Goal: Task Accomplishment & Management: Use online tool/utility

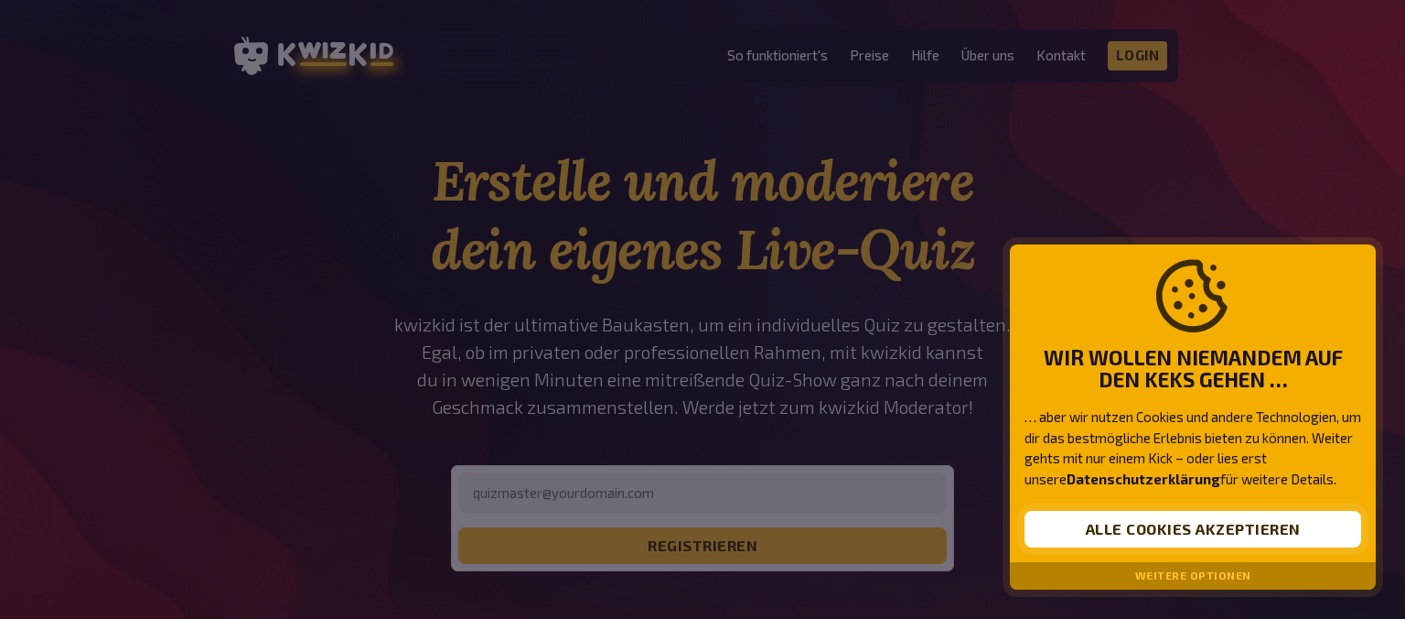
click at [1099, 536] on button "Alle Cookies akzeptieren" at bounding box center [1193, 529] width 337 height 37
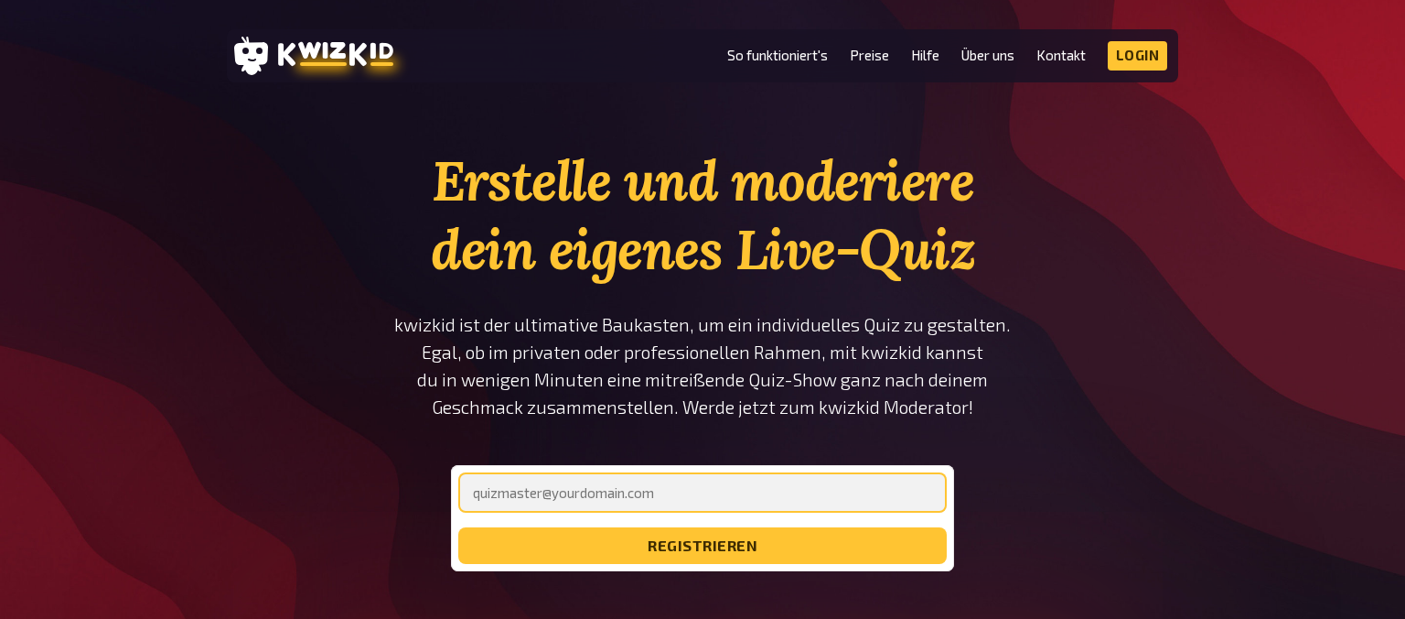
click at [702, 496] on input "email" at bounding box center [702, 492] width 489 height 40
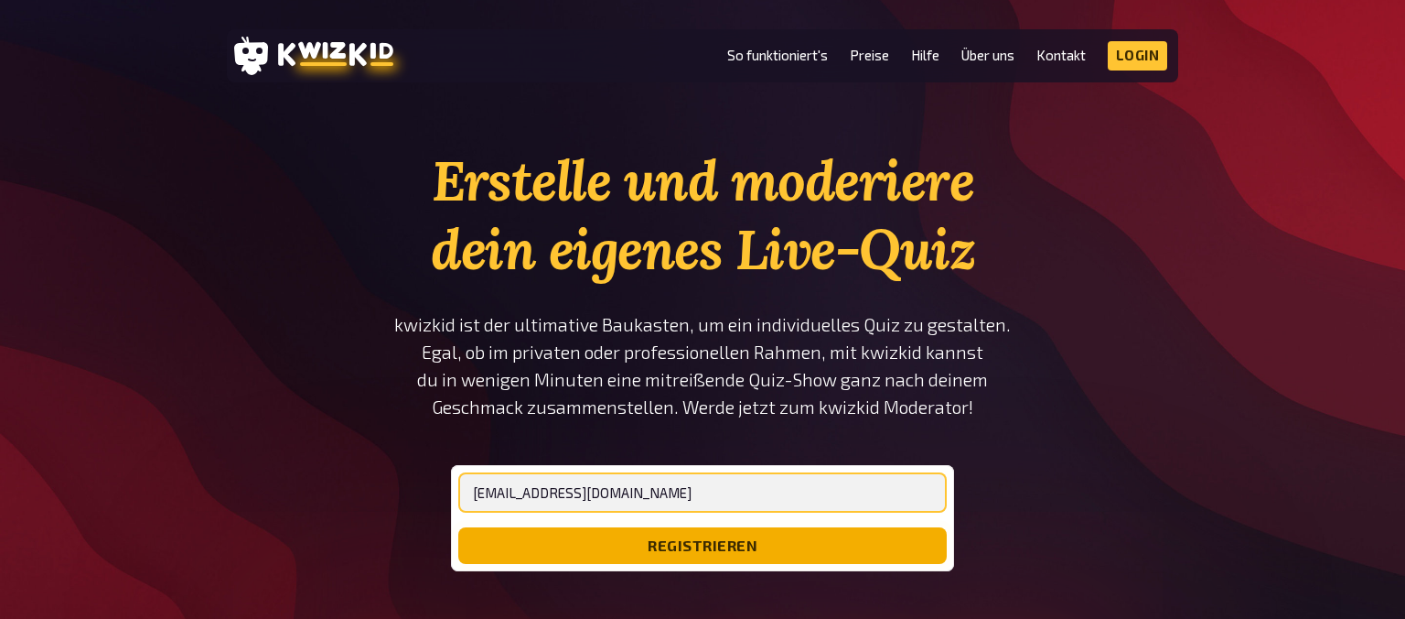
type input "[EMAIL_ADDRESS][DOMAIN_NAME]"
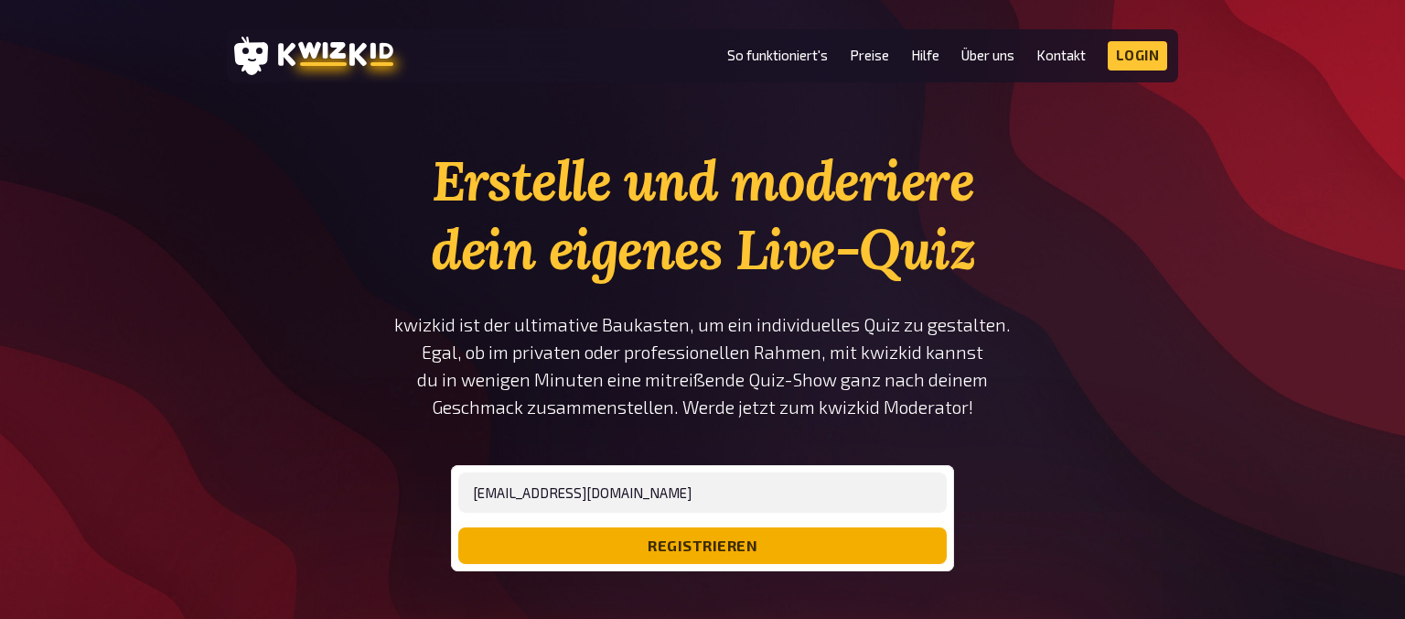
click at [720, 561] on button "registrieren" at bounding box center [702, 545] width 489 height 37
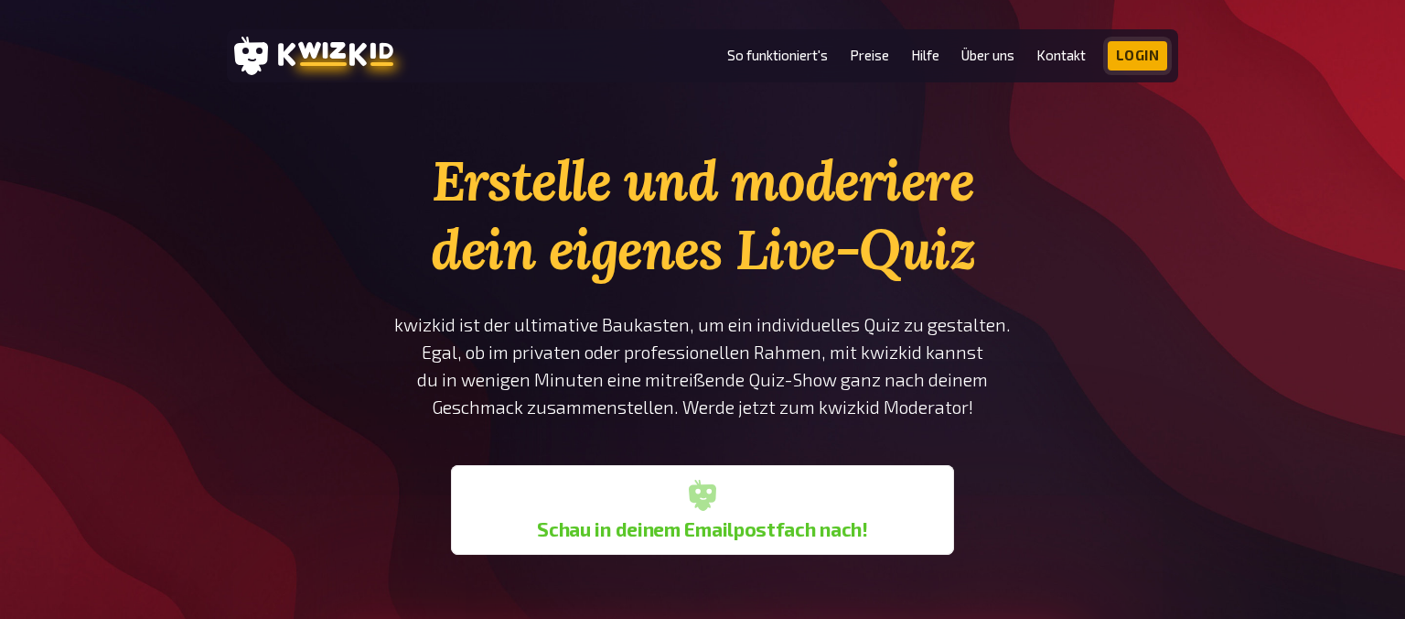
click at [1129, 52] on link "Login" at bounding box center [1138, 55] width 60 height 29
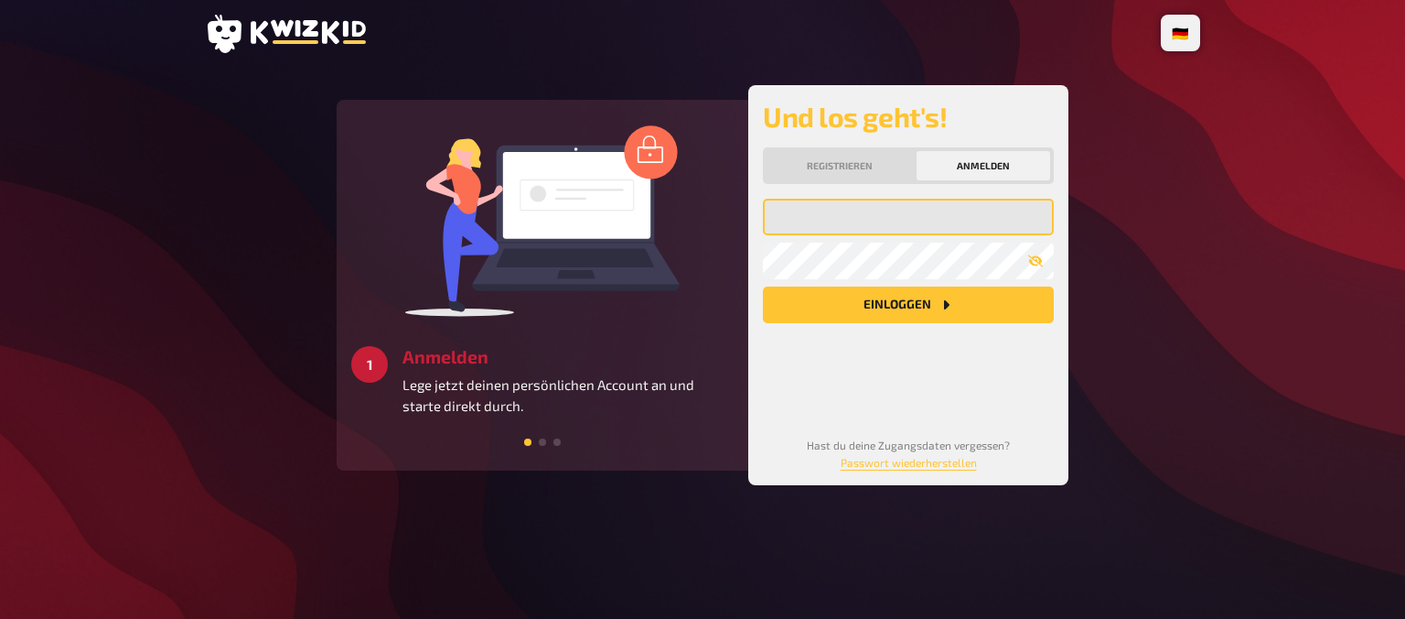
click at [866, 221] on input "email" at bounding box center [908, 217] width 291 height 37
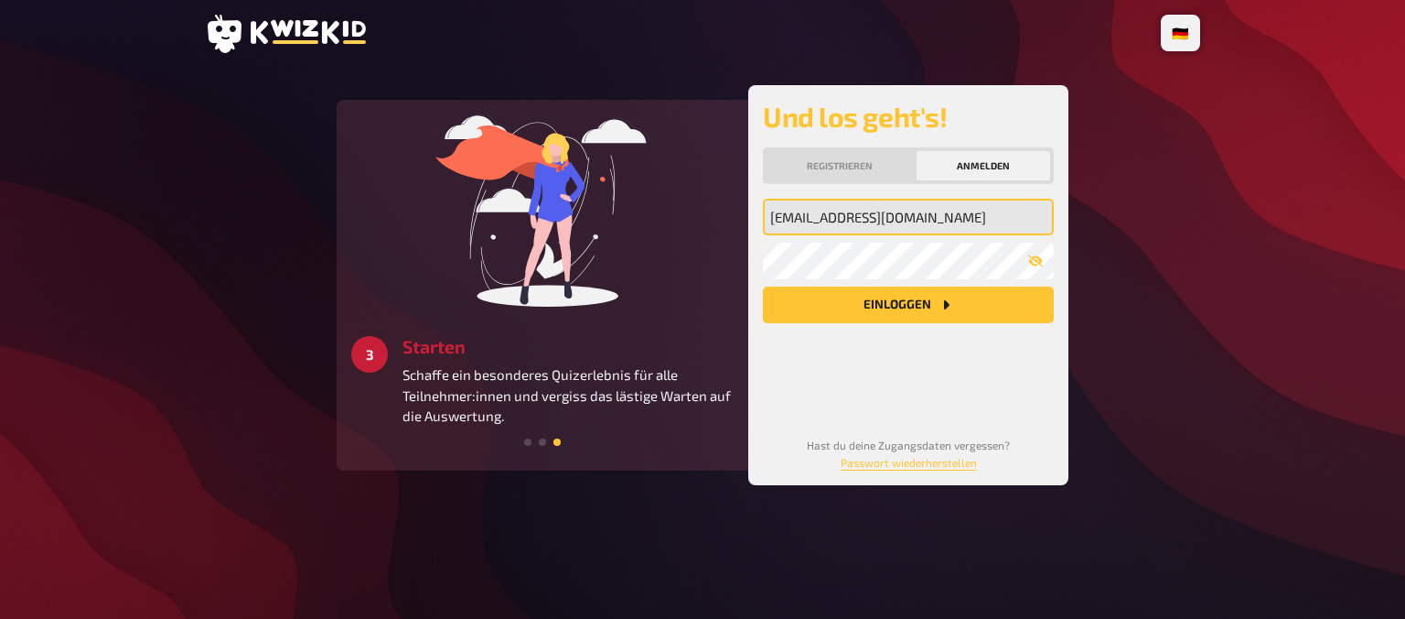
type input "[EMAIL_ADDRESS][DOMAIN_NAME]"
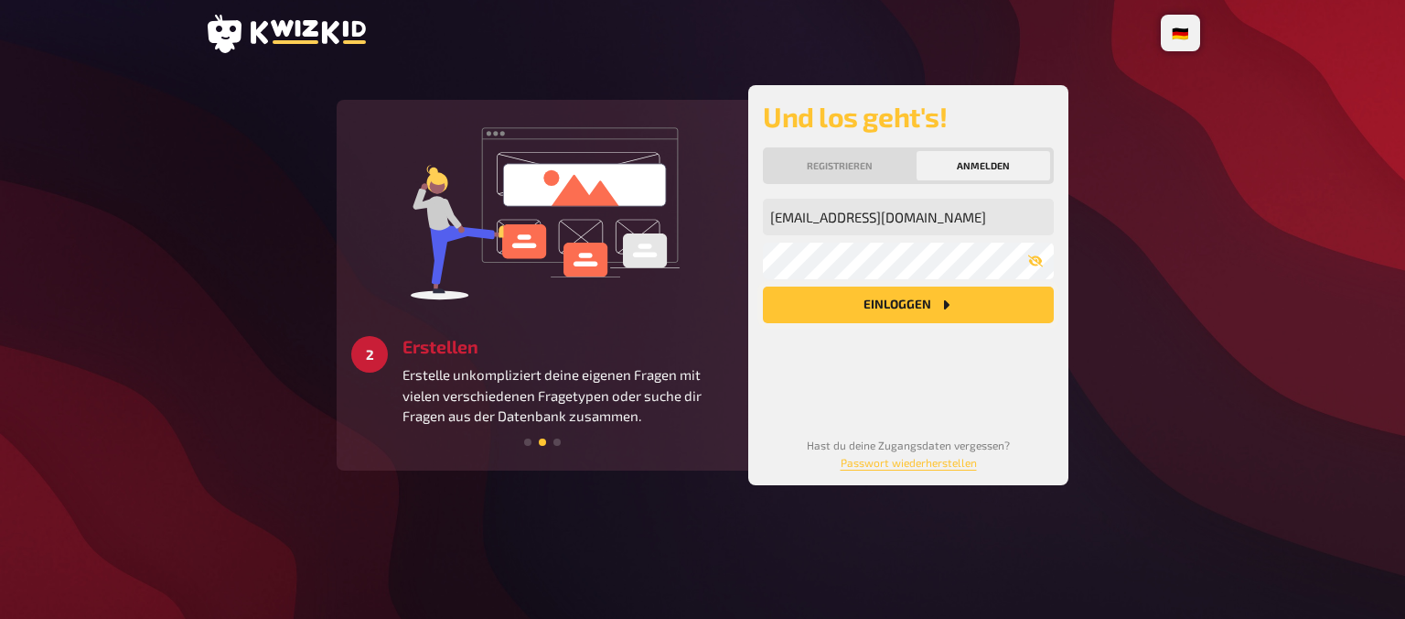
click at [866, 307] on button "Einloggen" at bounding box center [908, 304] width 291 height 37
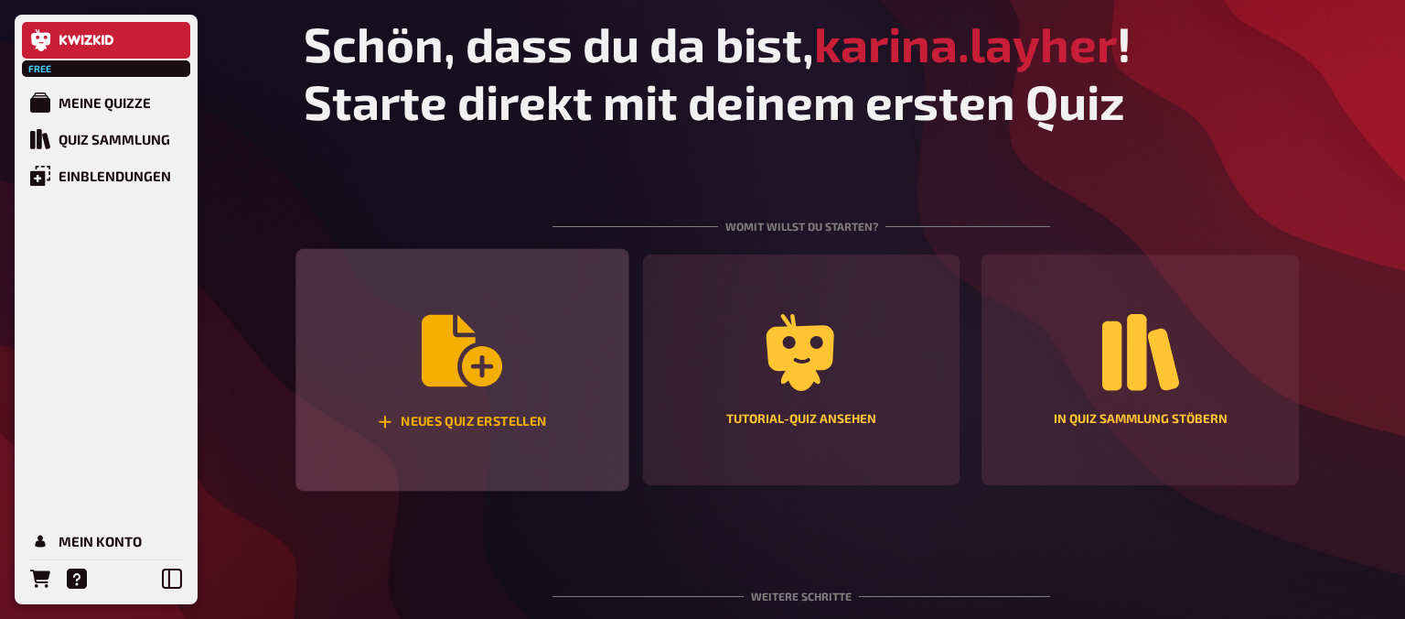
click at [465, 364] on icon "Neues Quiz erstellen" at bounding box center [462, 350] width 81 height 71
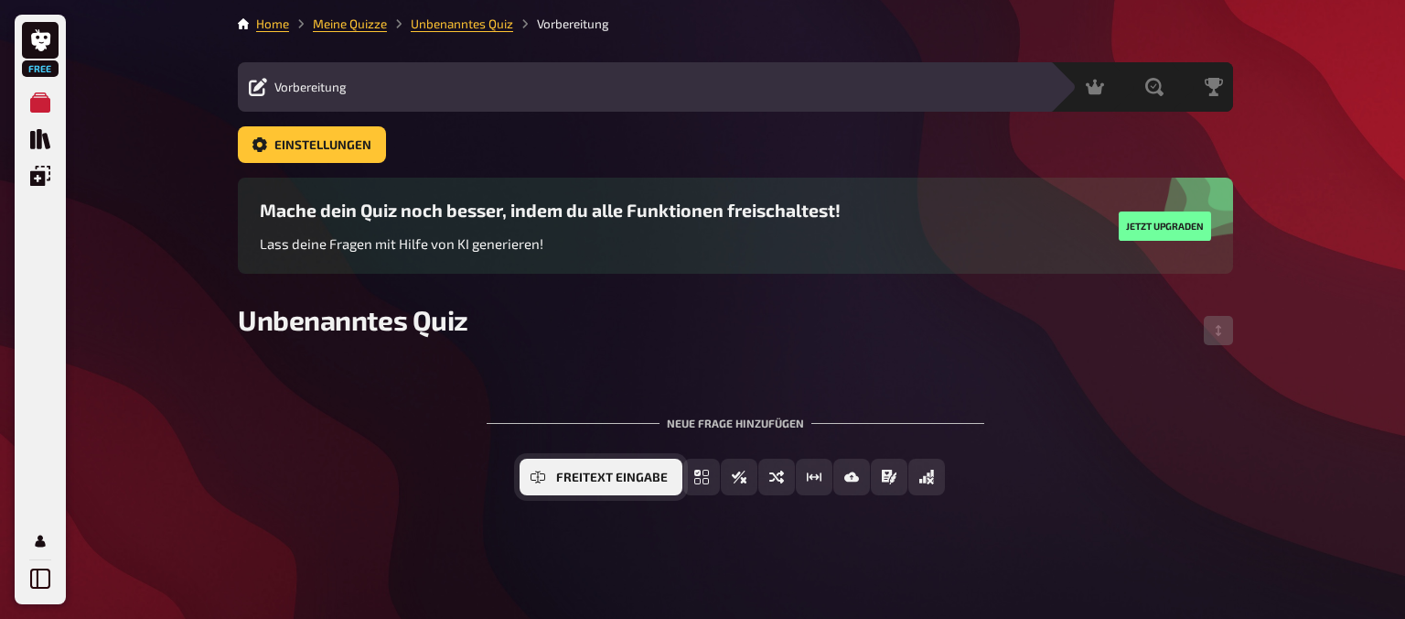
click at [603, 478] on span "Freitext Eingabe" at bounding box center [612, 477] width 112 height 13
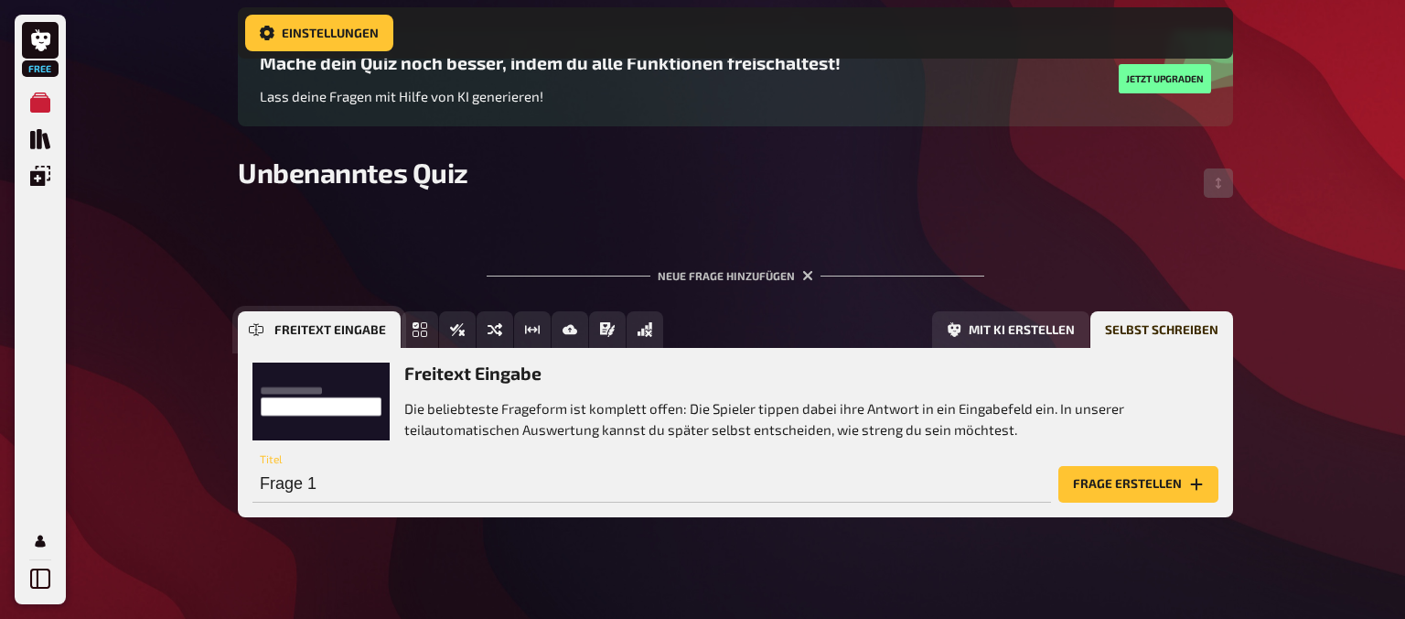
scroll to position [163, 0]
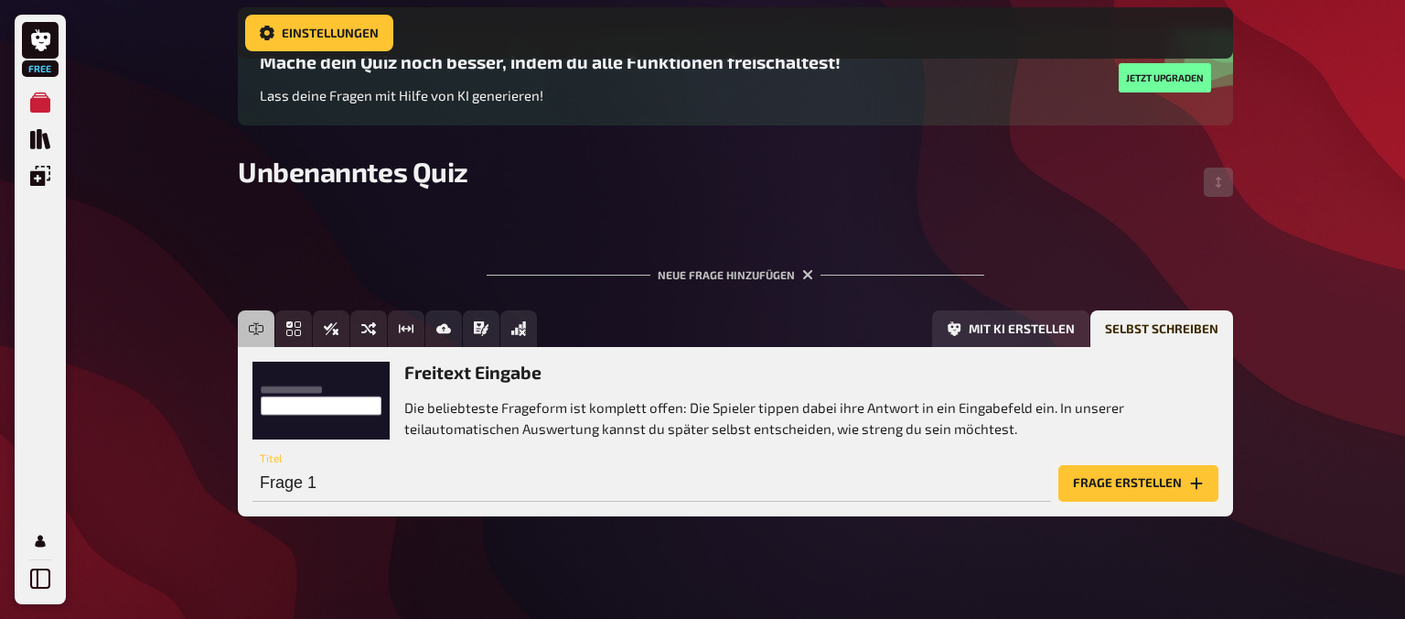
click at [1125, 479] on button "Frage erstellen" at bounding box center [1139, 483] width 160 height 37
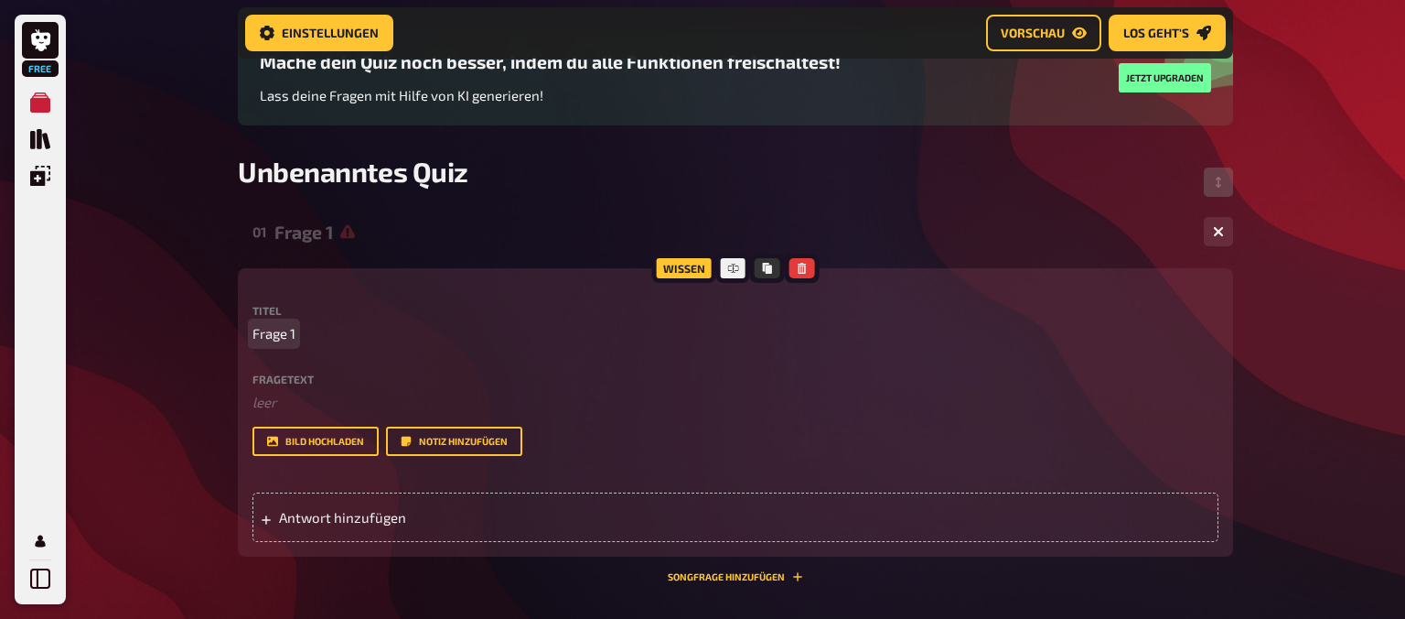
click at [268, 333] on span "Frage 1" at bounding box center [274, 333] width 43 height 21
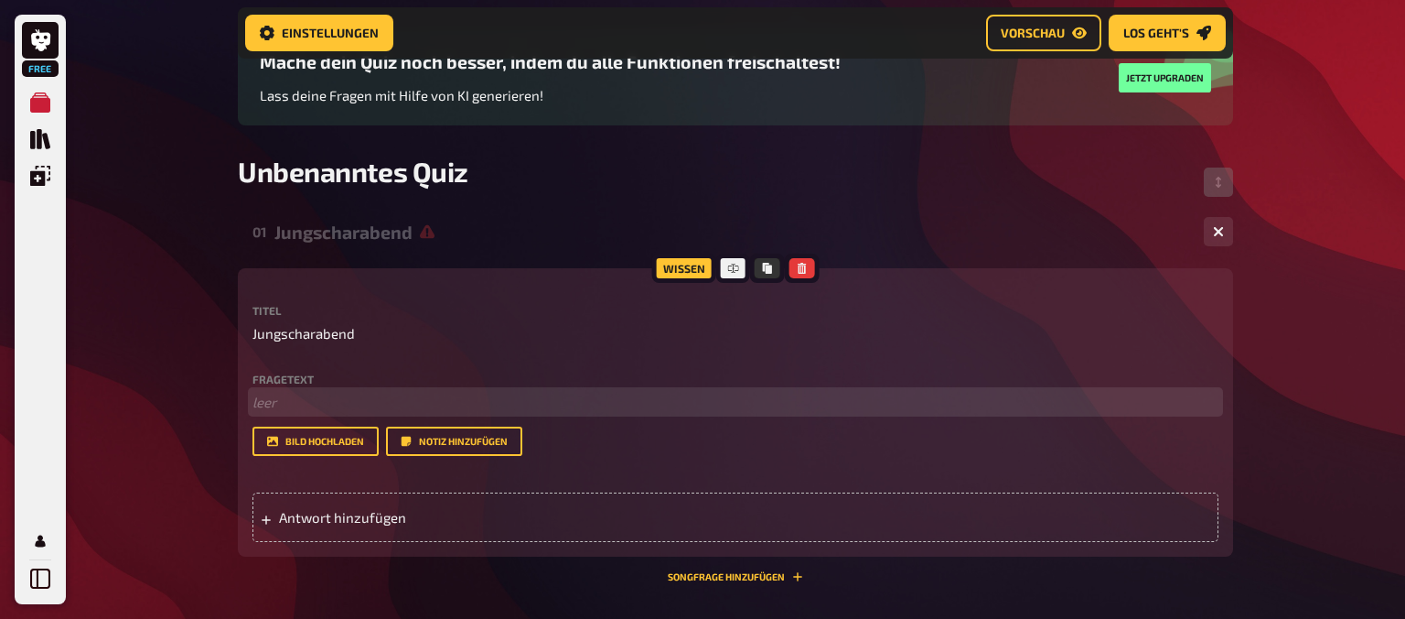
click at [269, 397] on p "﻿ leer" at bounding box center [736, 402] width 966 height 21
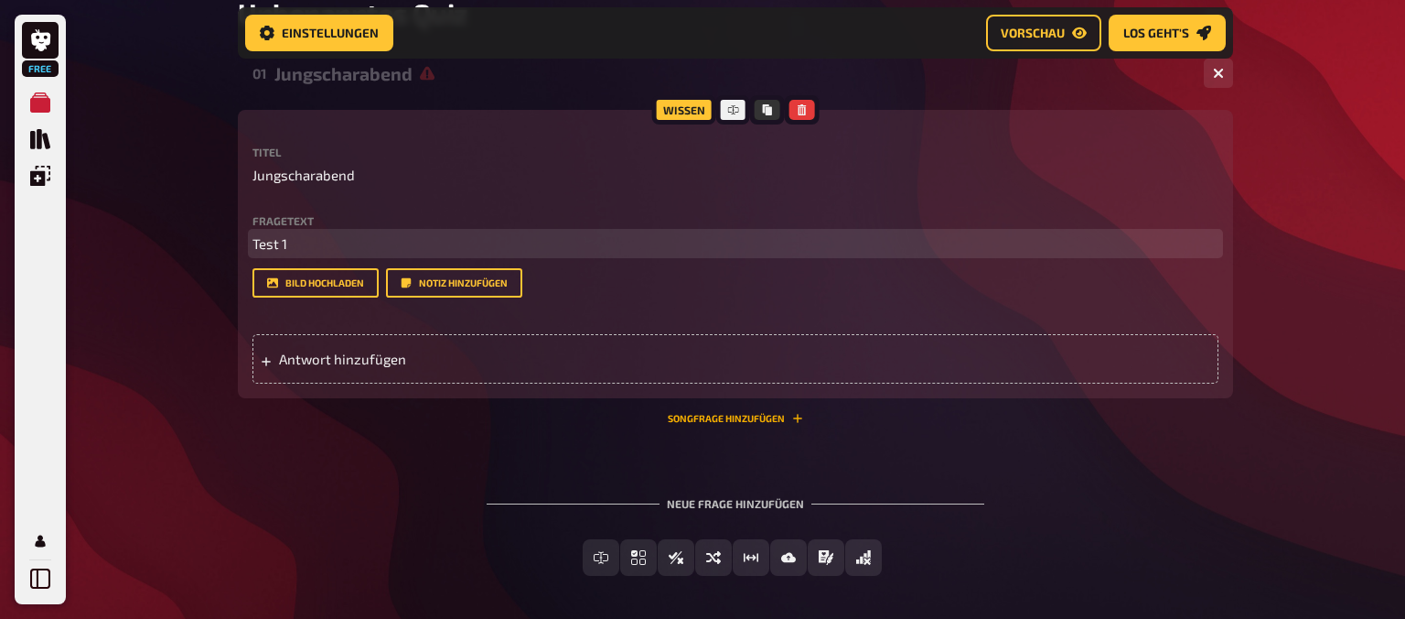
scroll to position [319, 0]
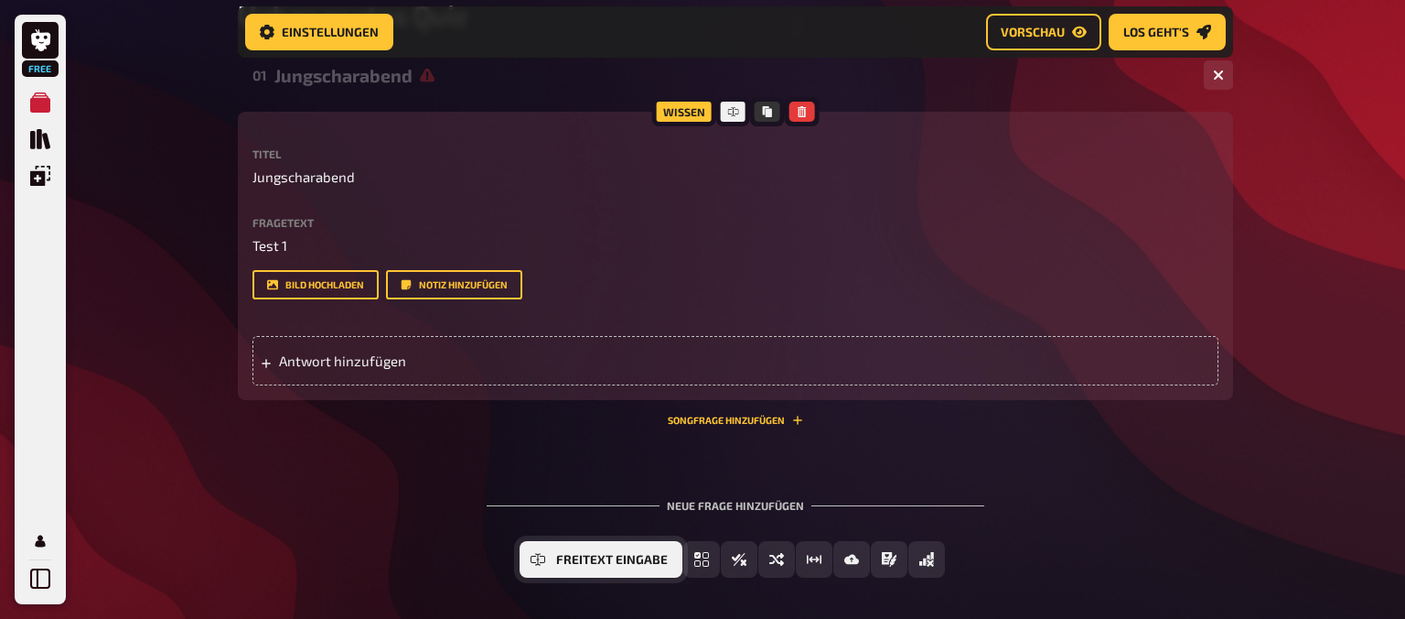
click at [602, 568] on button "Freitext Eingabe" at bounding box center [601, 559] width 163 height 37
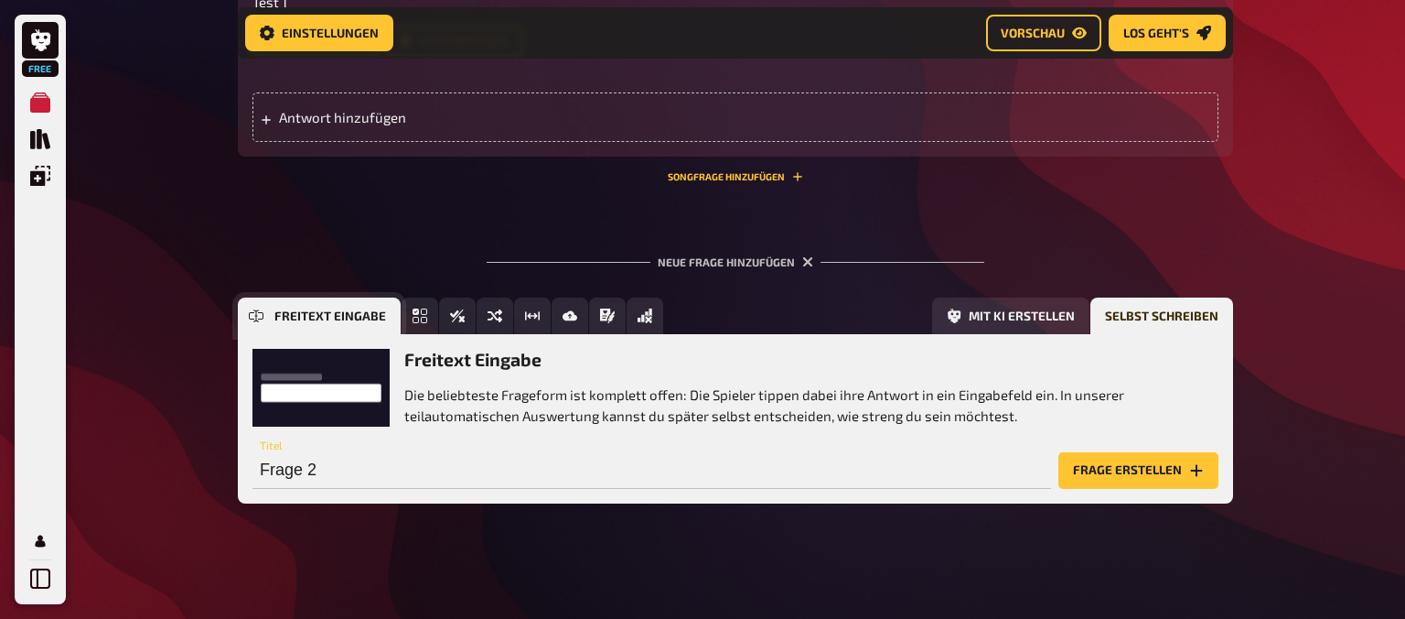
scroll to position [565, 0]
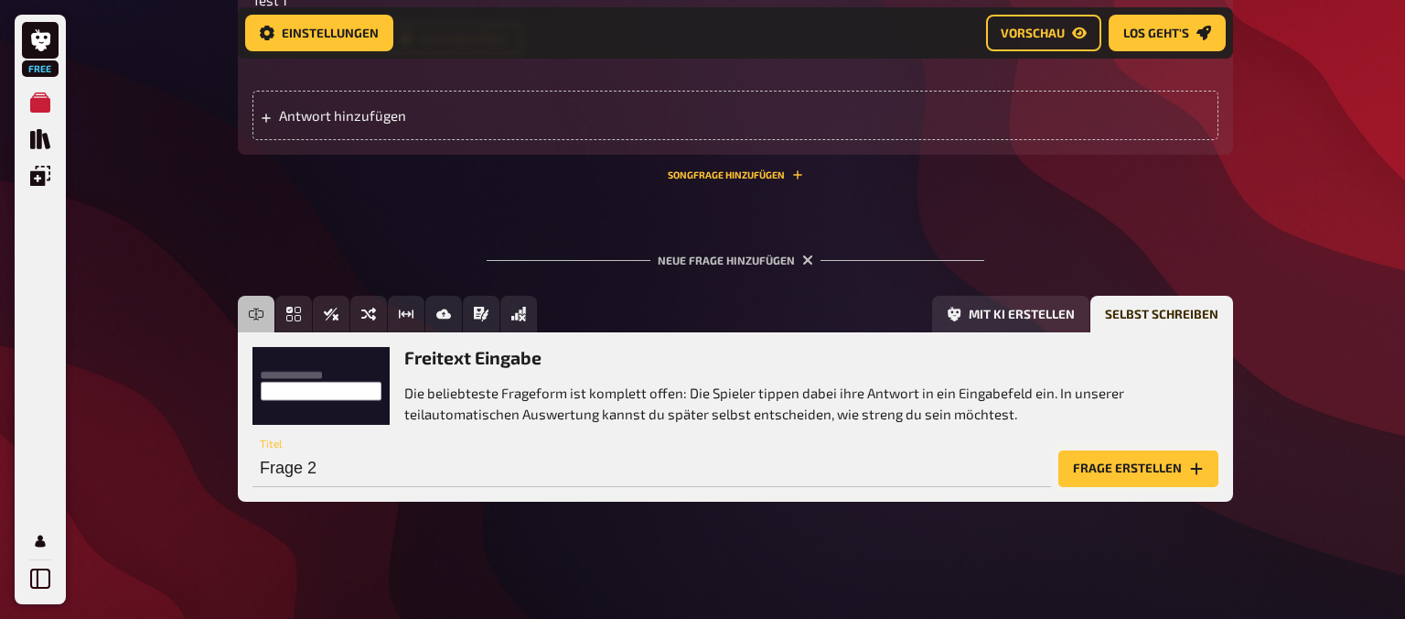
click at [1096, 470] on button "Frage erstellen" at bounding box center [1139, 468] width 160 height 37
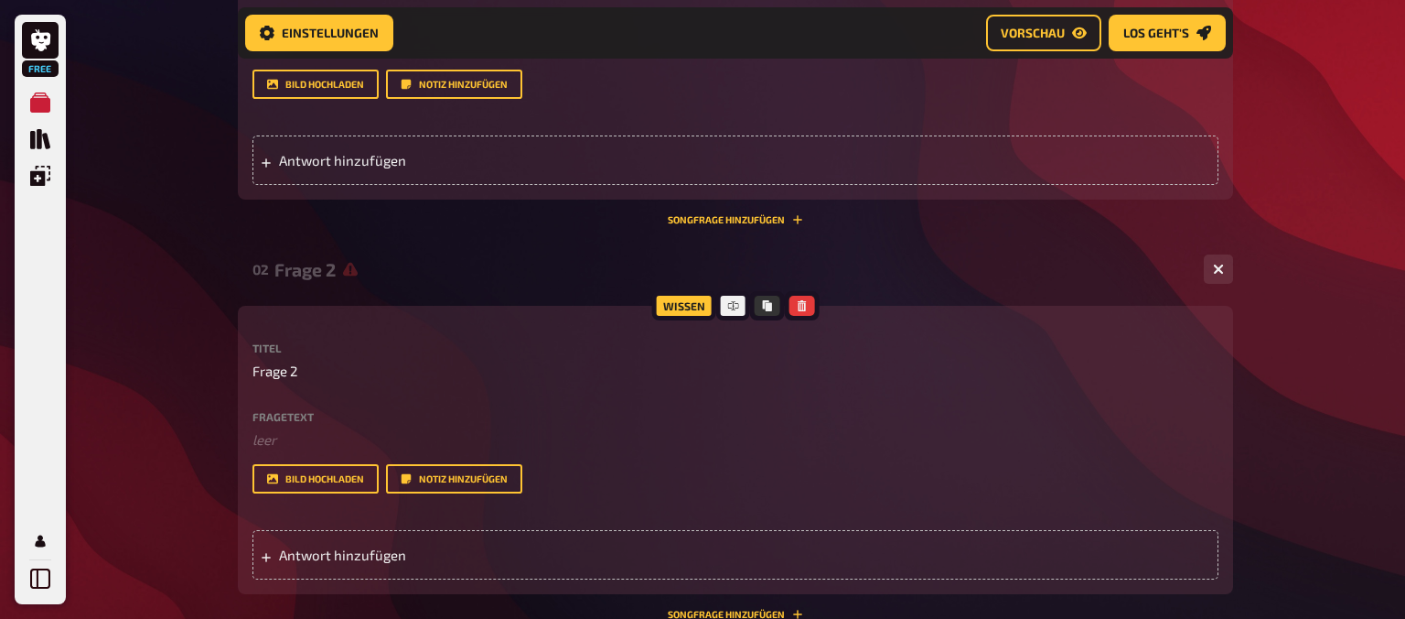
scroll to position [574, 0]
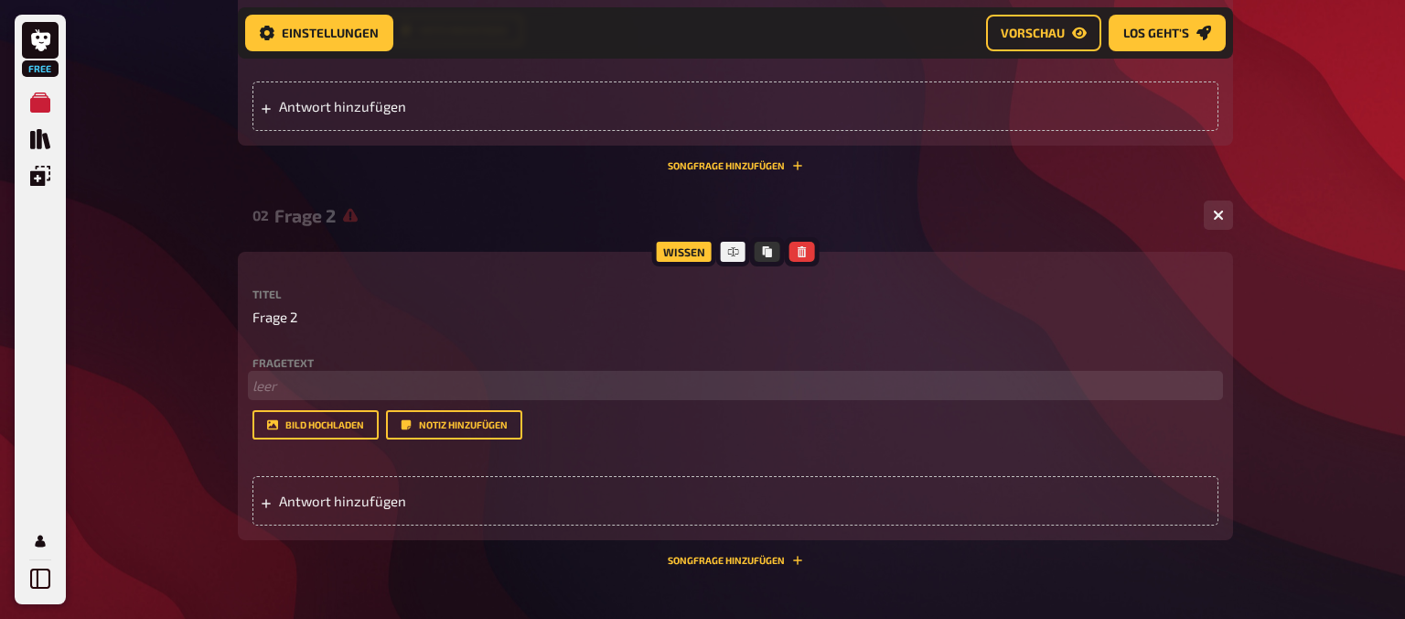
click at [277, 396] on p "﻿ leer" at bounding box center [736, 385] width 966 height 21
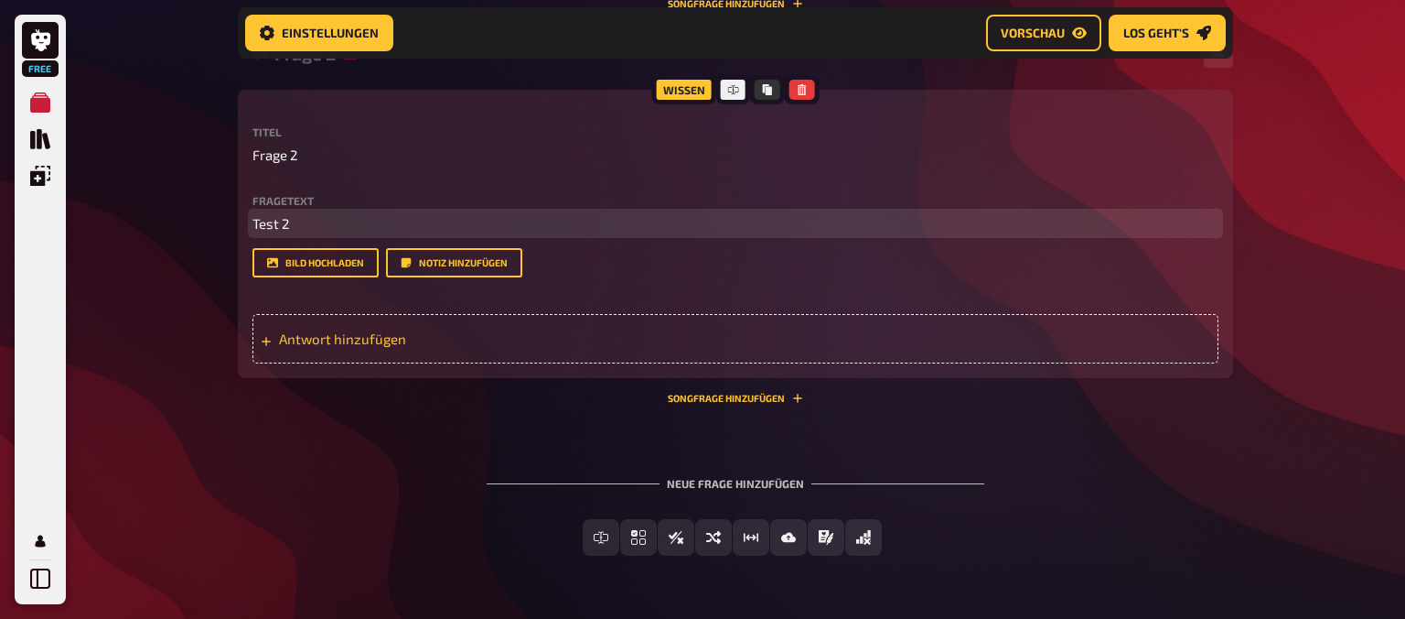
scroll to position [772, 0]
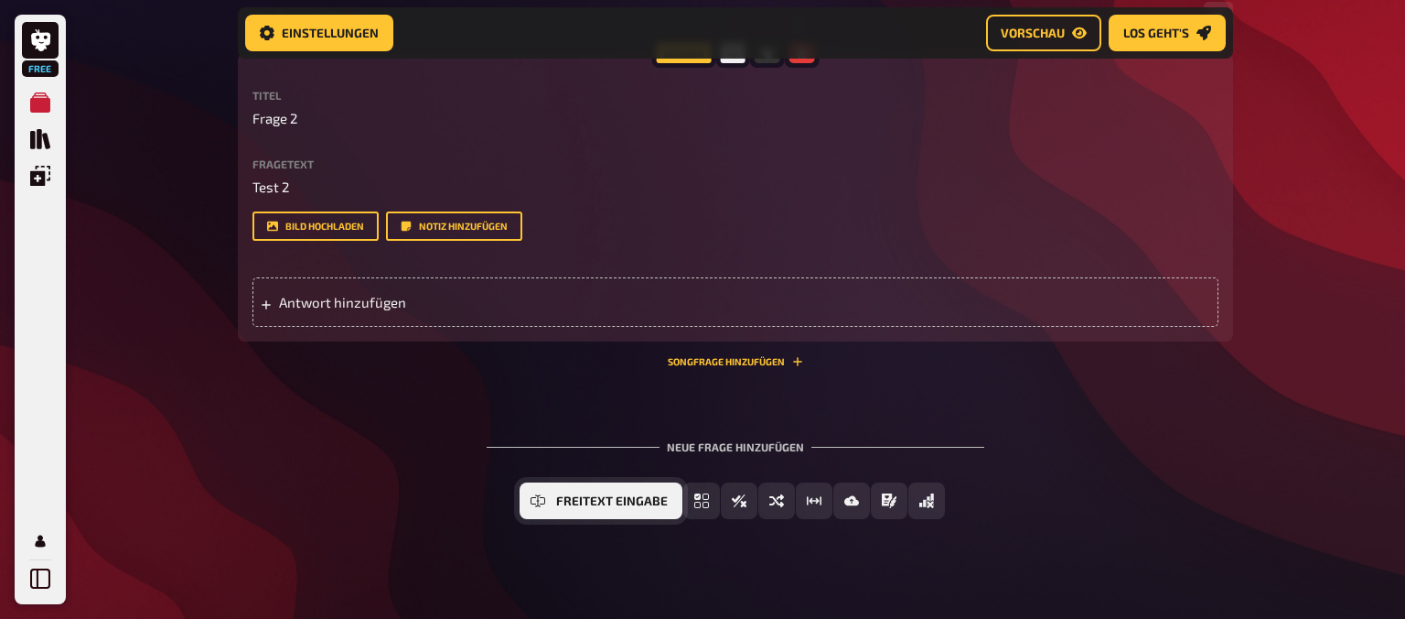
click at [553, 500] on button "Freitext Eingabe" at bounding box center [601, 500] width 163 height 37
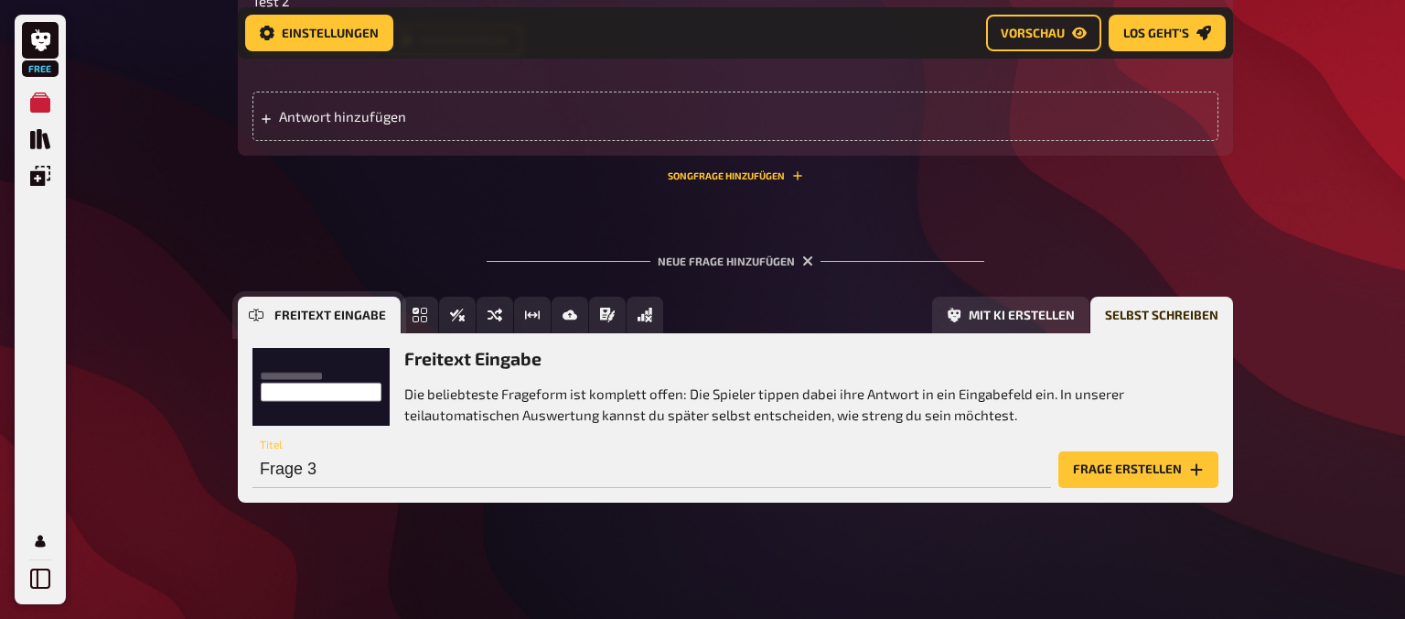
scroll to position [959, 0]
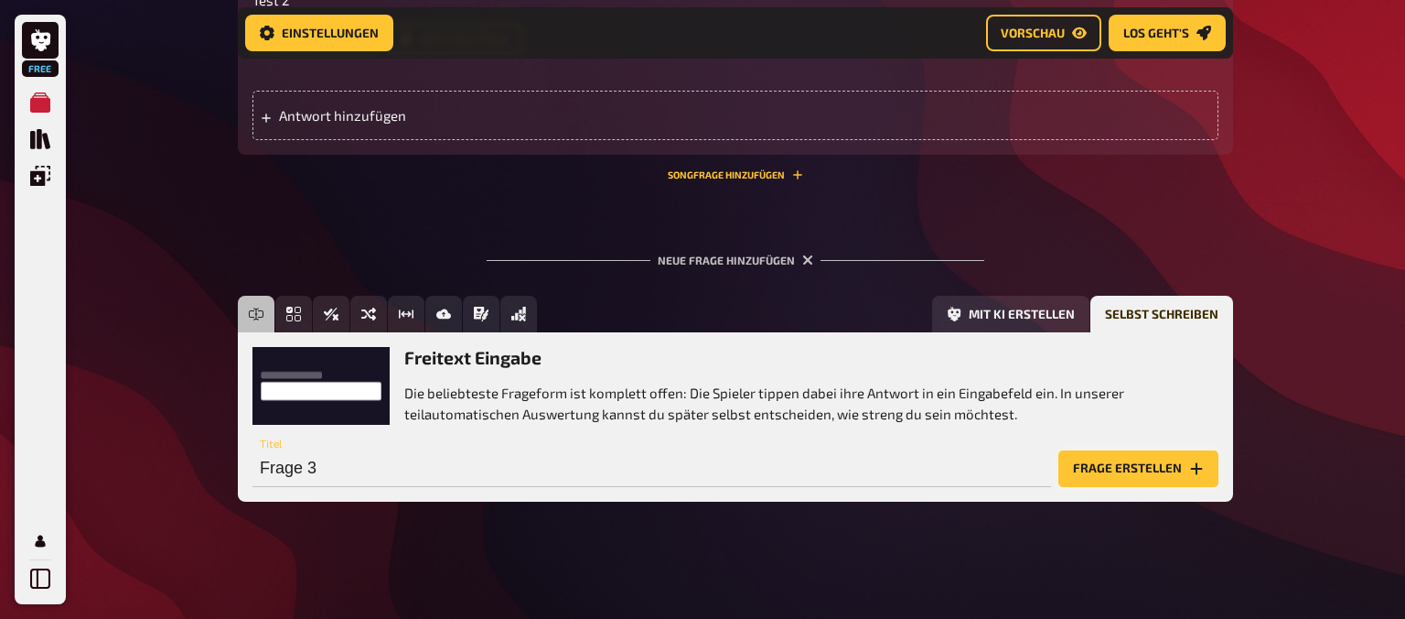
click at [1081, 462] on button "Frage erstellen" at bounding box center [1139, 468] width 160 height 37
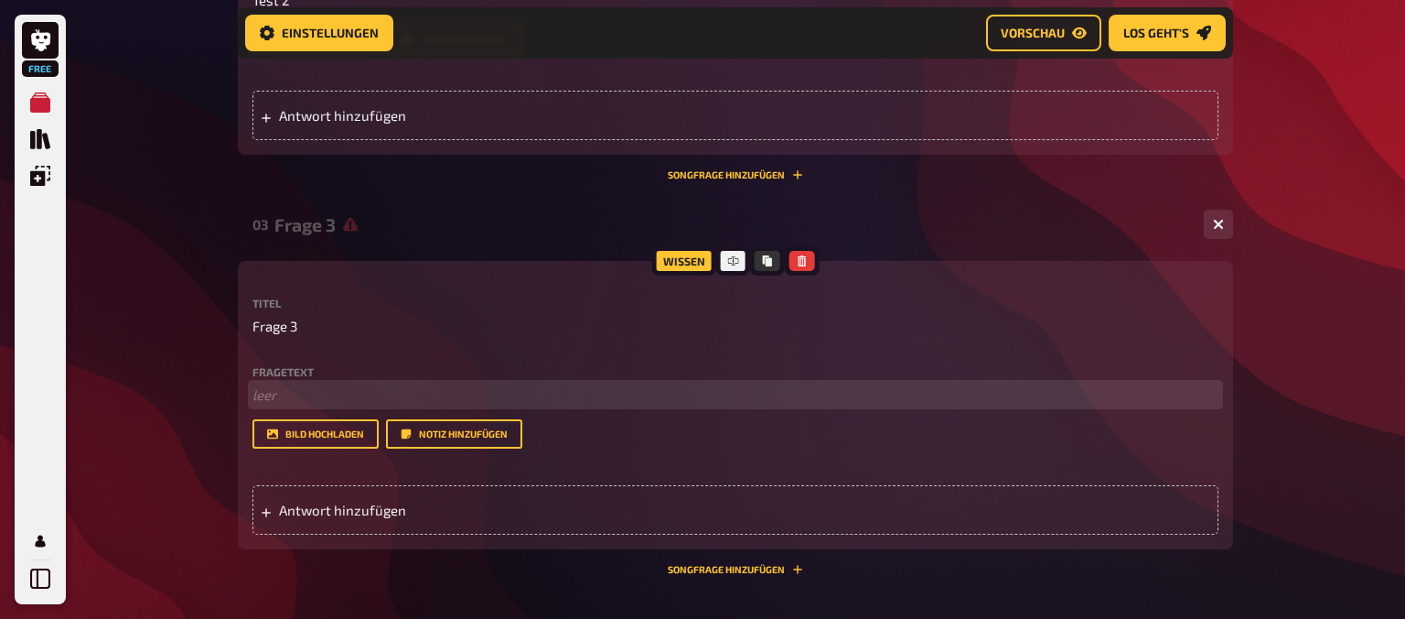
click at [408, 393] on p "﻿ leer" at bounding box center [736, 394] width 966 height 21
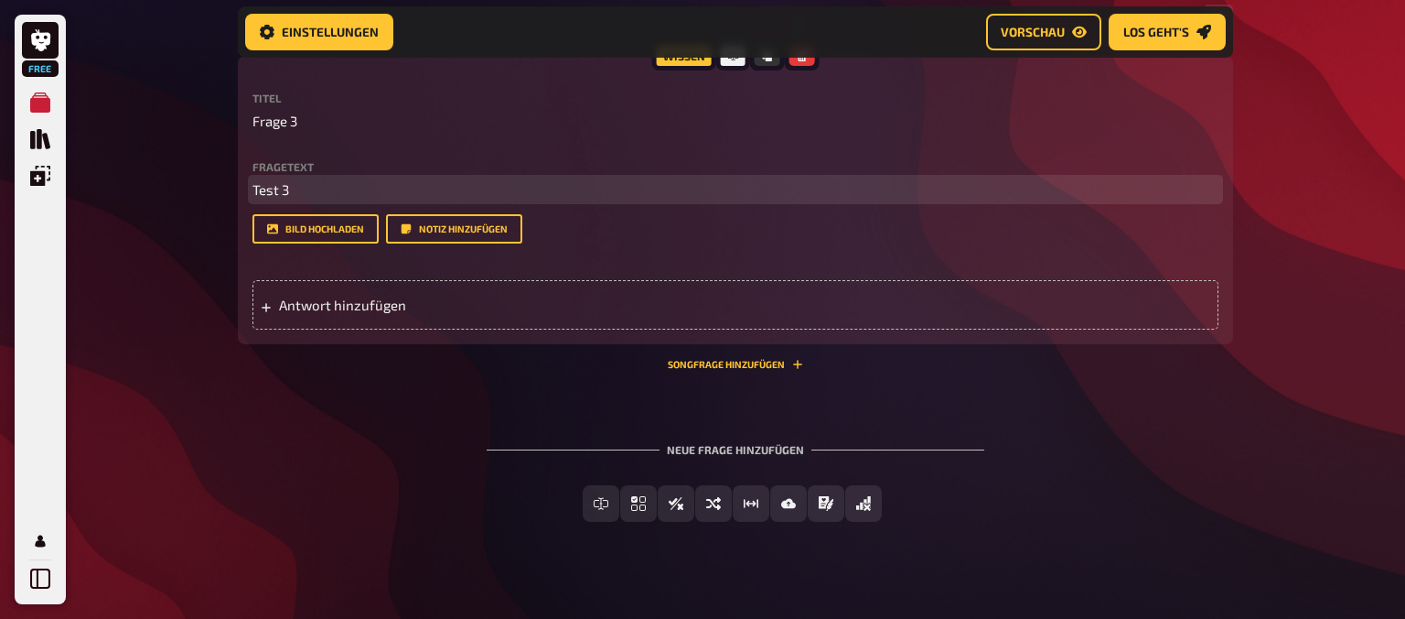
scroll to position [1185, 0]
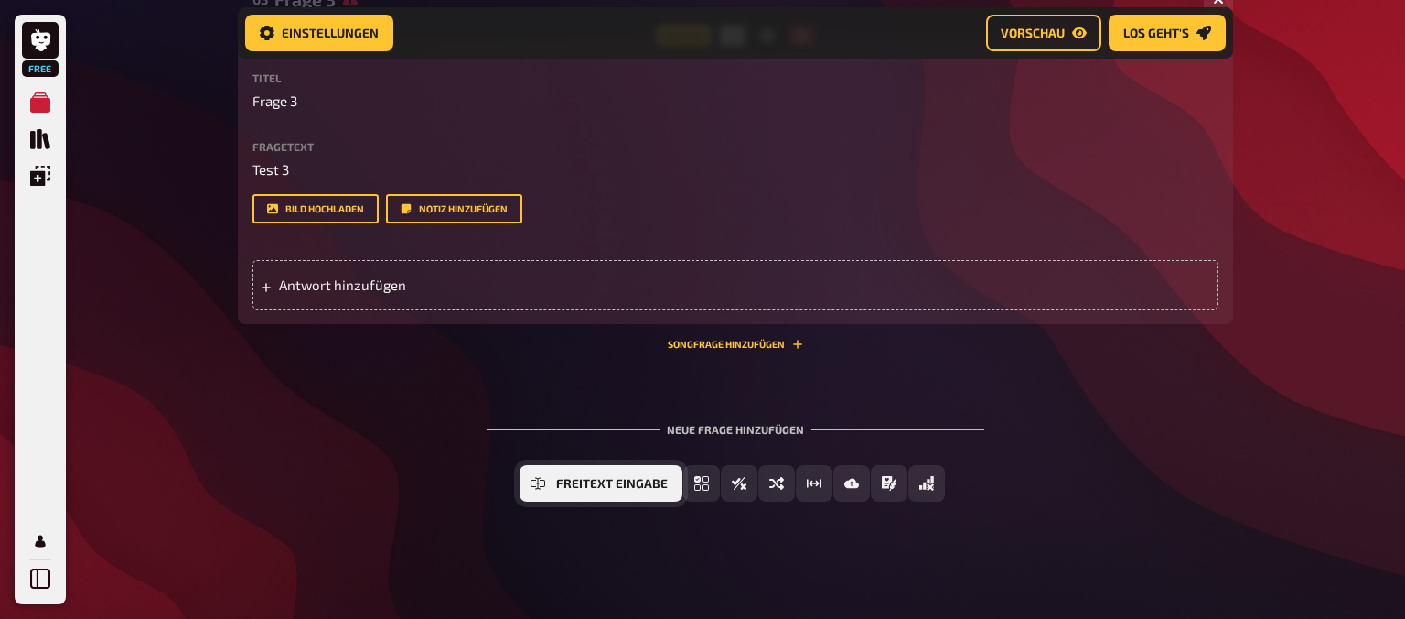
click at [542, 480] on icon "Freitext Eingabe" at bounding box center [538, 482] width 15 height 7
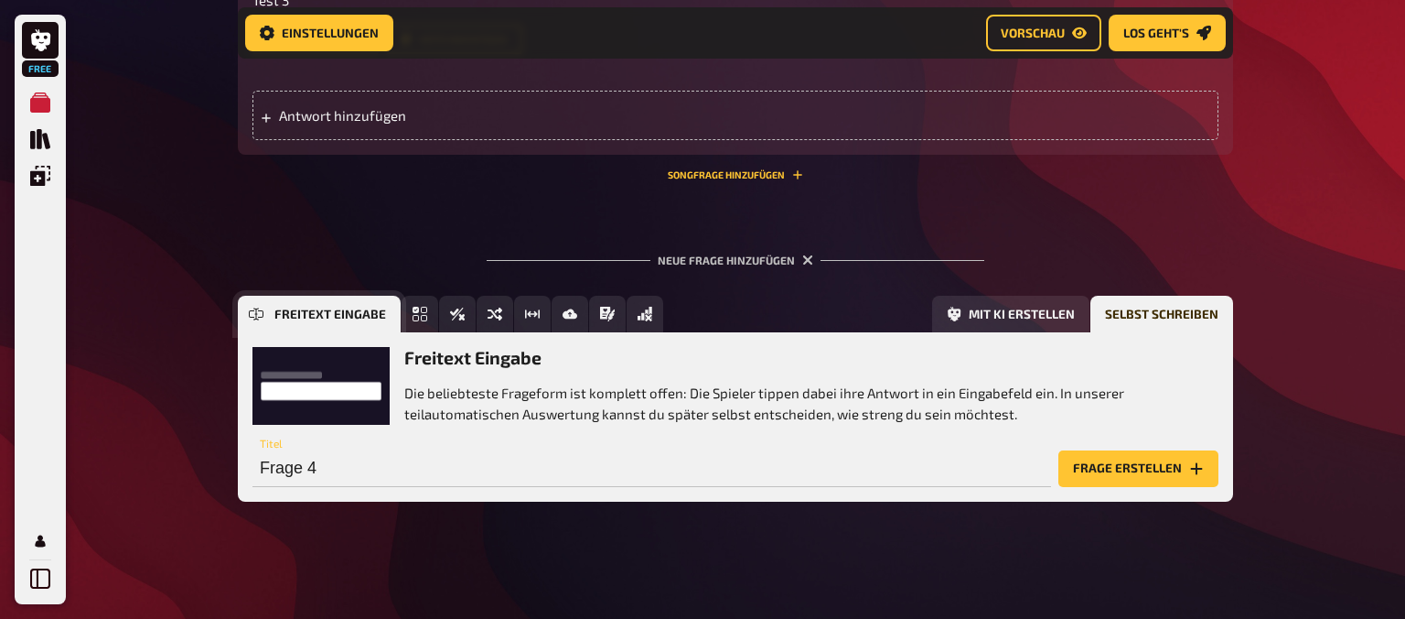
scroll to position [1354, 0]
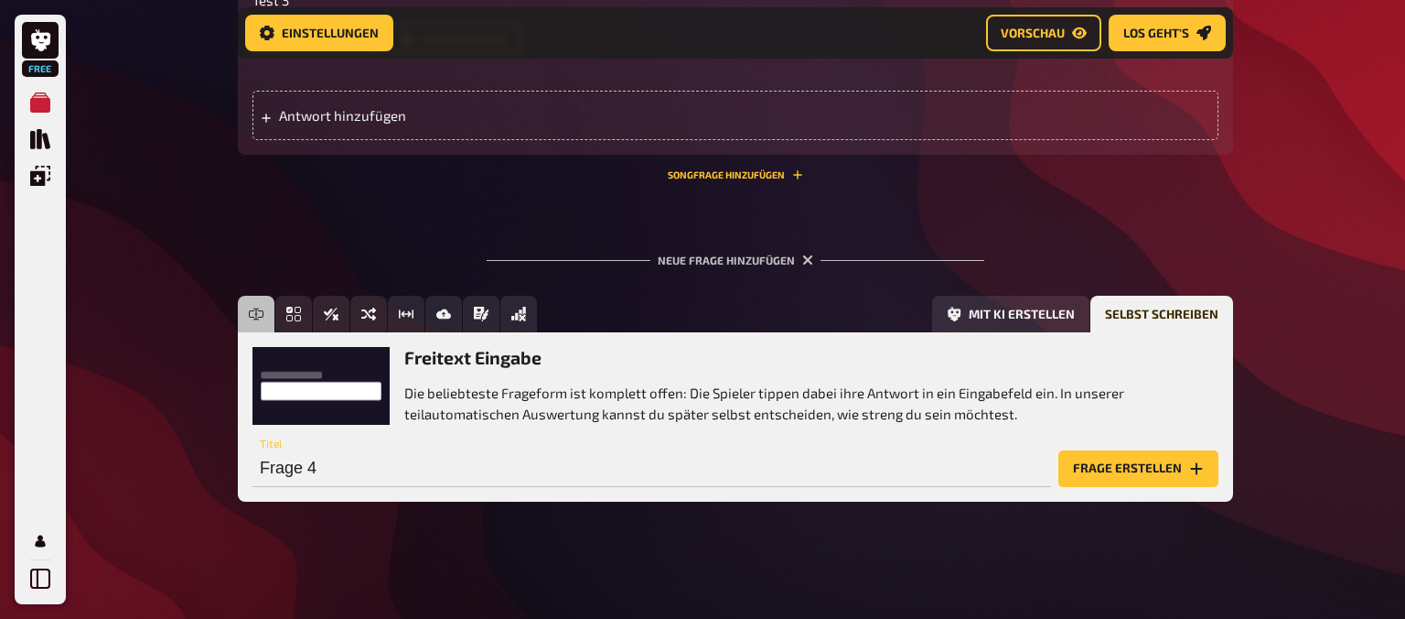
click at [1162, 478] on button "Frage erstellen" at bounding box center [1139, 468] width 160 height 37
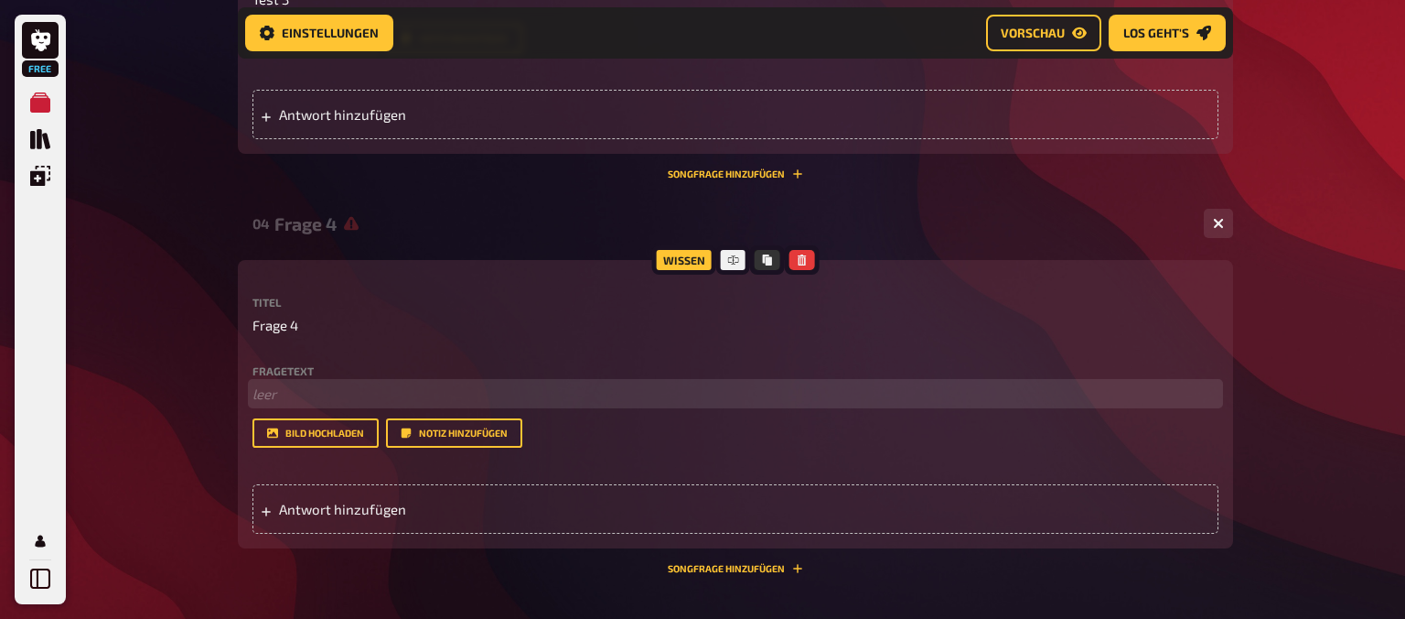
click at [338, 404] on p "﻿ leer" at bounding box center [736, 393] width 966 height 21
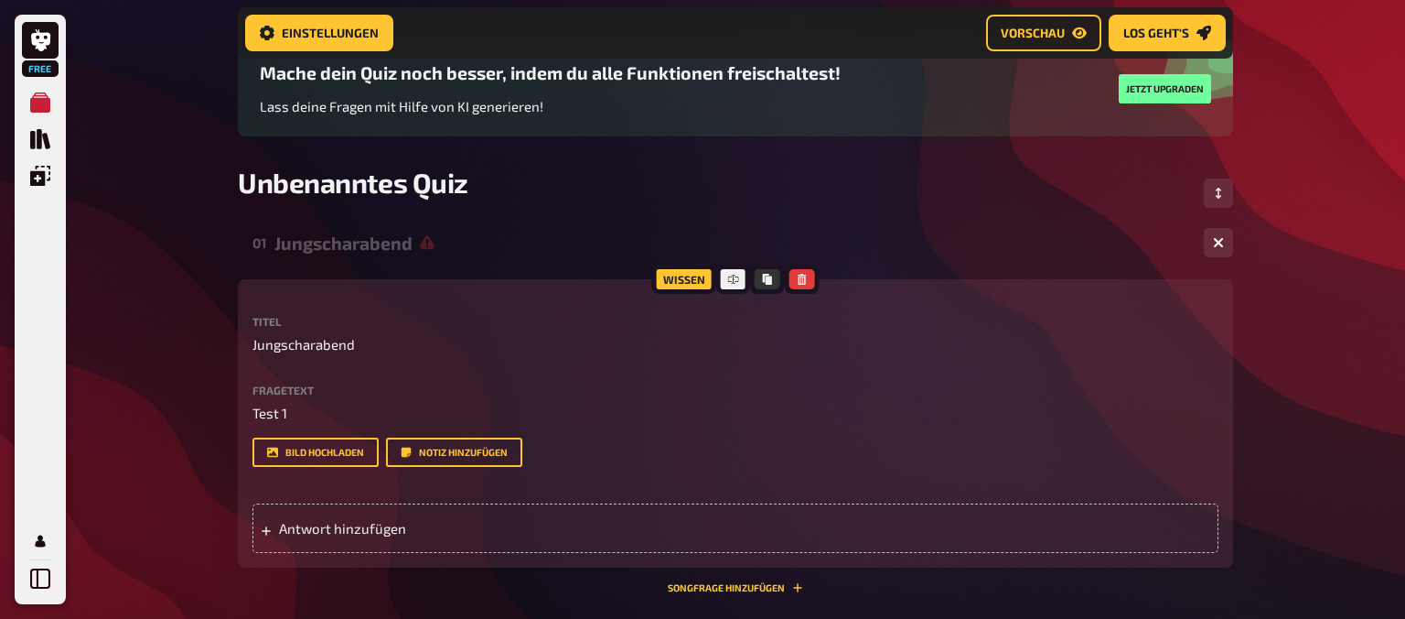
scroll to position [0, 0]
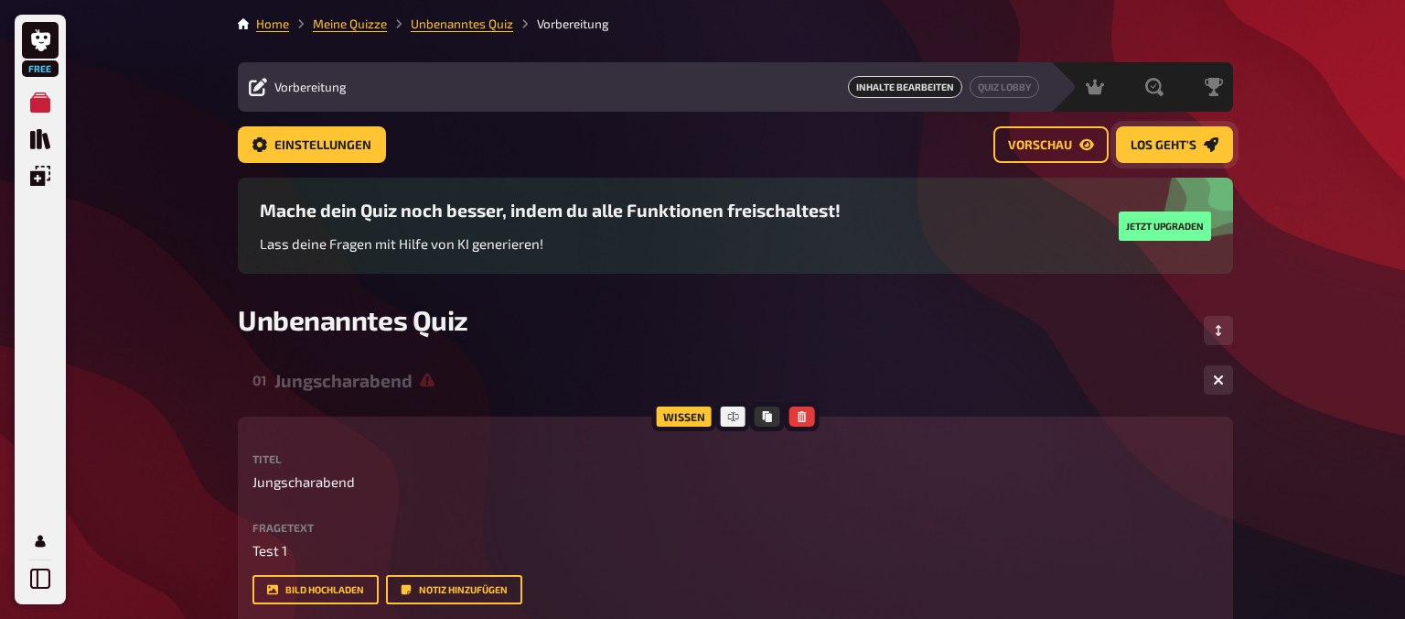
click at [1145, 130] on link "Los geht's" at bounding box center [1174, 144] width 117 height 37
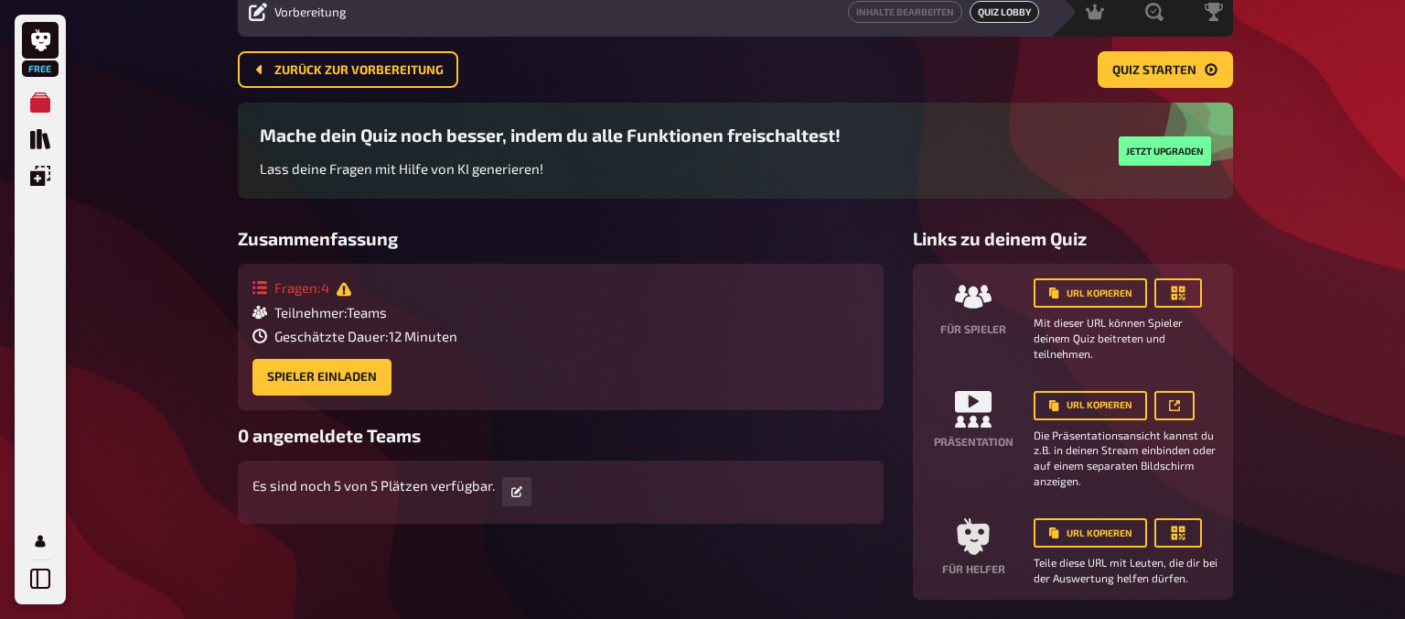
scroll to position [76, 0]
click at [1169, 290] on icon "button" at bounding box center [1178, 292] width 18 height 18
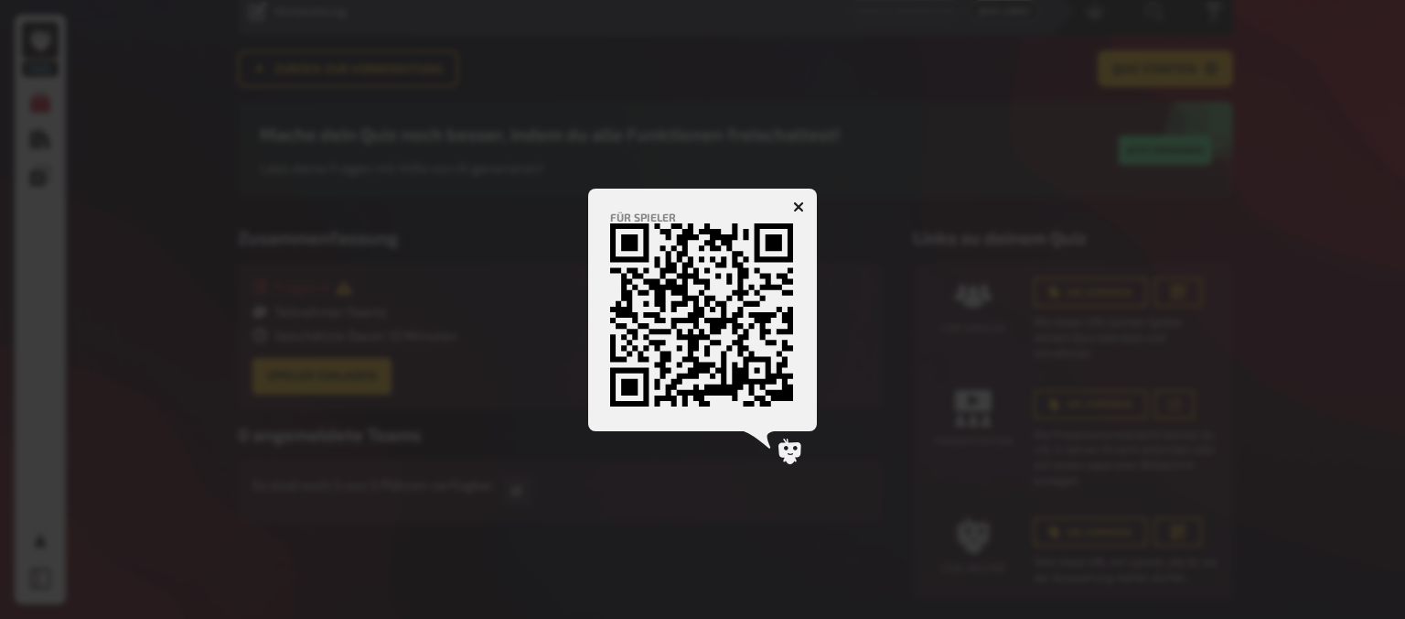
click at [797, 209] on icon "button" at bounding box center [799, 206] width 17 height 17
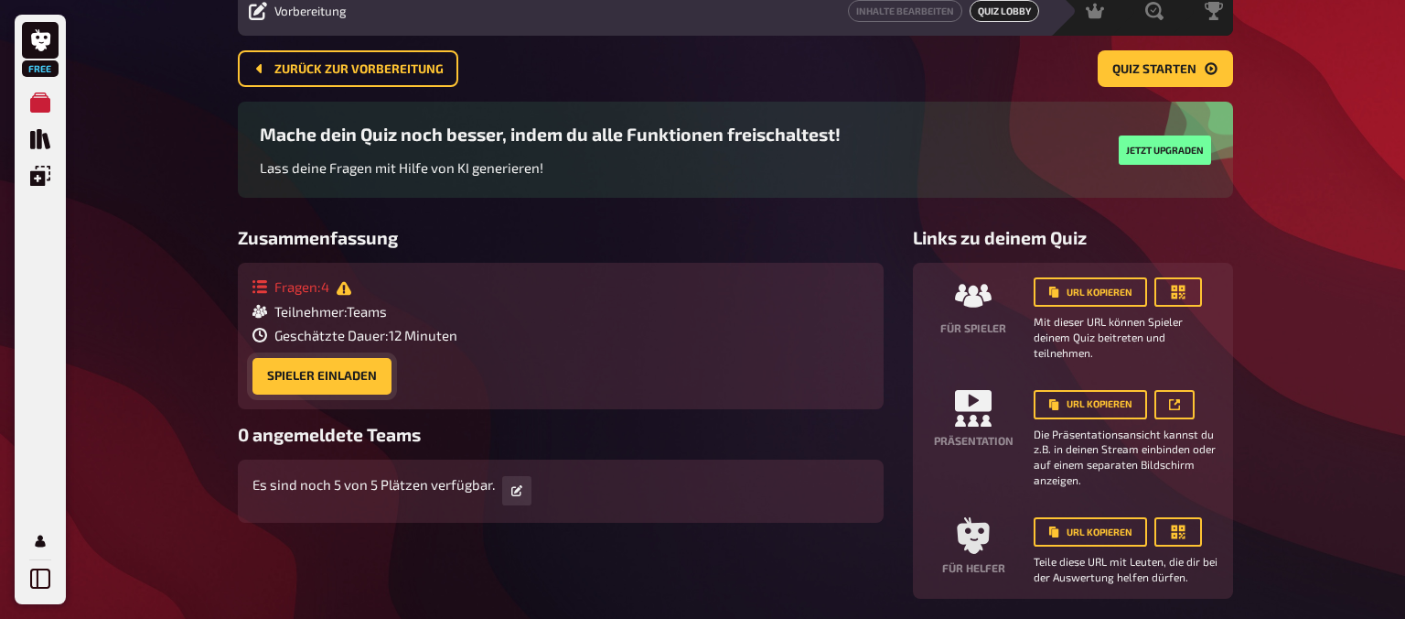
click at [335, 379] on button "Spieler einladen" at bounding box center [322, 376] width 139 height 37
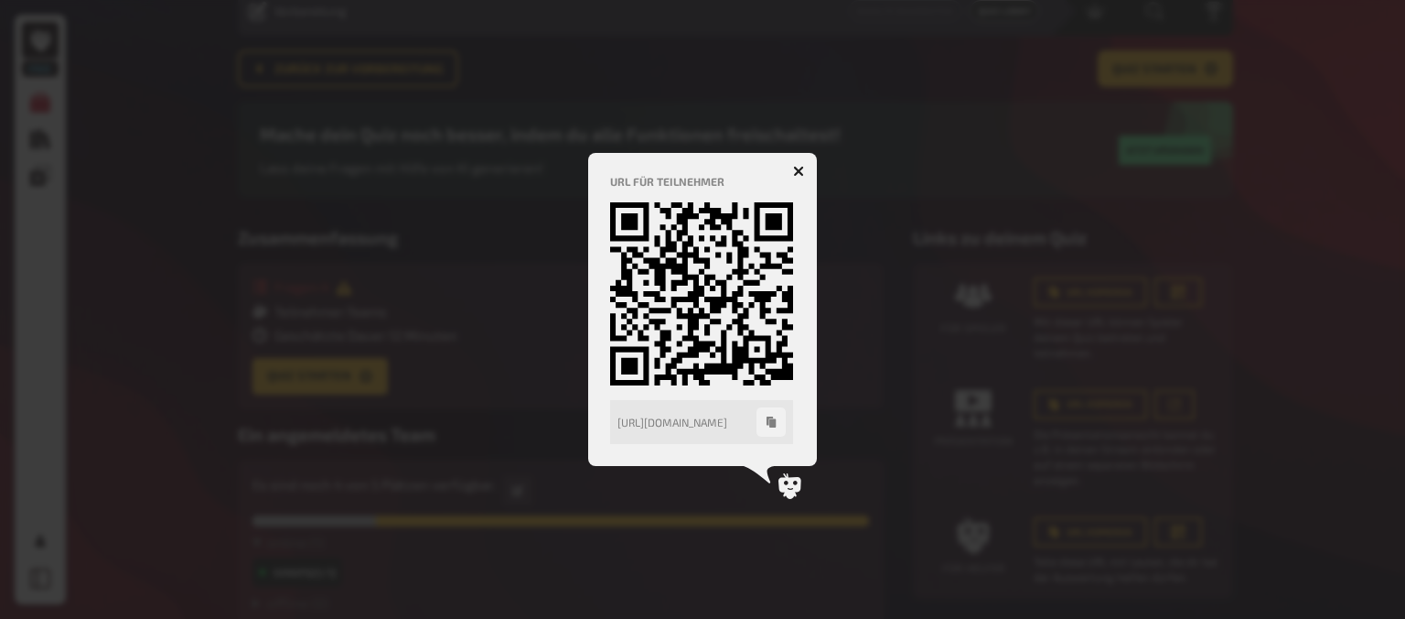
click at [800, 168] on icon "button" at bounding box center [798, 171] width 11 height 11
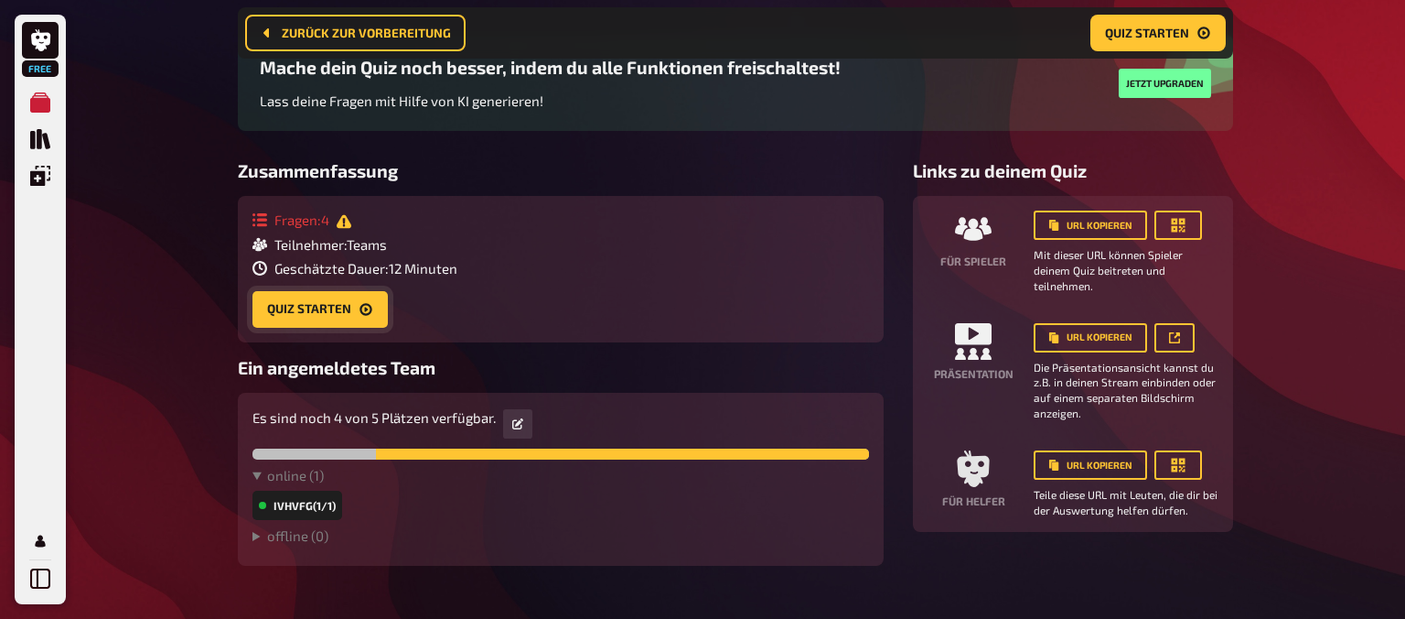
scroll to position [159, 0]
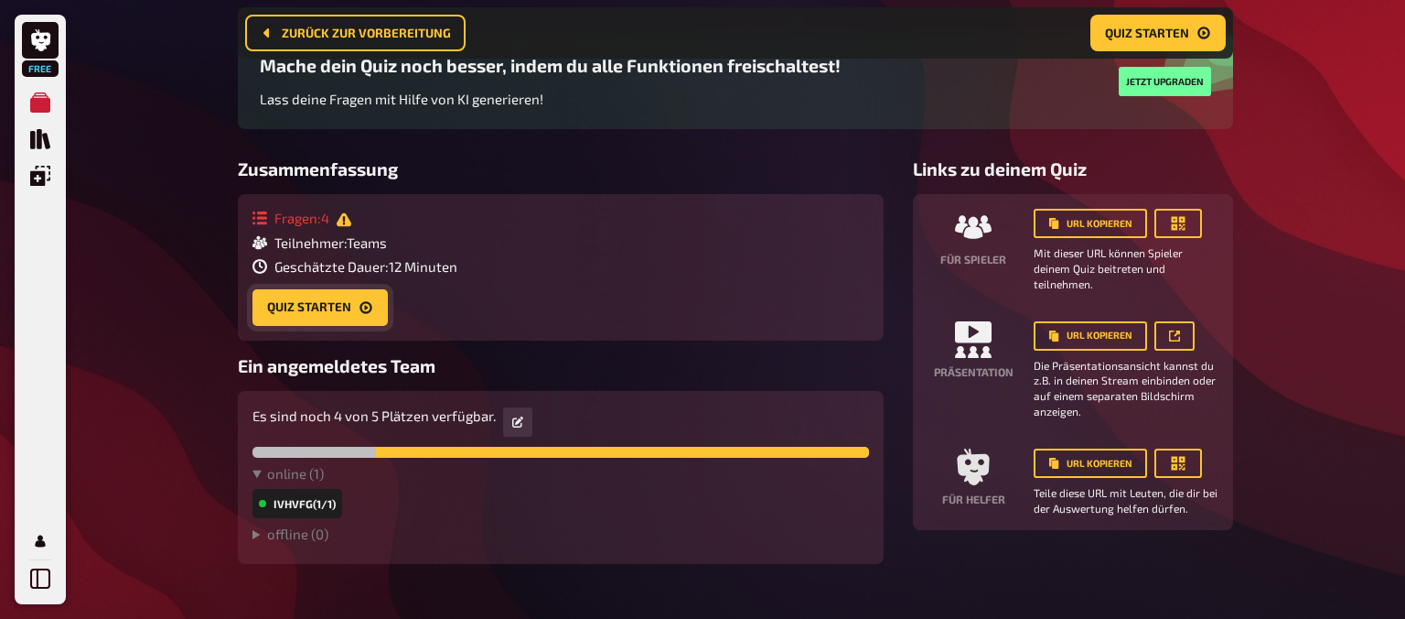
click at [319, 308] on button "Quiz starten" at bounding box center [320, 307] width 135 height 37
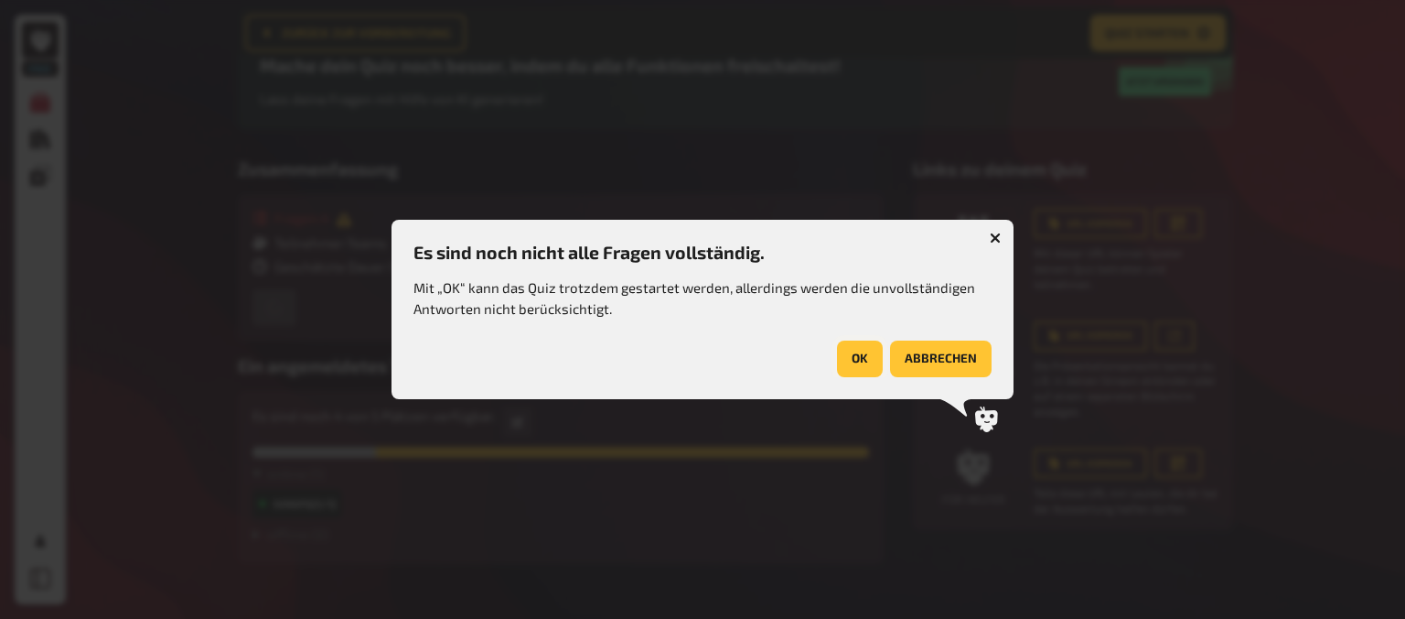
click at [856, 355] on button "OK" at bounding box center [860, 358] width 46 height 37
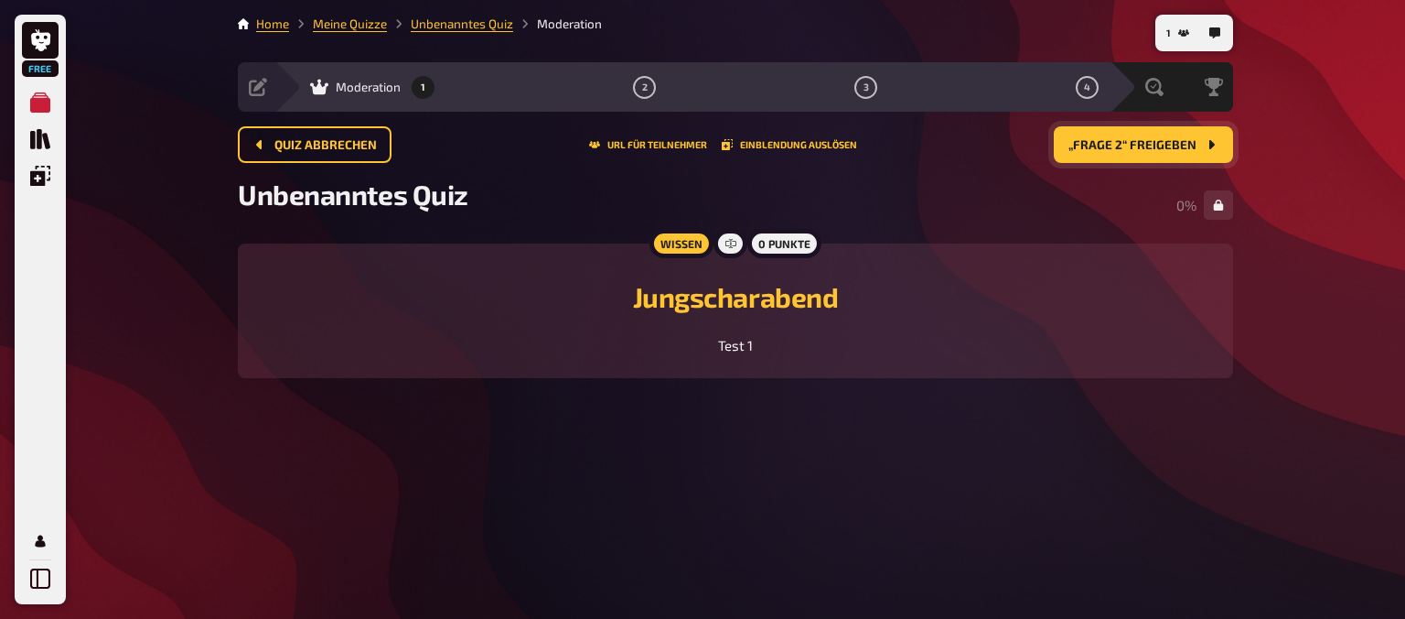
click at [1122, 142] on span "„Frage 2“ freigeben" at bounding box center [1133, 145] width 128 height 13
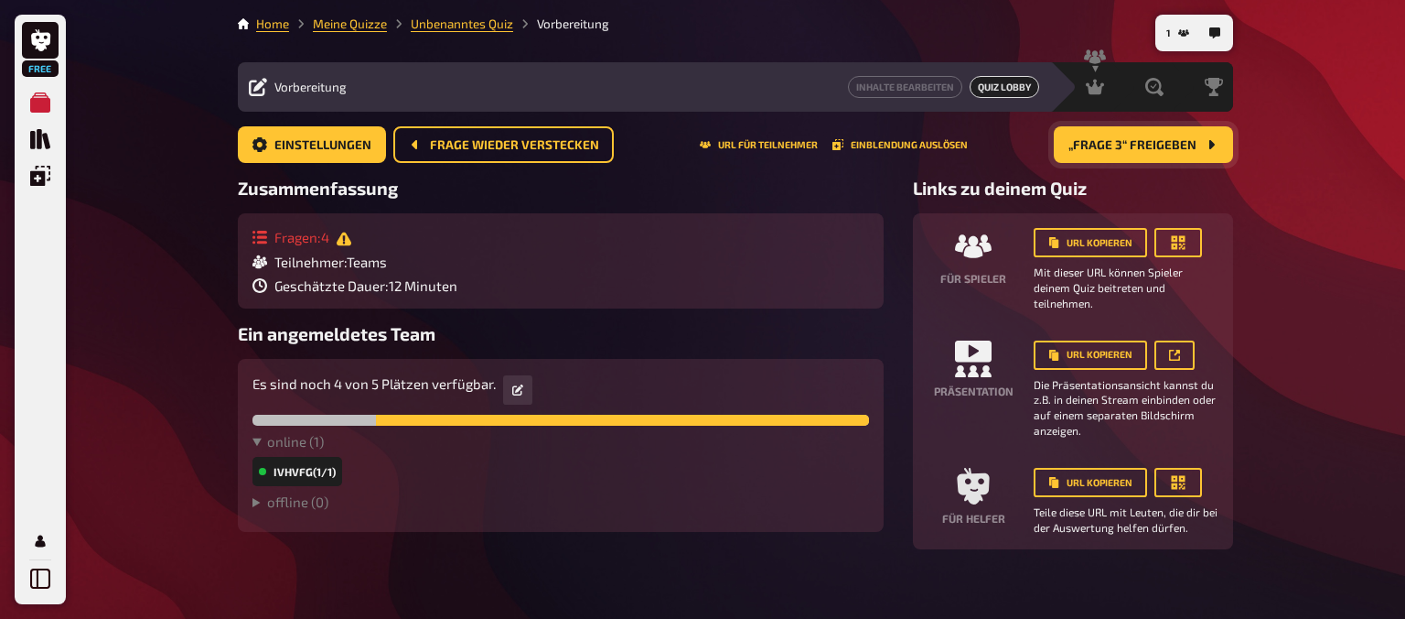
scroll to position [18, 0]
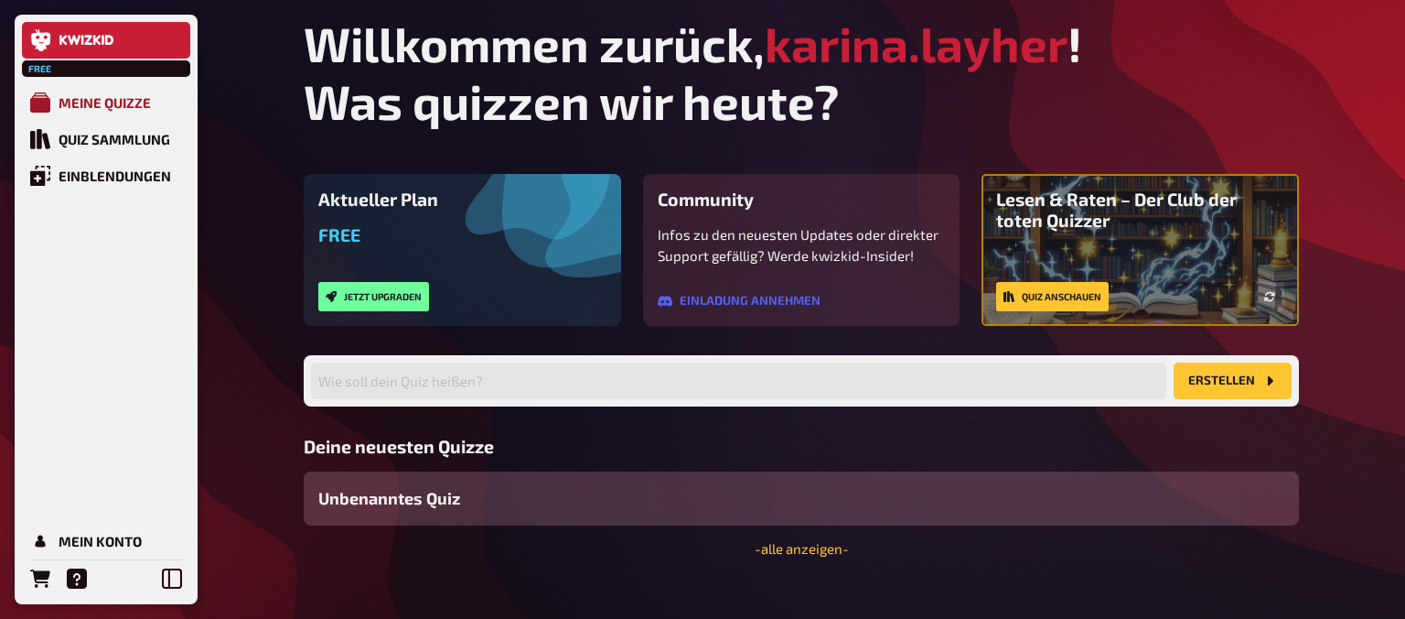
click at [134, 109] on div "Meine Quizze" at bounding box center [105, 102] width 92 height 16
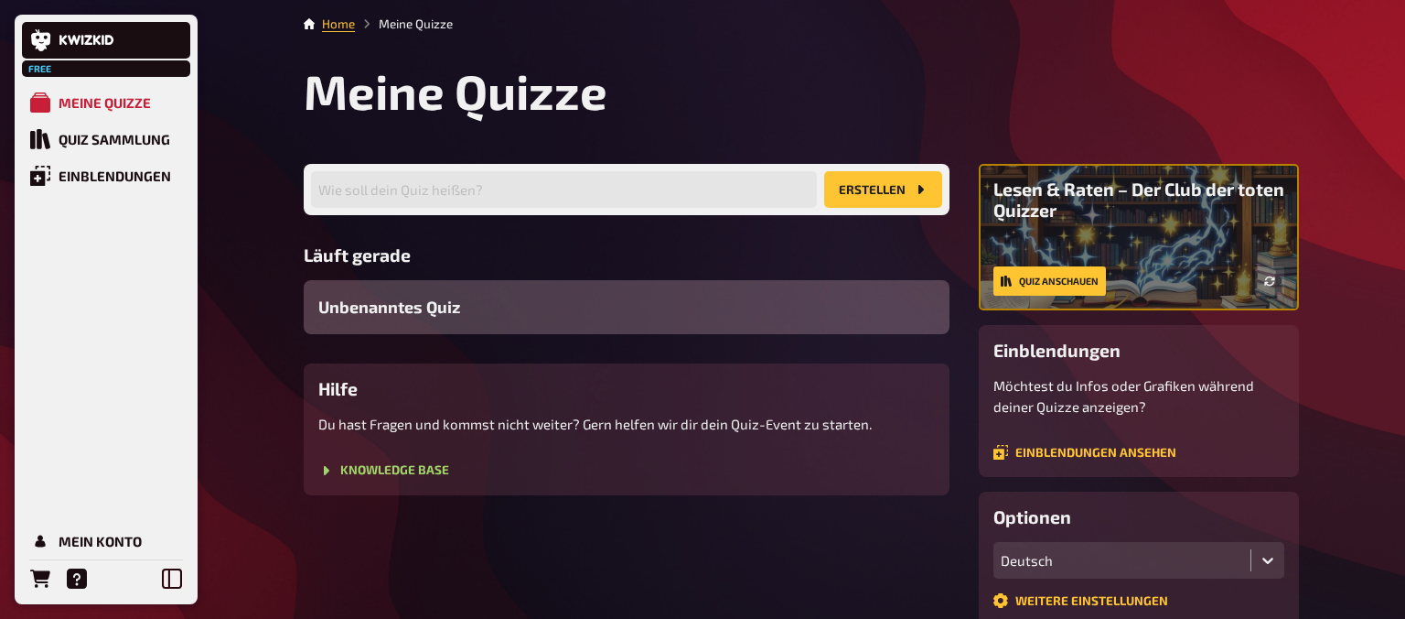
click at [548, 296] on div "Unbenanntes Quiz" at bounding box center [627, 307] width 646 height 54
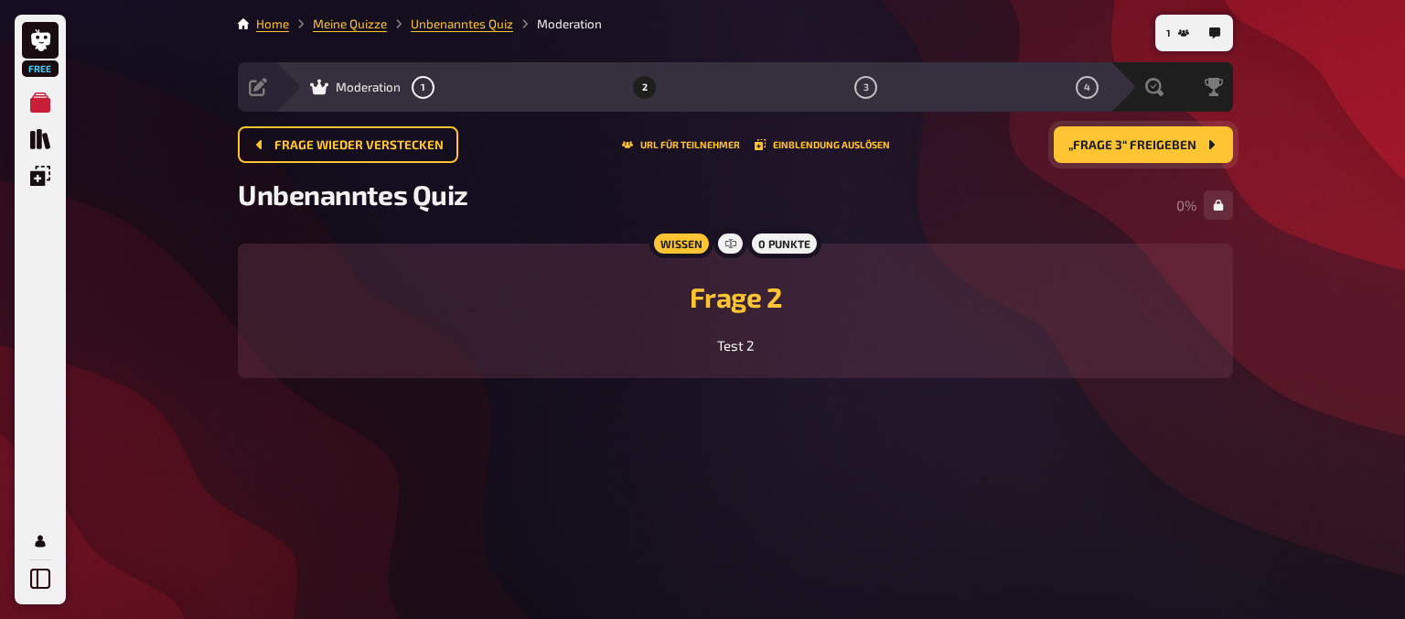
click at [1136, 145] on span "„Frage 3“ freigeben" at bounding box center [1133, 145] width 128 height 13
click at [1136, 145] on span "„Frage 4“ freigeben" at bounding box center [1132, 145] width 129 height 13
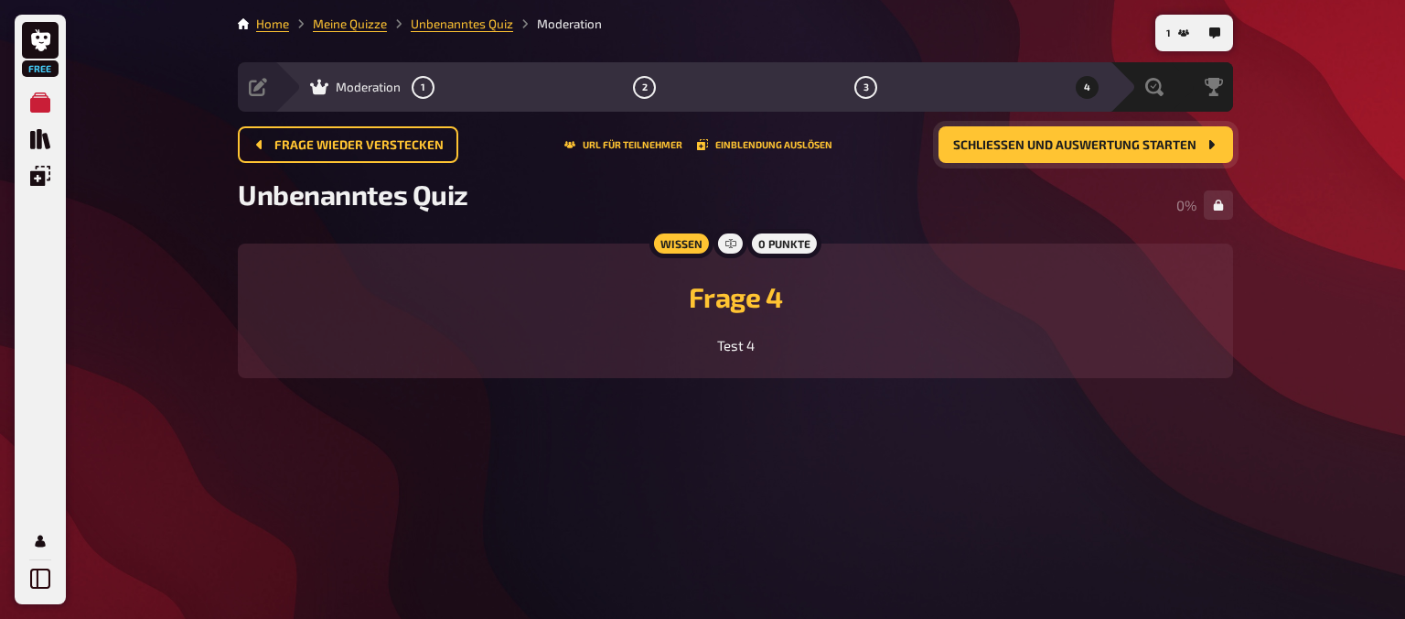
click at [1136, 145] on span "Schließen und Auswertung starten" at bounding box center [1074, 145] width 243 height 13
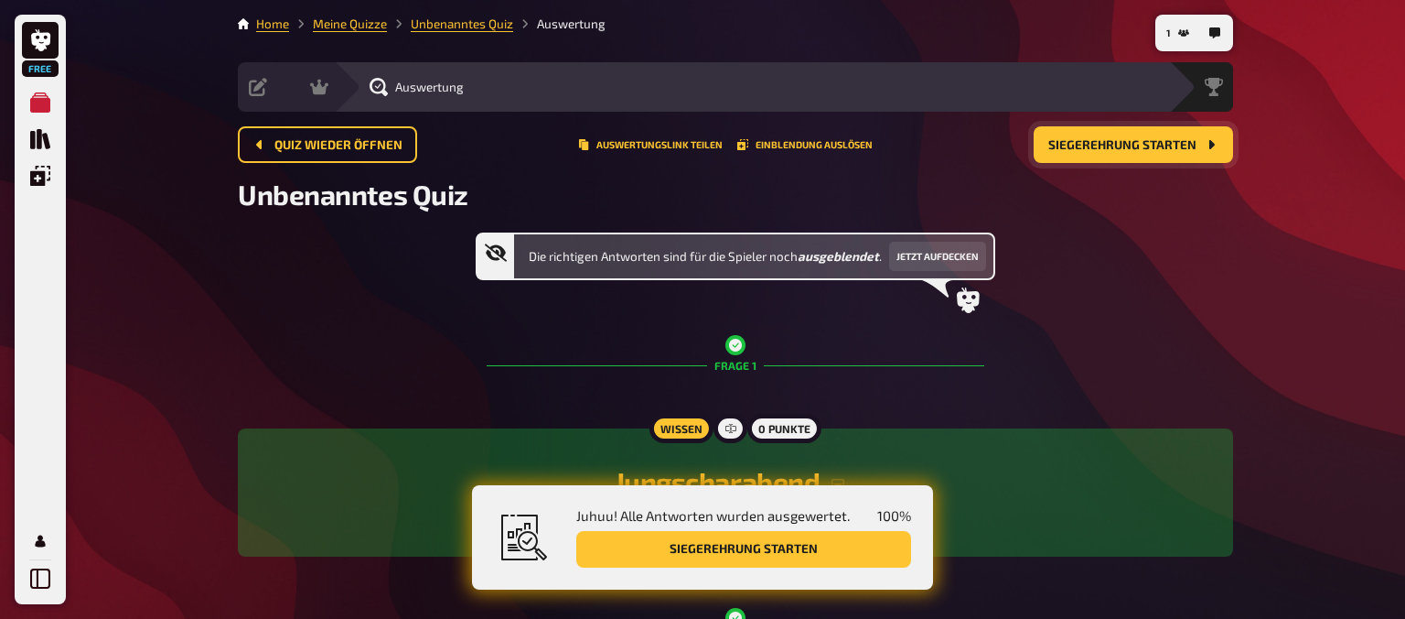
click at [1136, 145] on span "Siegerehrung starten" at bounding box center [1123, 145] width 148 height 13
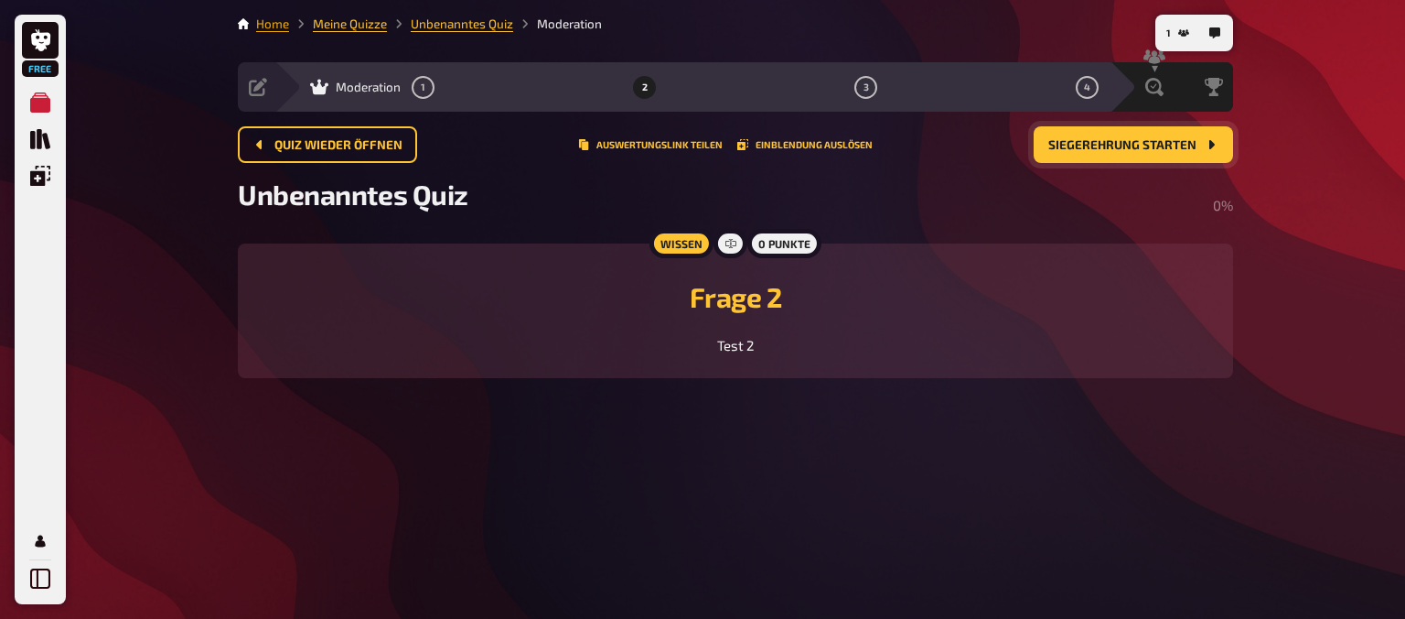
click at [265, 27] on link "Home" at bounding box center [272, 23] width 33 height 15
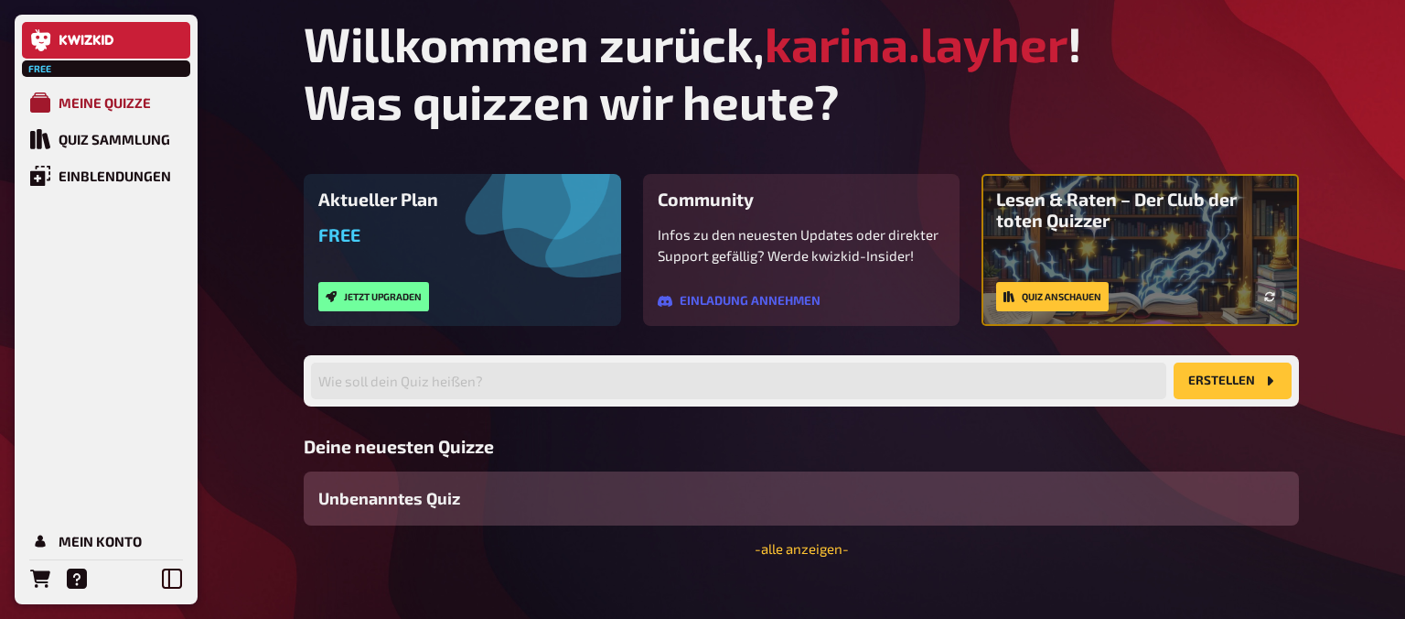
click at [134, 98] on div "Meine Quizze" at bounding box center [105, 102] width 92 height 16
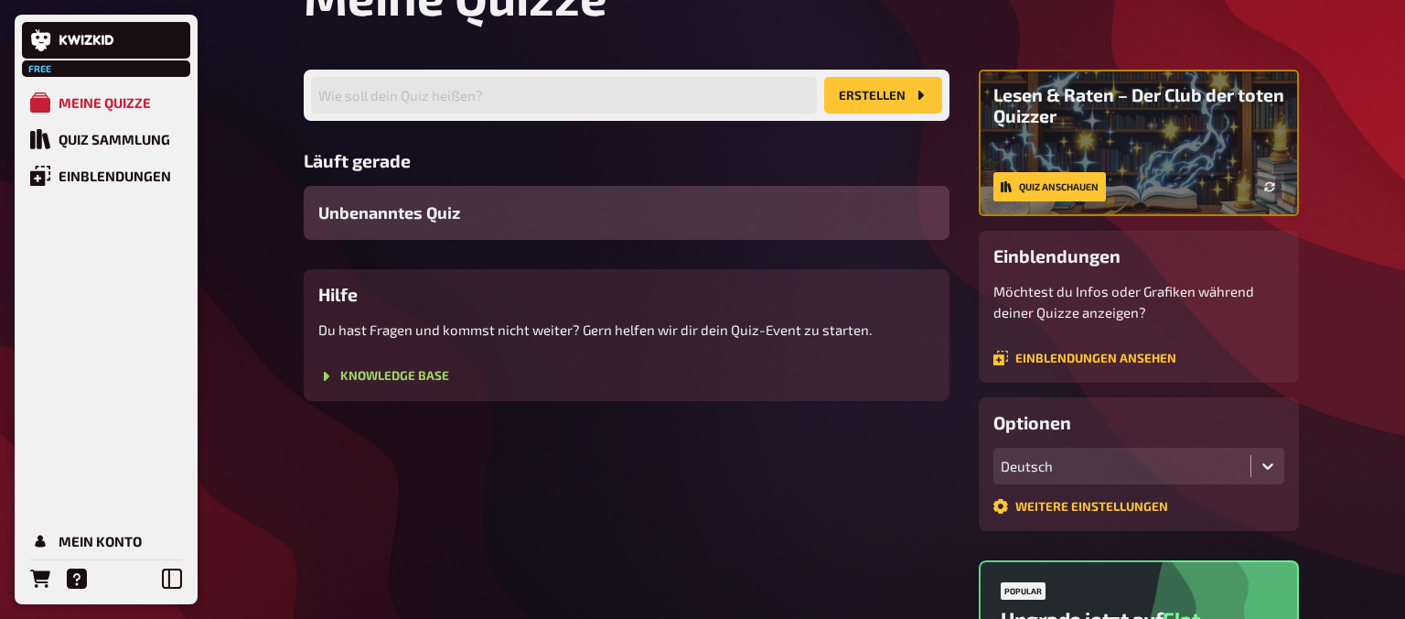
scroll to position [95, 0]
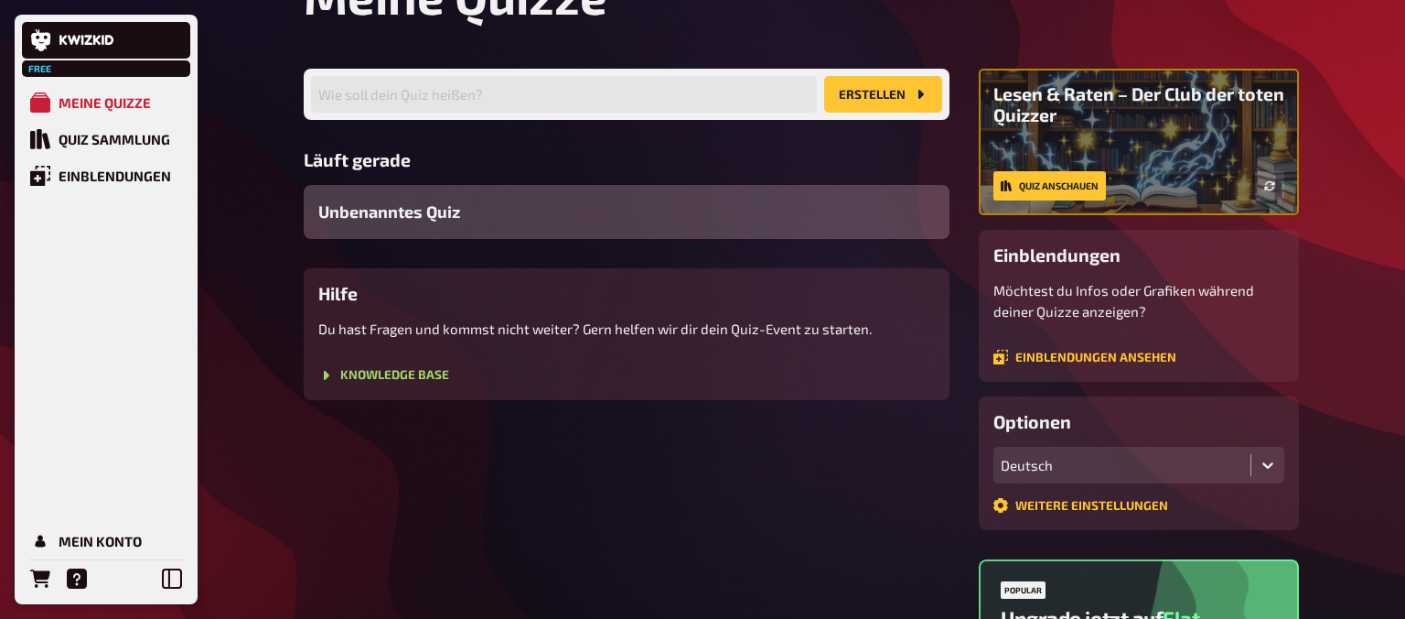
click at [479, 197] on div "Unbenanntes Quiz" at bounding box center [627, 212] width 646 height 54
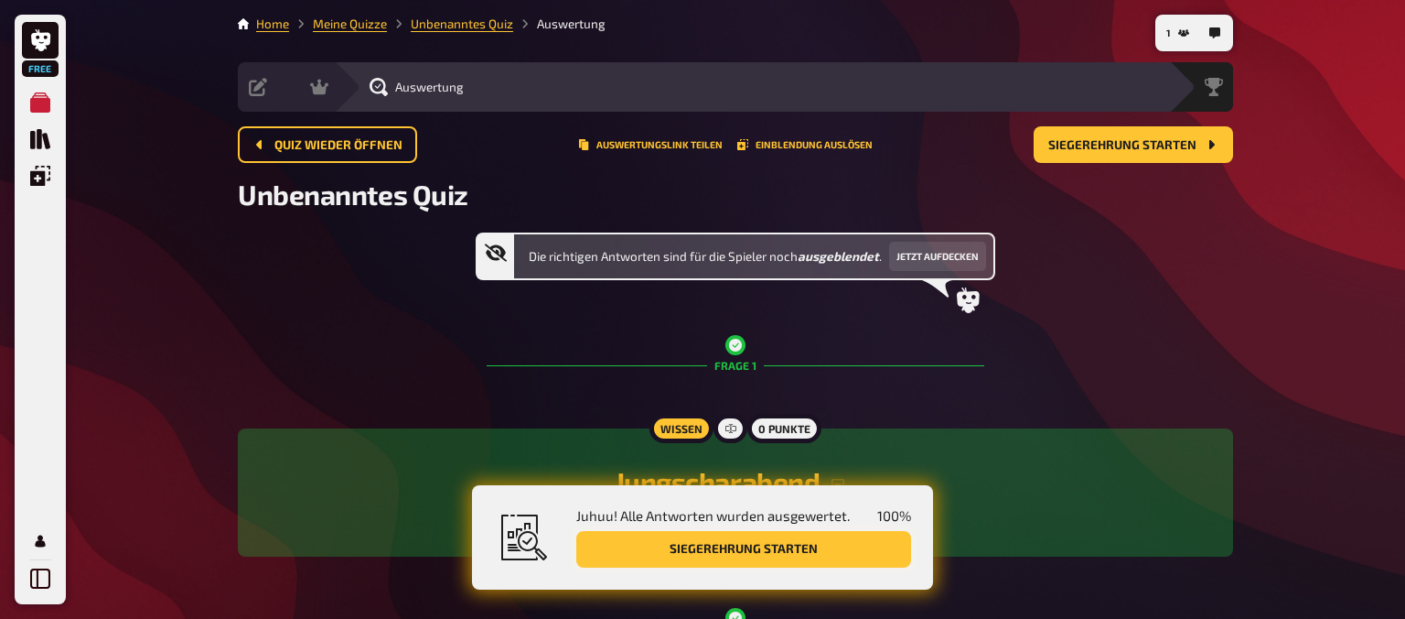
click at [819, 551] on button "Siegerehrung starten" at bounding box center [743, 549] width 335 height 37
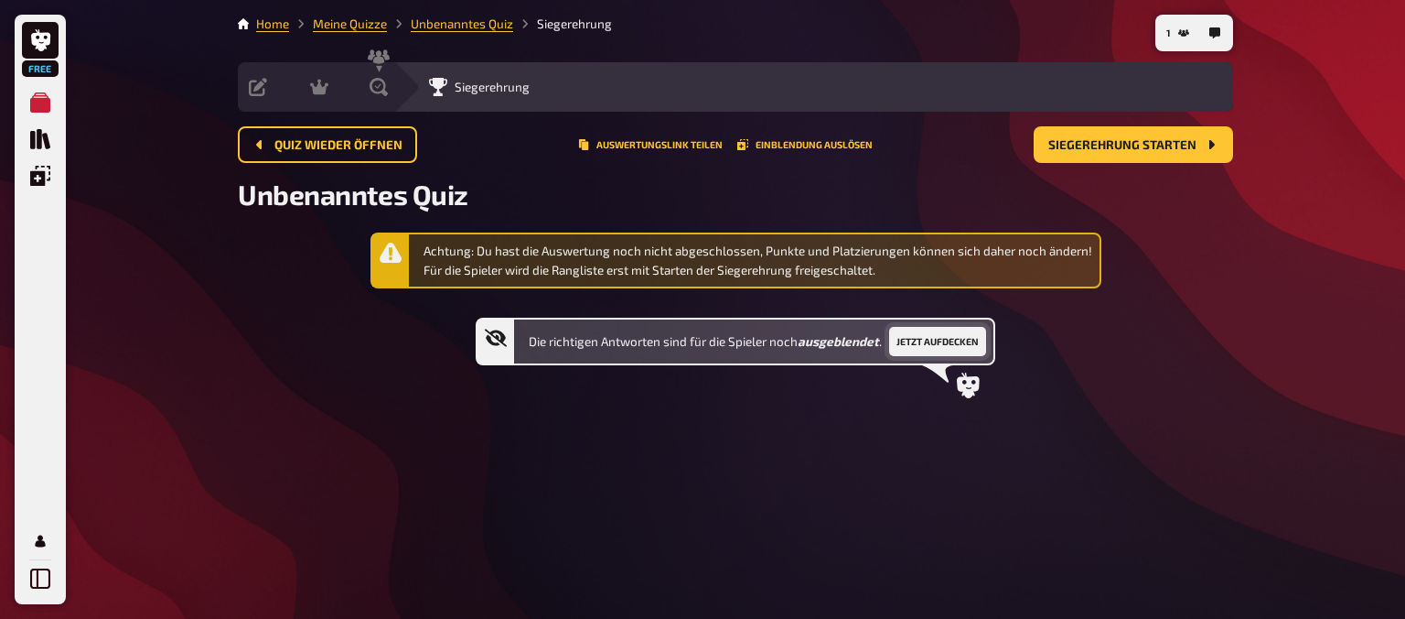
click at [959, 336] on button "Jetzt aufdecken" at bounding box center [937, 341] width 97 height 29
click at [959, 336] on button "Wieder ausblenden" at bounding box center [919, 341] width 114 height 29
click at [1096, 135] on button "Siegerehrung starten" at bounding box center [1133, 144] width 199 height 37
click at [37, 179] on icon "Einblendungen" at bounding box center [40, 176] width 20 height 20
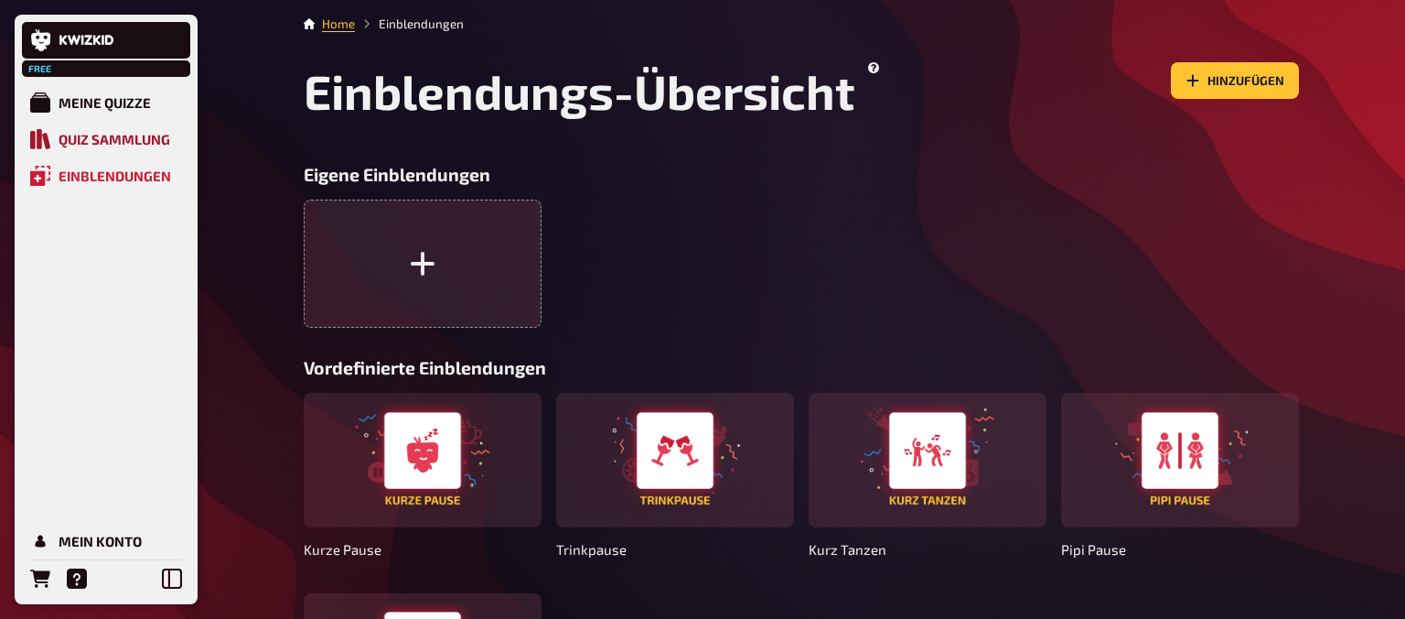
click at [63, 133] on div "Quiz Sammlung" at bounding box center [115, 139] width 112 height 16
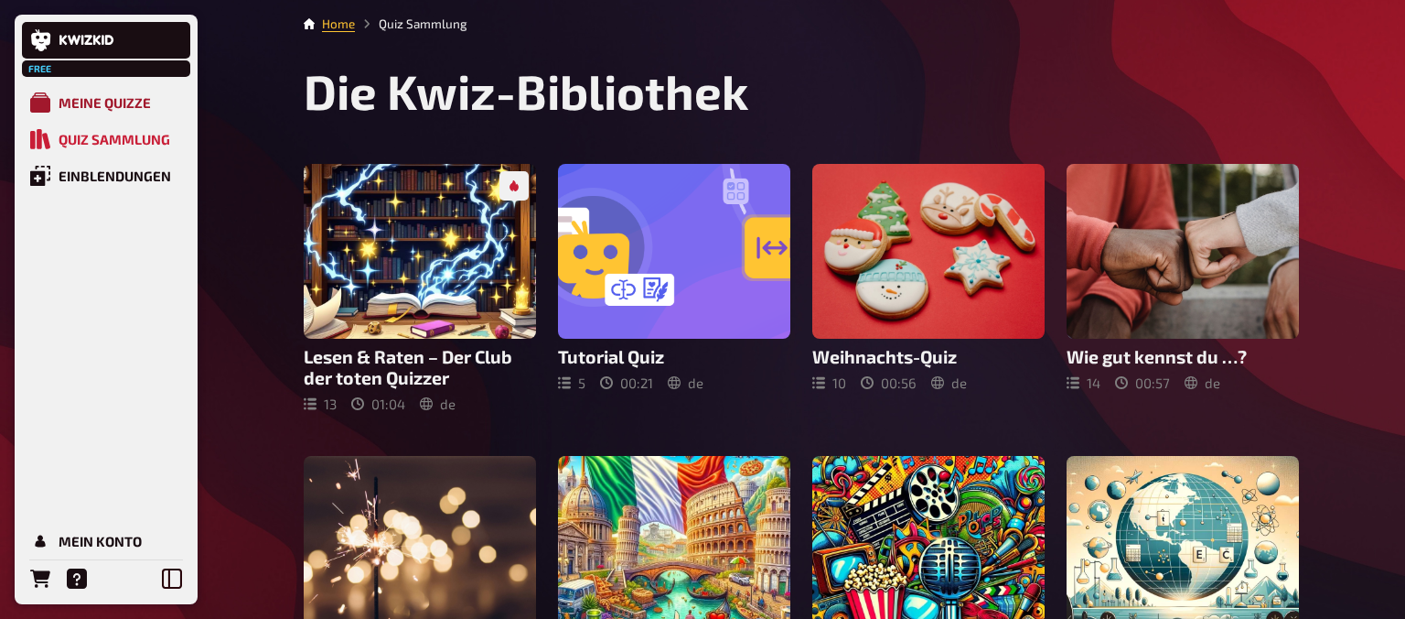
click at [129, 97] on div "Meine Quizze" at bounding box center [105, 102] width 92 height 16
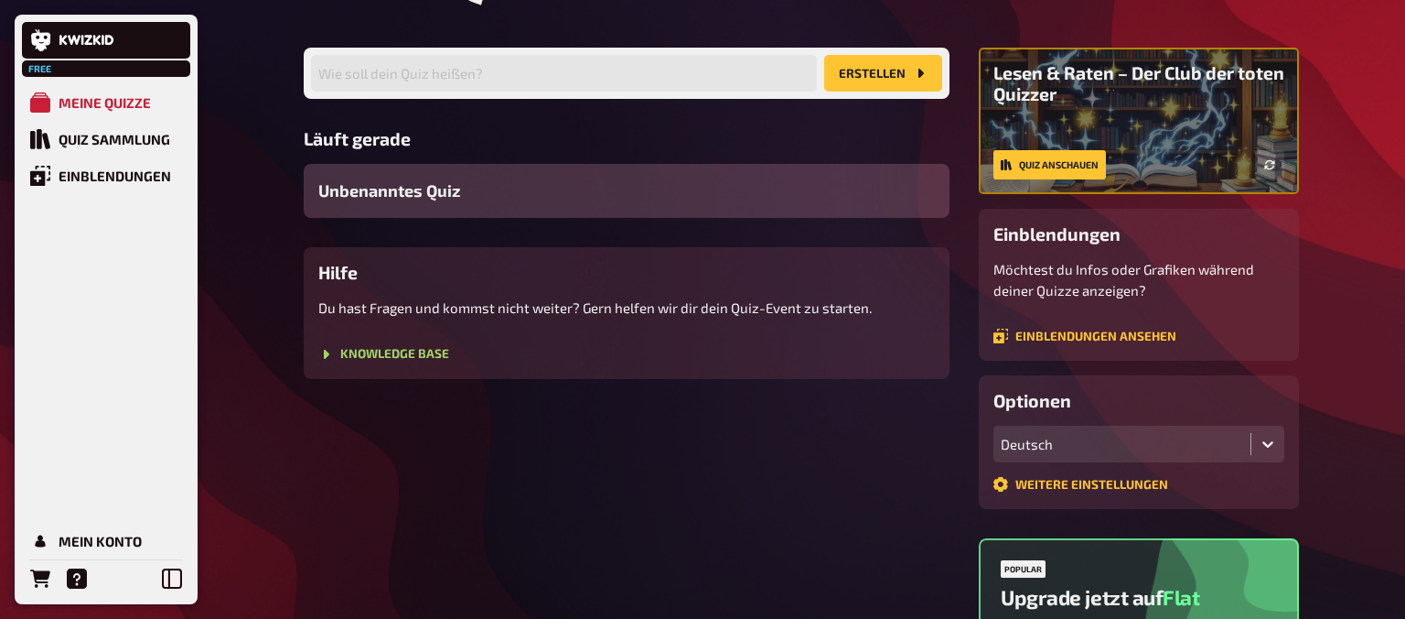
scroll to position [135, 0]
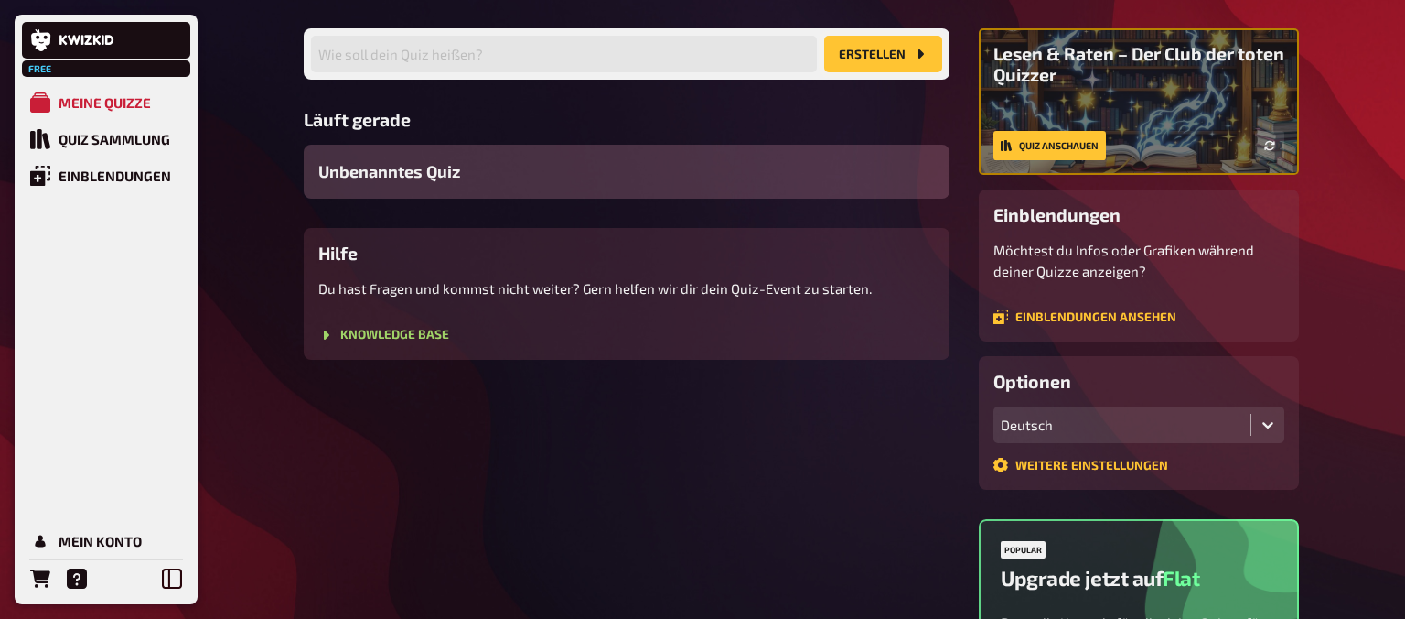
click at [884, 70] on button "Erstellen" at bounding box center [883, 54] width 118 height 37
click at [884, 42] on button "Erstellen" at bounding box center [883, 54] width 118 height 37
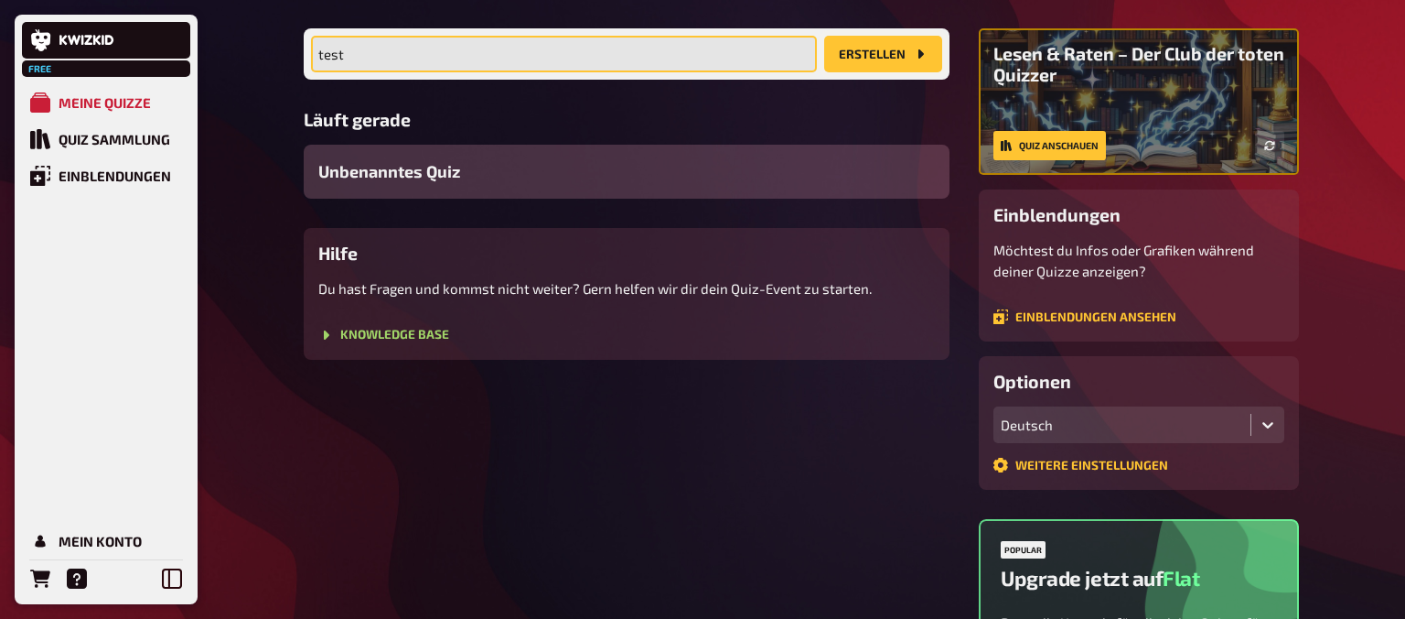
type input "test"
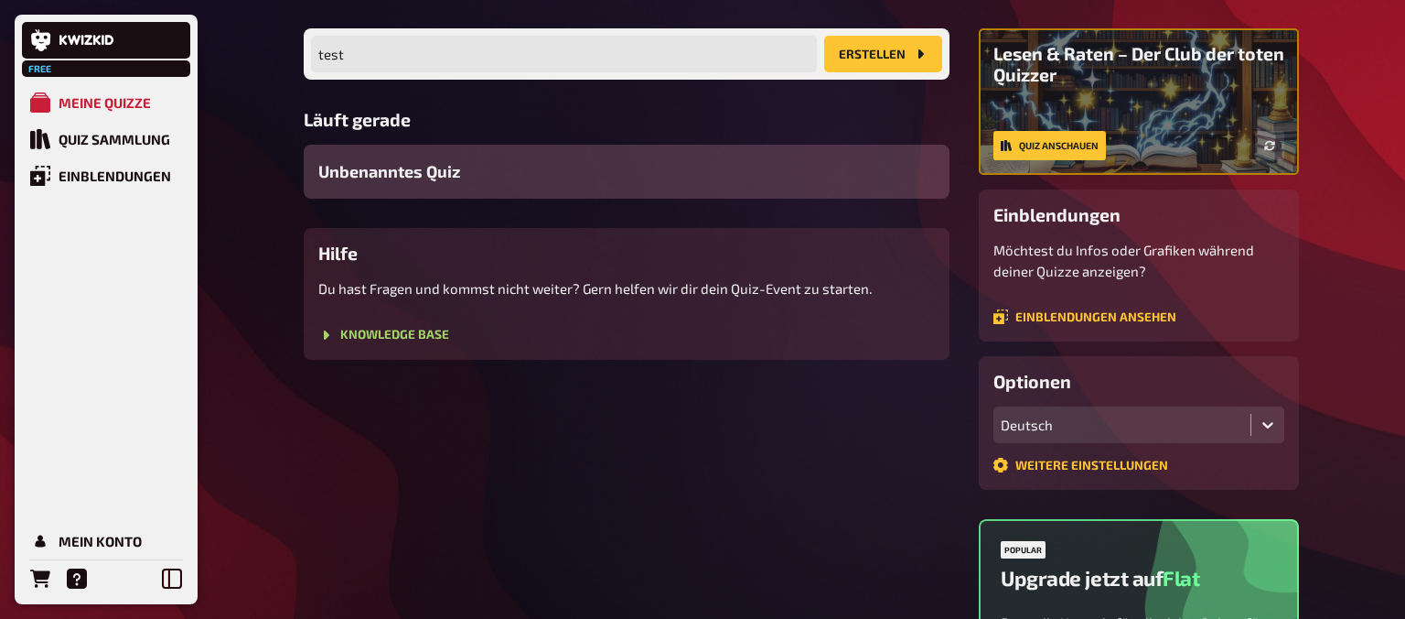
click at [903, 57] on button "Erstellen" at bounding box center [883, 54] width 118 height 37
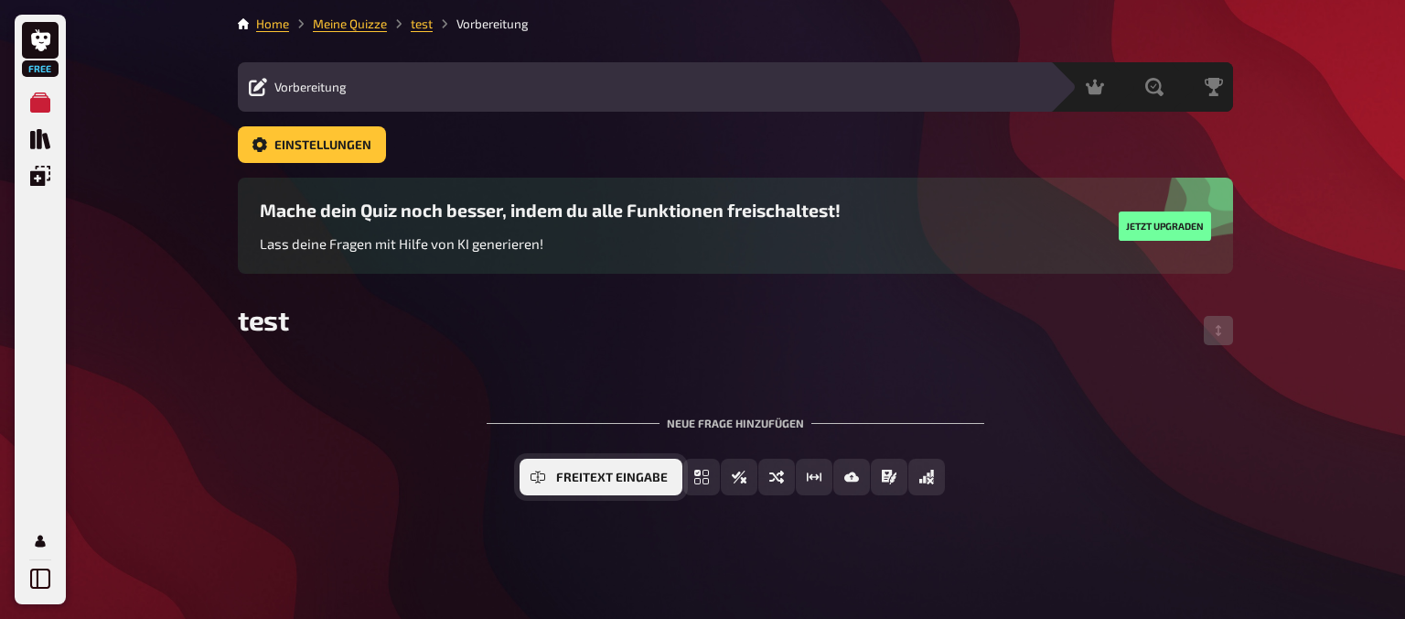
click at [541, 479] on icon "Freitext Eingabe" at bounding box center [538, 476] width 15 height 15
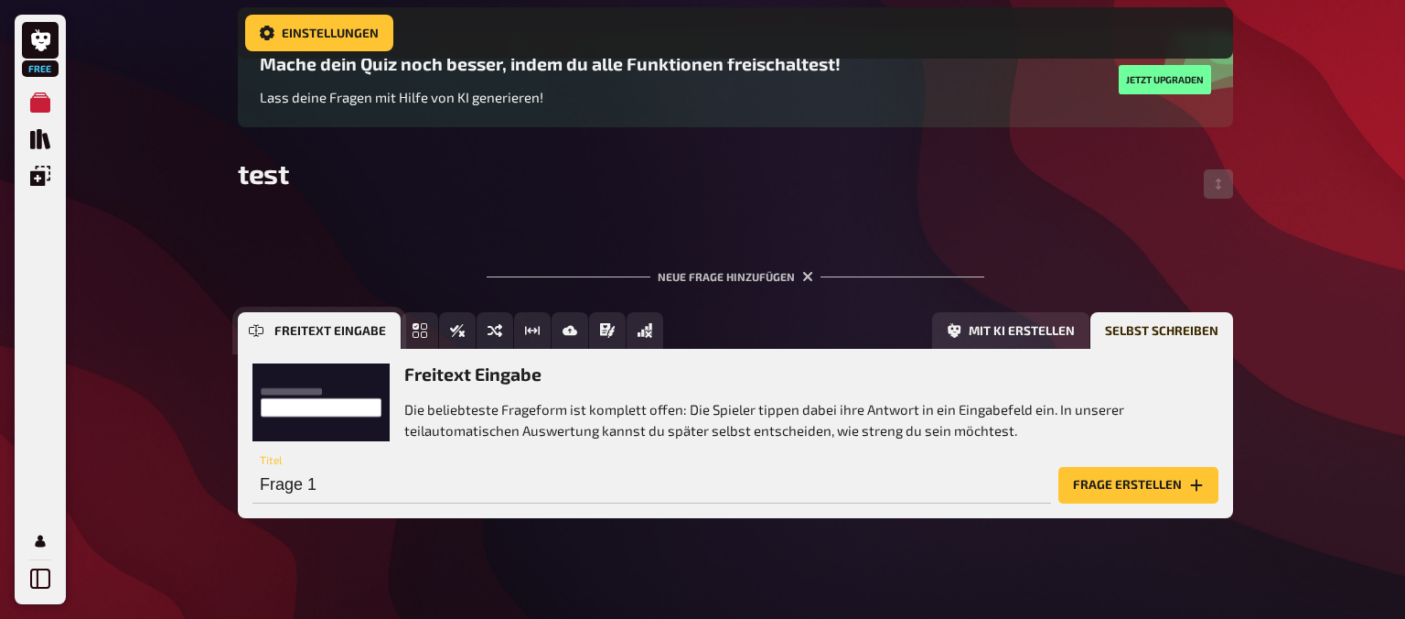
scroll to position [163, 0]
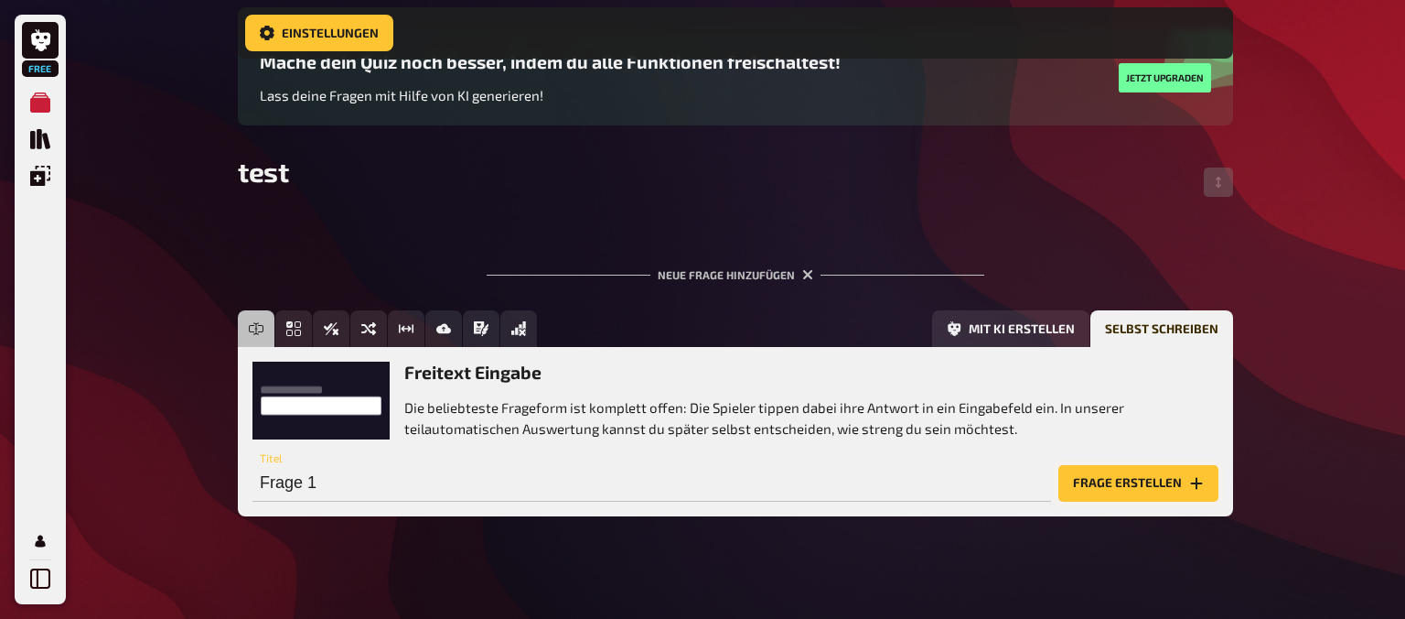
click at [1117, 474] on button "Frage erstellen" at bounding box center [1139, 483] width 160 height 37
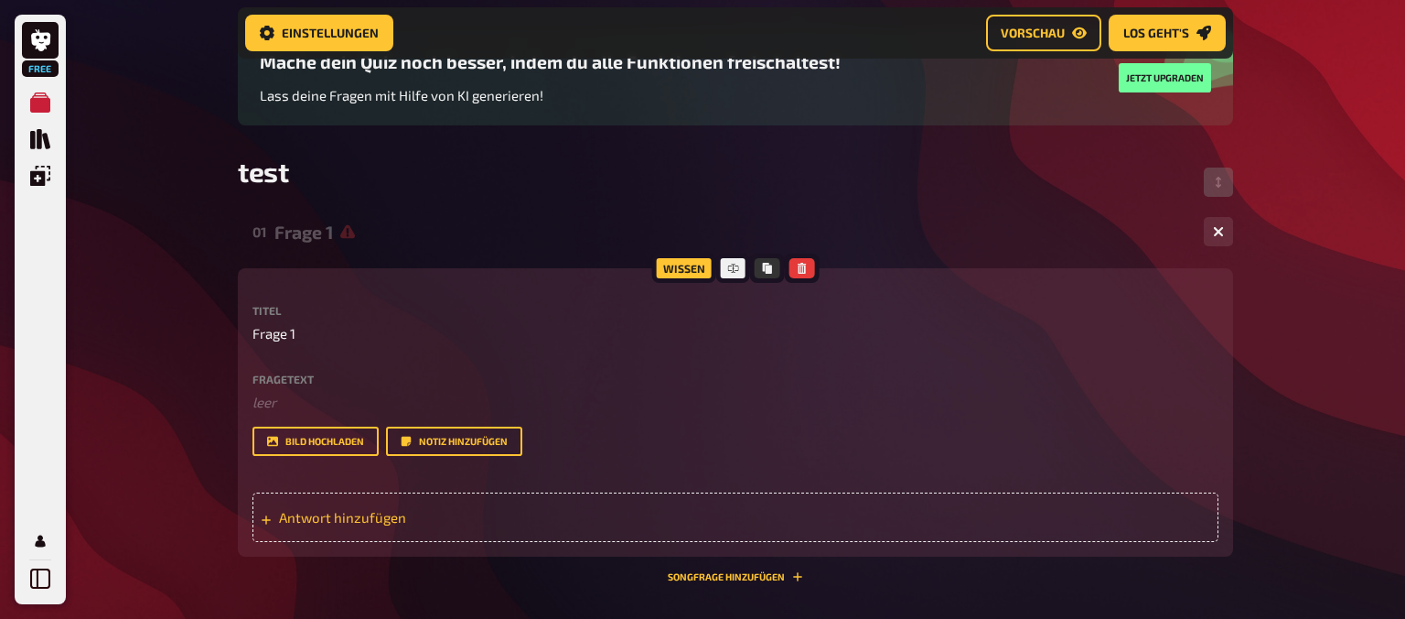
click at [366, 542] on div "Antwort hinzufügen" at bounding box center [736, 516] width 966 height 49
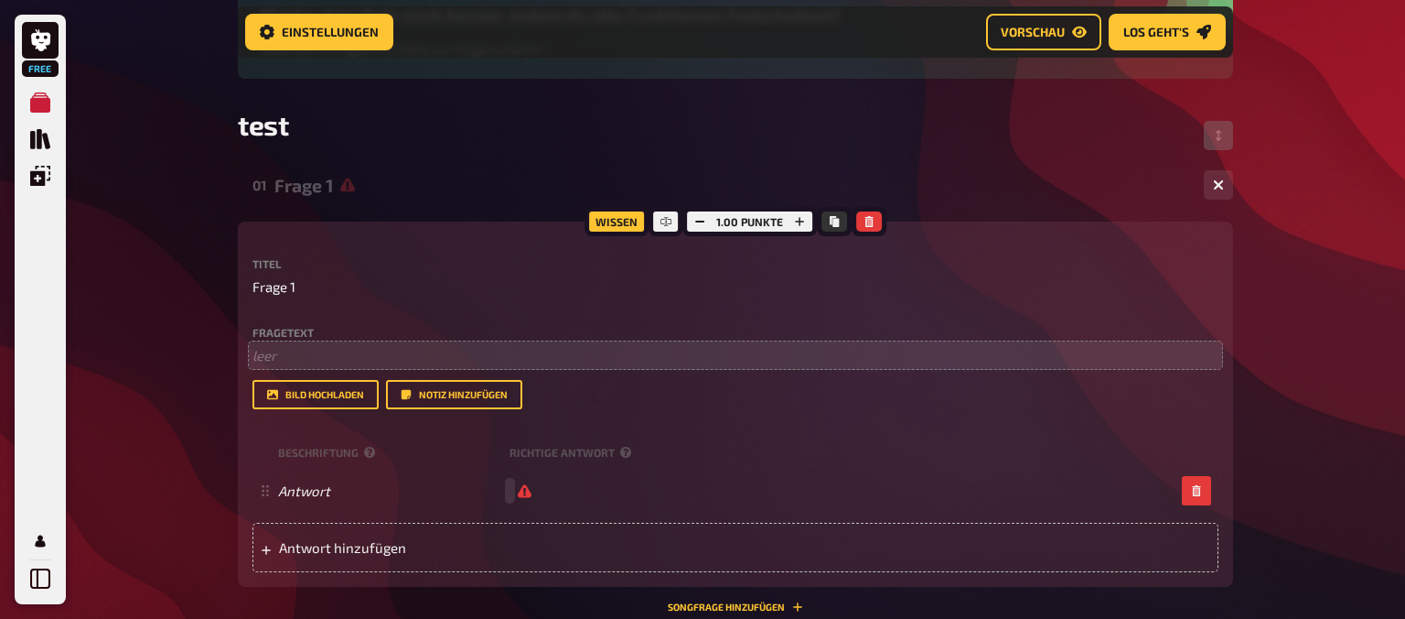
scroll to position [210, 0]
click at [274, 347] on p "﻿ leer" at bounding box center [736, 354] width 966 height 21
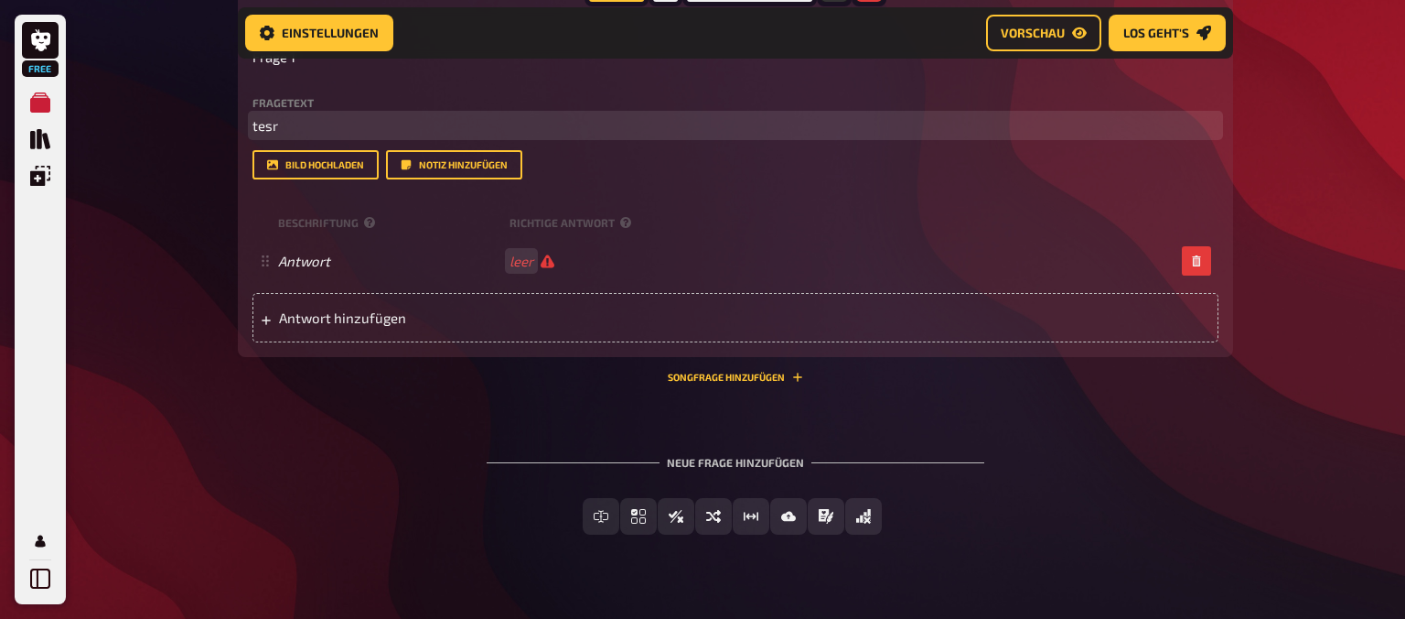
scroll to position [439, 0]
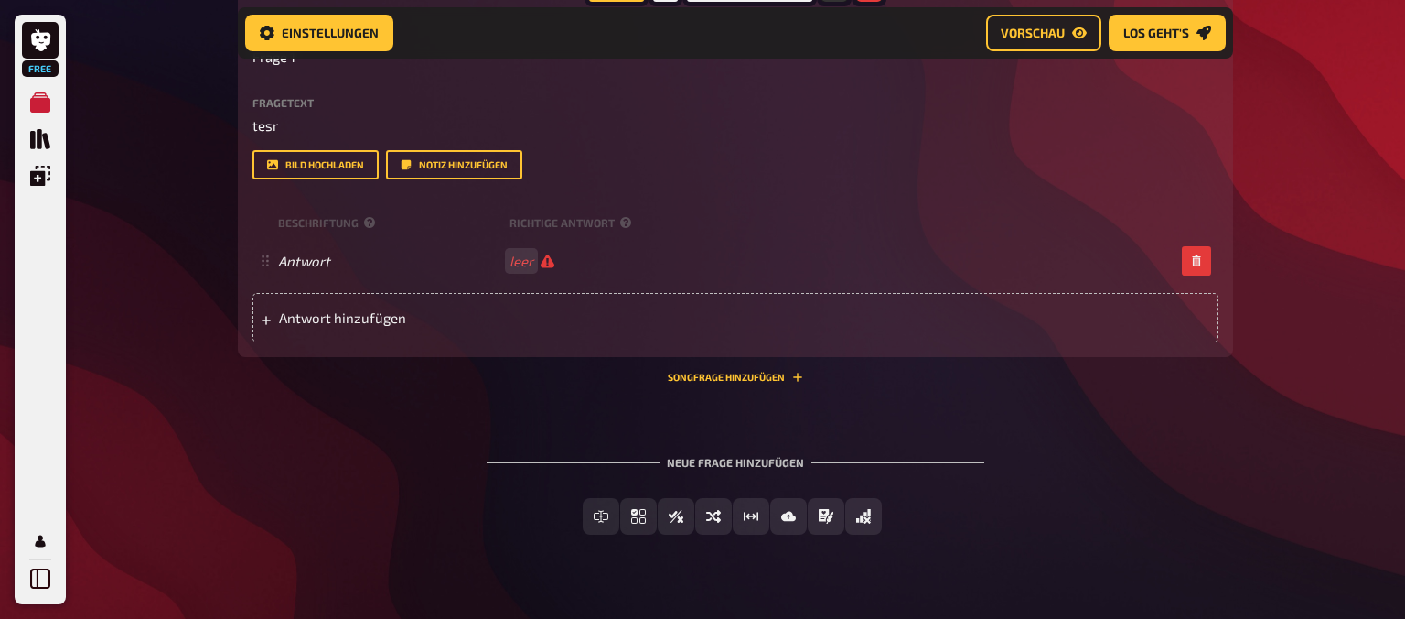
click at [764, 371] on div "Wissen 1.00 Punkte Titel Frage 1 Fragetext tesr Hier hinziehen für Dateiupload …" at bounding box center [735, 187] width 995 height 391
click at [764, 377] on button "Songfrage hinzufügen" at bounding box center [735, 376] width 135 height 11
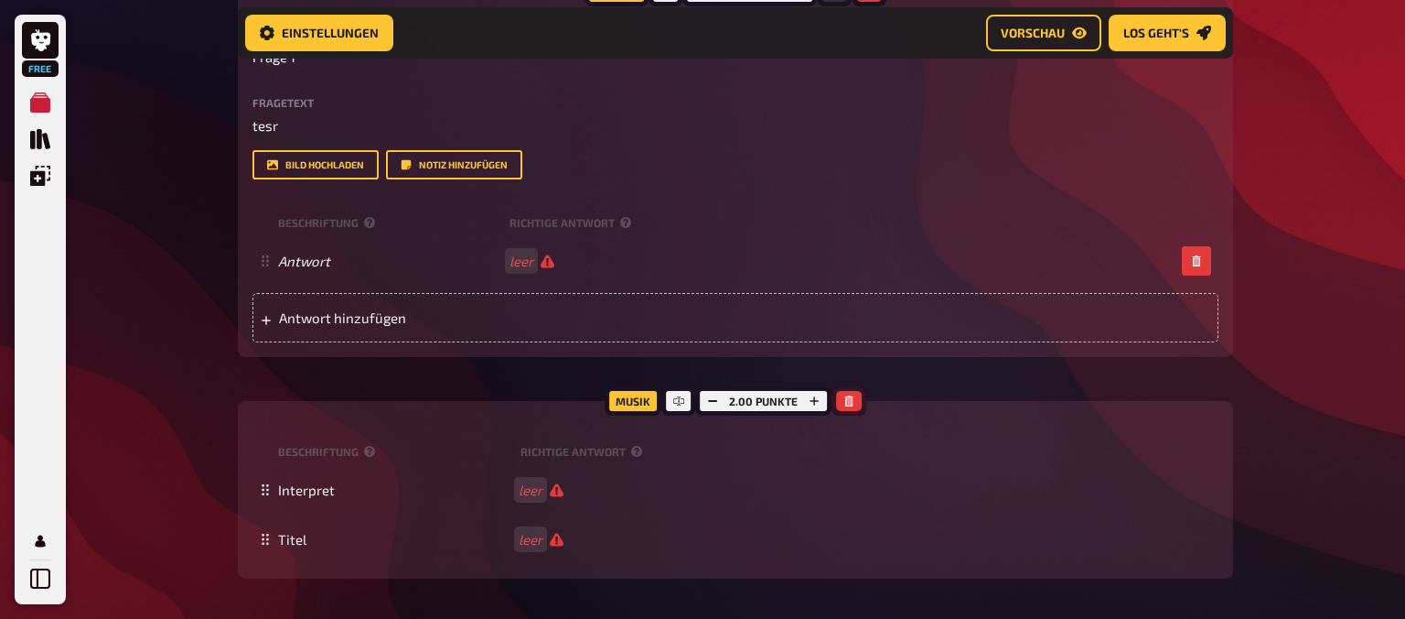
click at [849, 407] on button "button" at bounding box center [849, 401] width 26 height 20
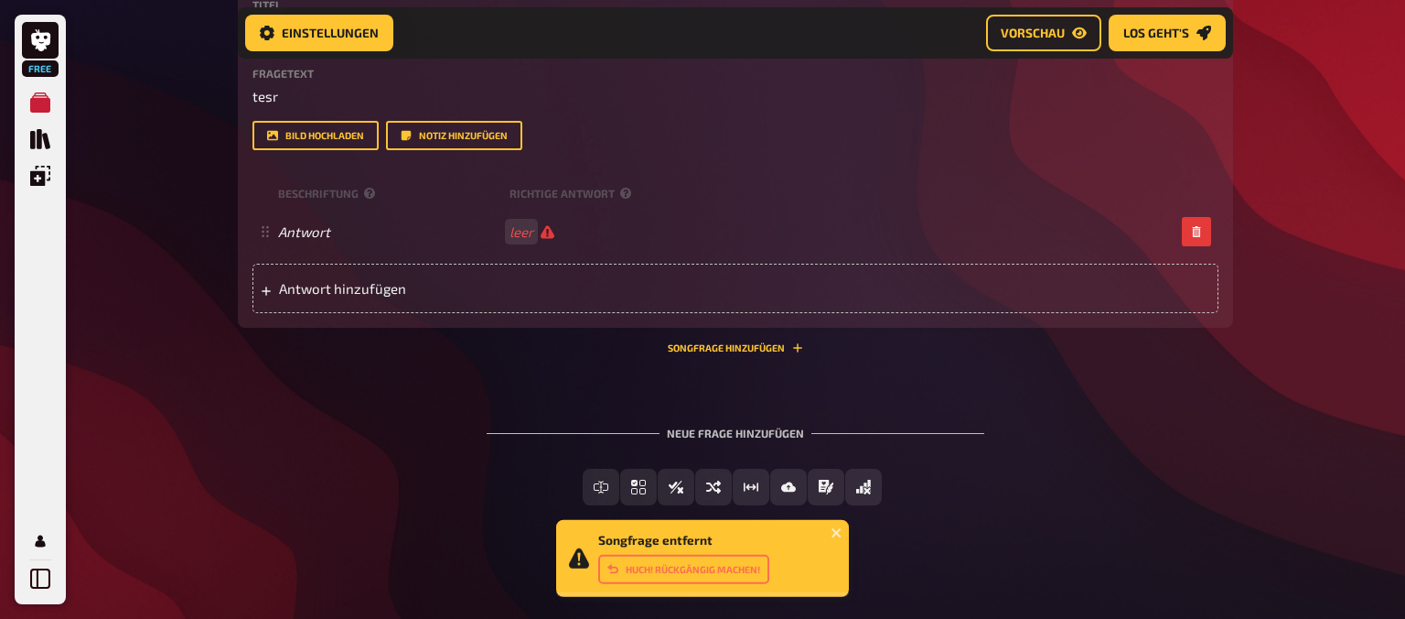
scroll to position [473, 0]
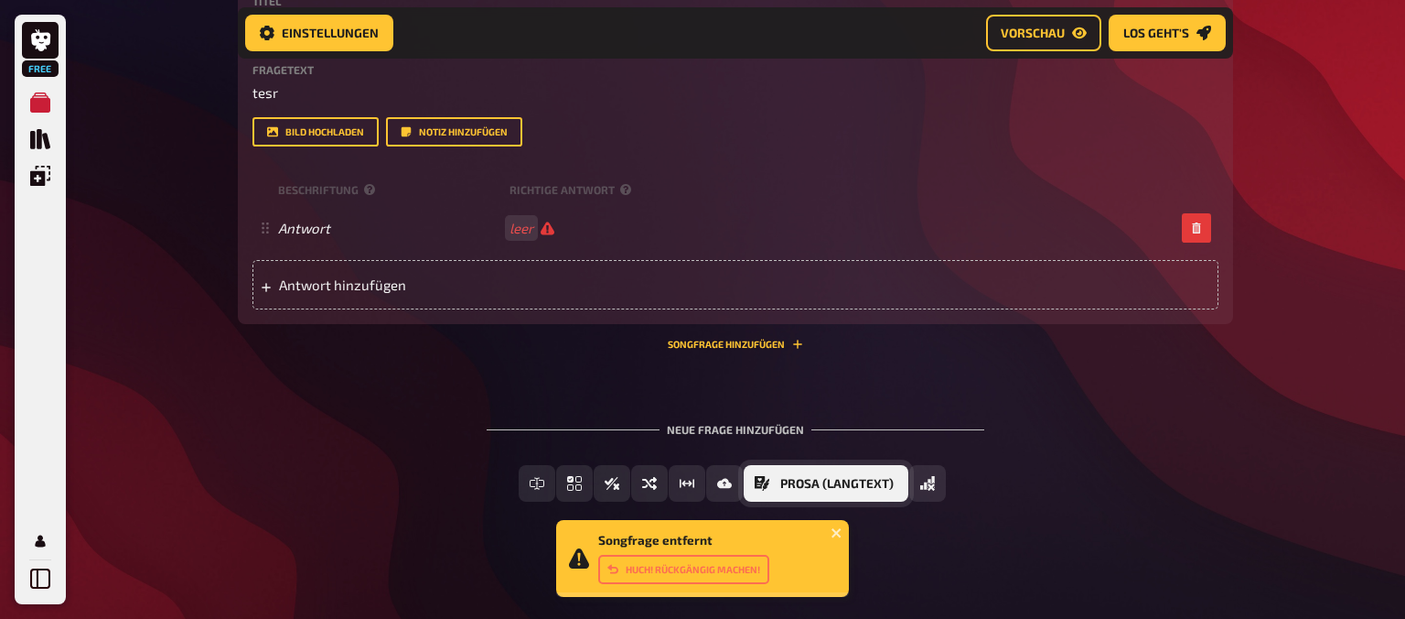
click at [877, 477] on button "Prosa (Langtext)" at bounding box center [826, 483] width 165 height 37
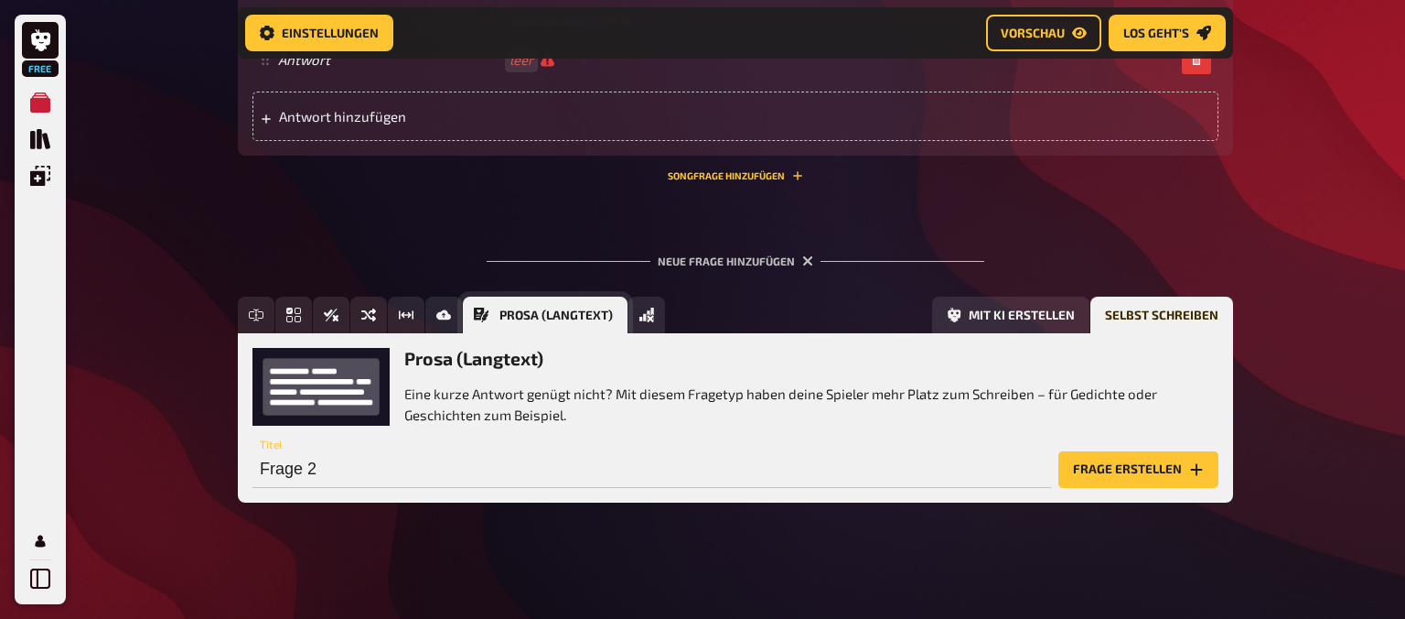
scroll to position [641, 0]
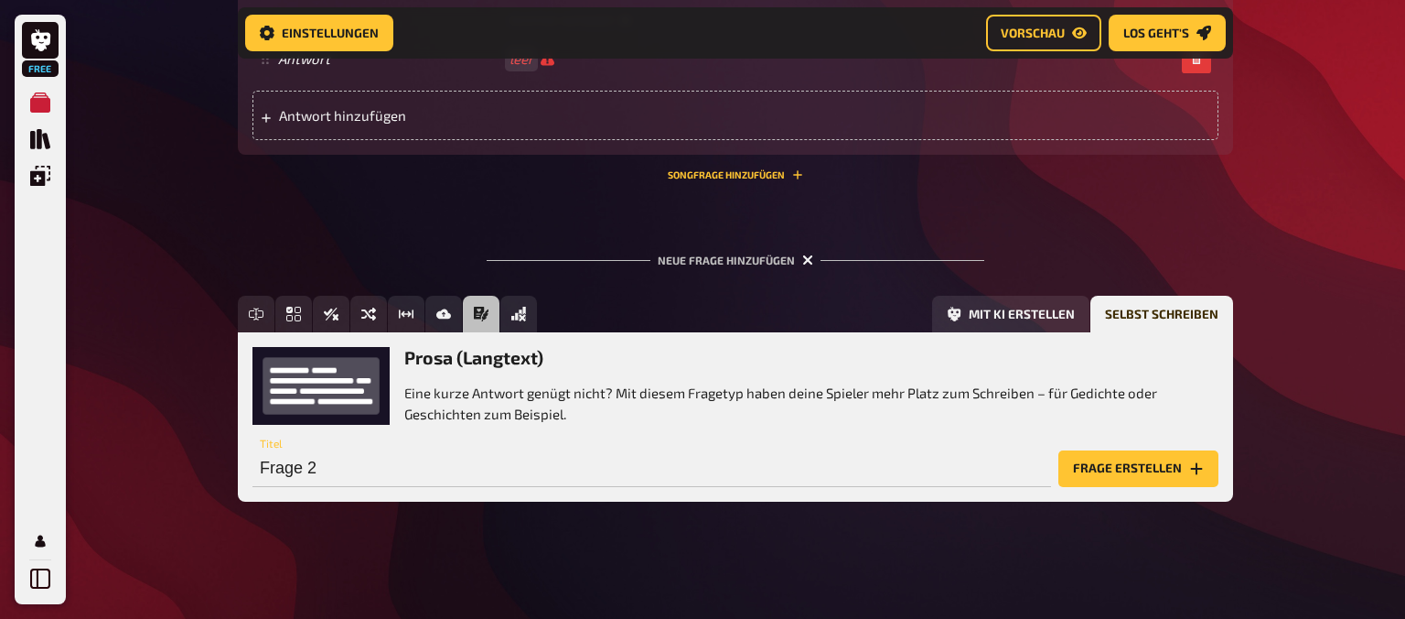
click at [806, 257] on icon "button" at bounding box center [807, 259] width 11 height 11
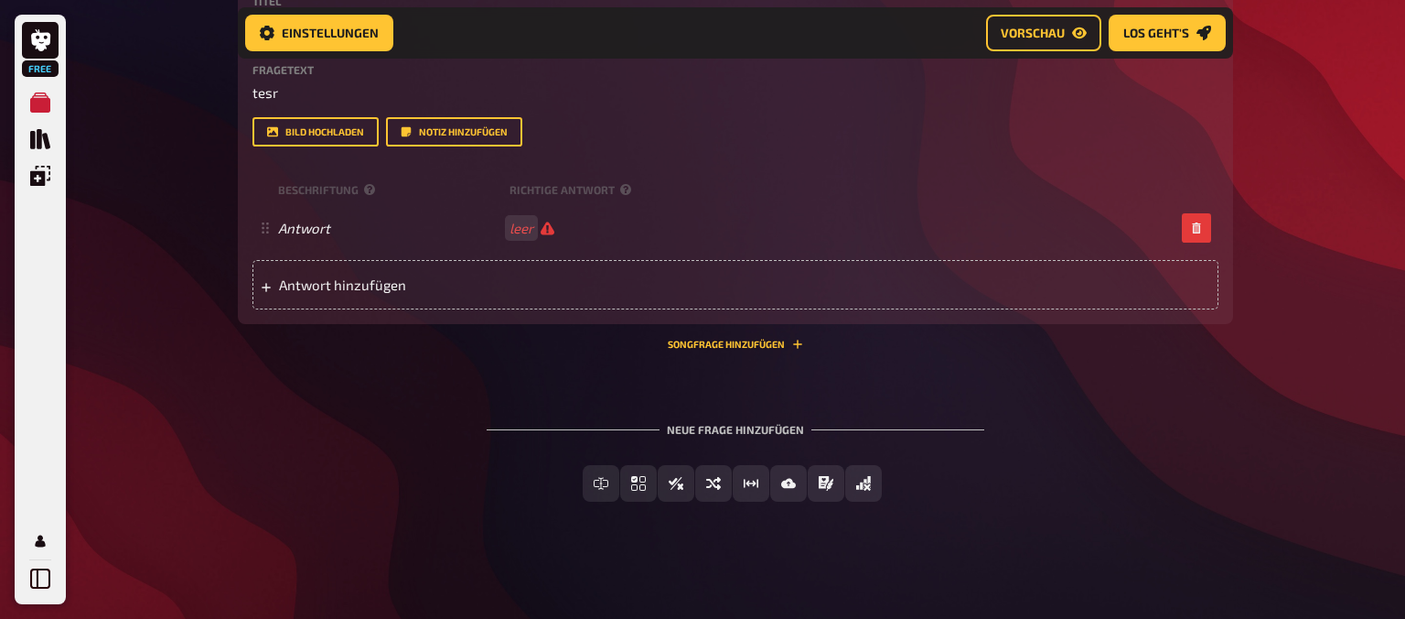
scroll to position [473, 0]
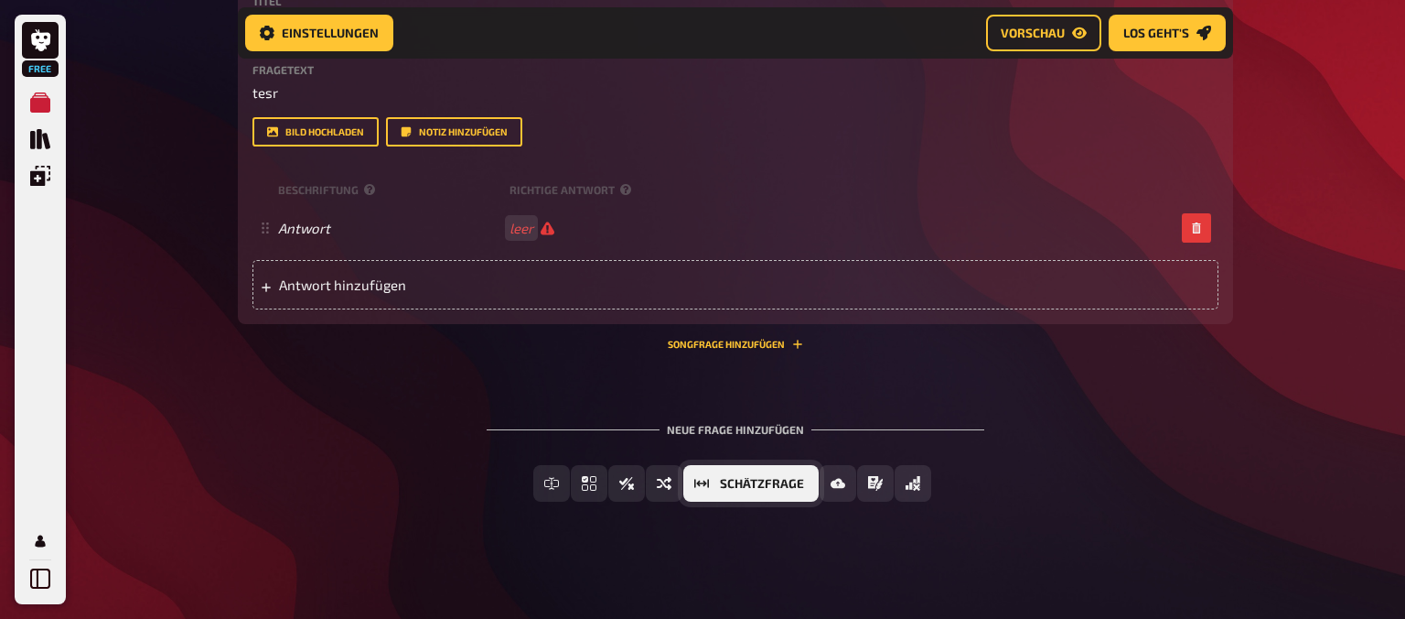
click at [757, 488] on span "Schätzfrage" at bounding box center [762, 484] width 84 height 13
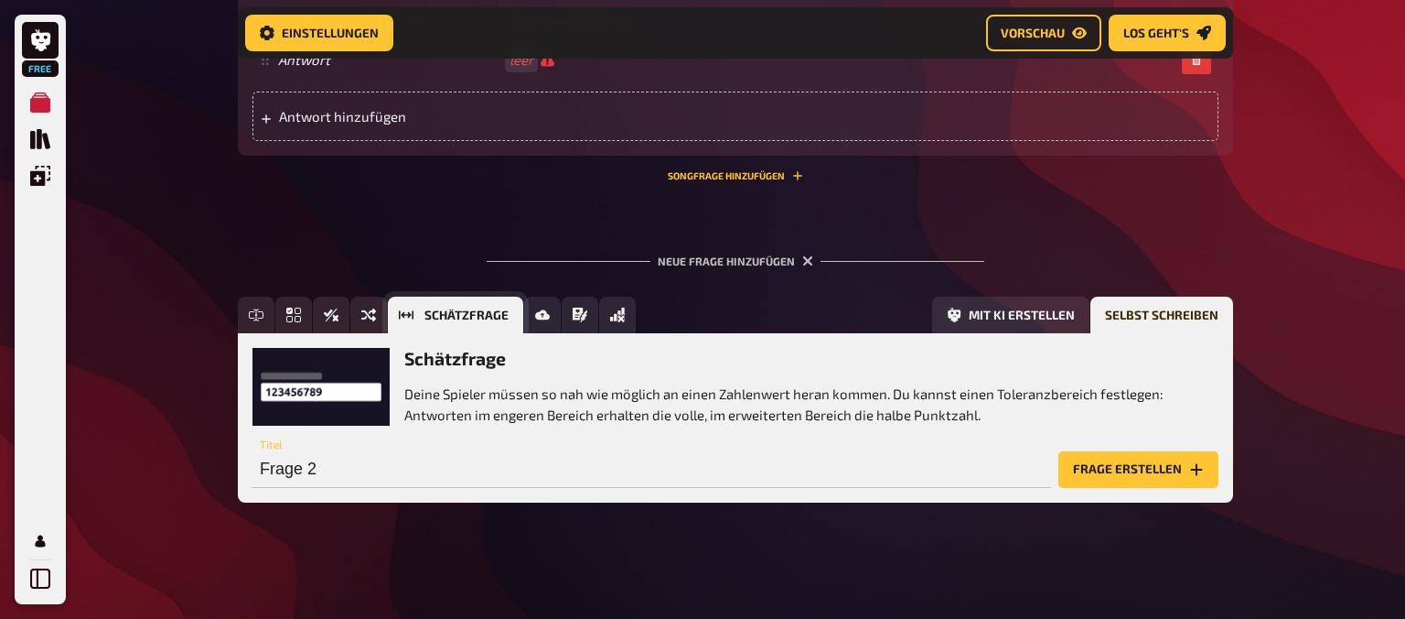
scroll to position [641, 0]
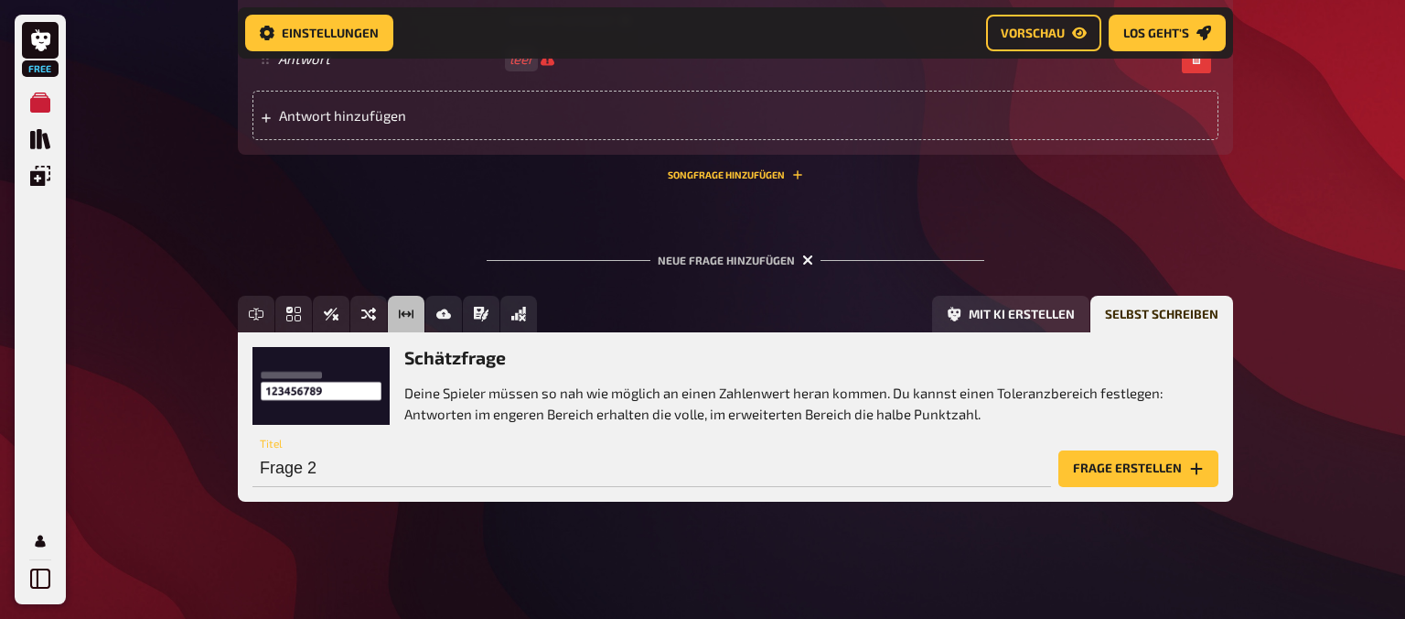
click at [803, 261] on icon "button" at bounding box center [807, 259] width 11 height 11
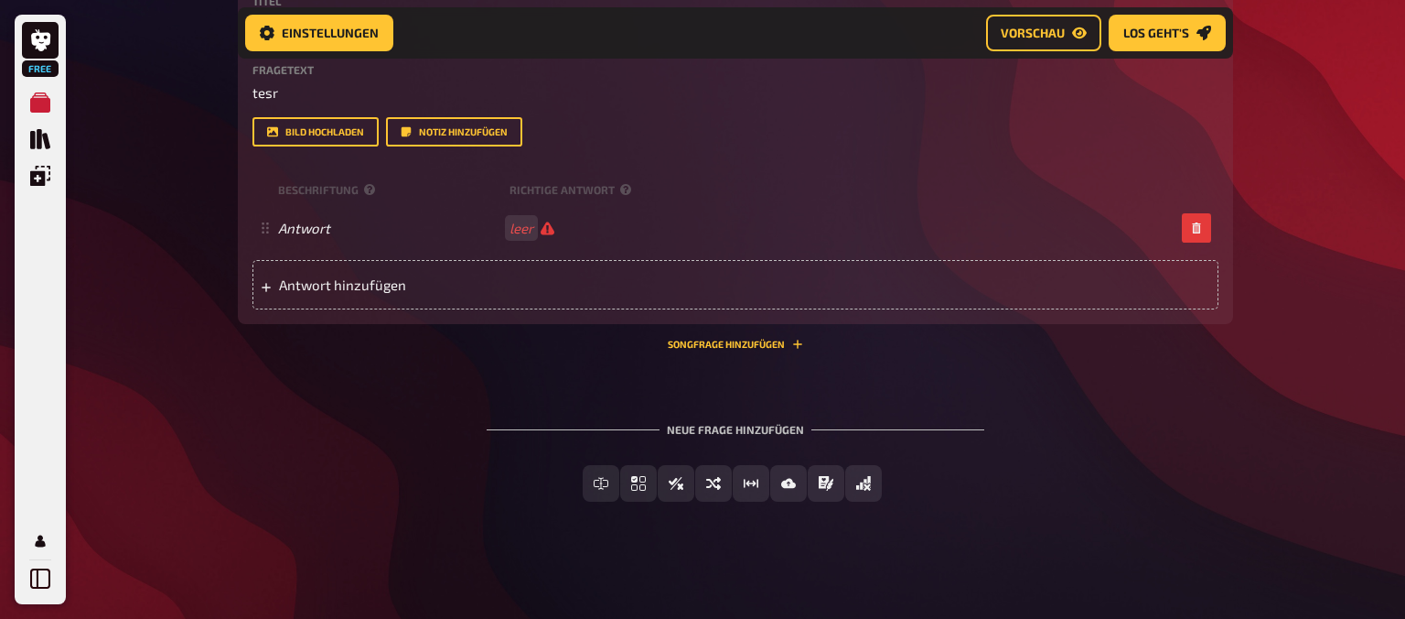
scroll to position [473, 0]
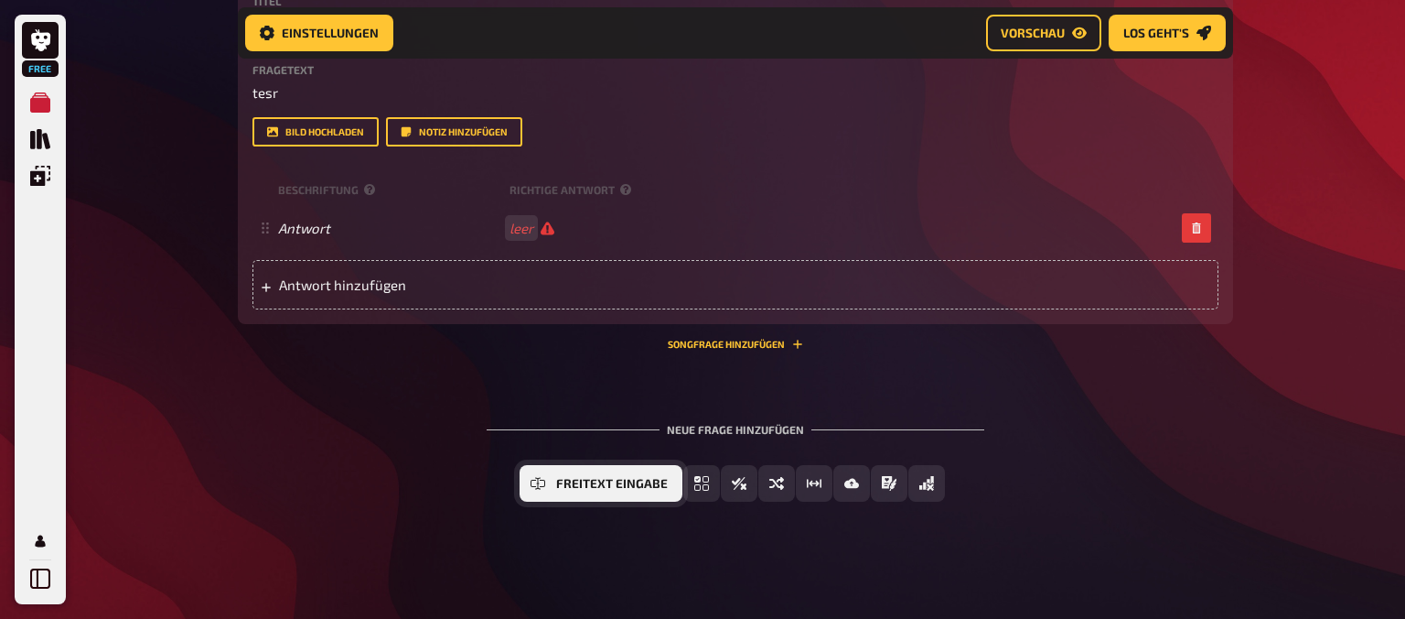
click at [604, 472] on button "Freitext Eingabe" at bounding box center [601, 483] width 163 height 37
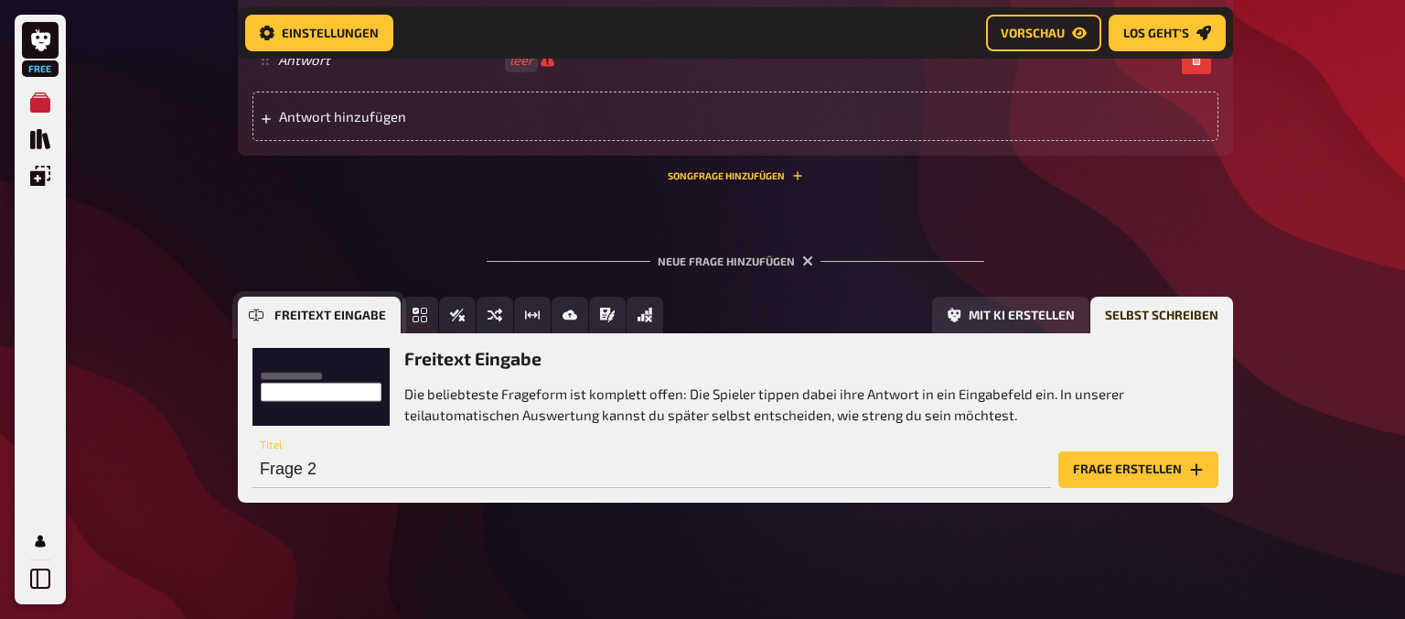
scroll to position [641, 0]
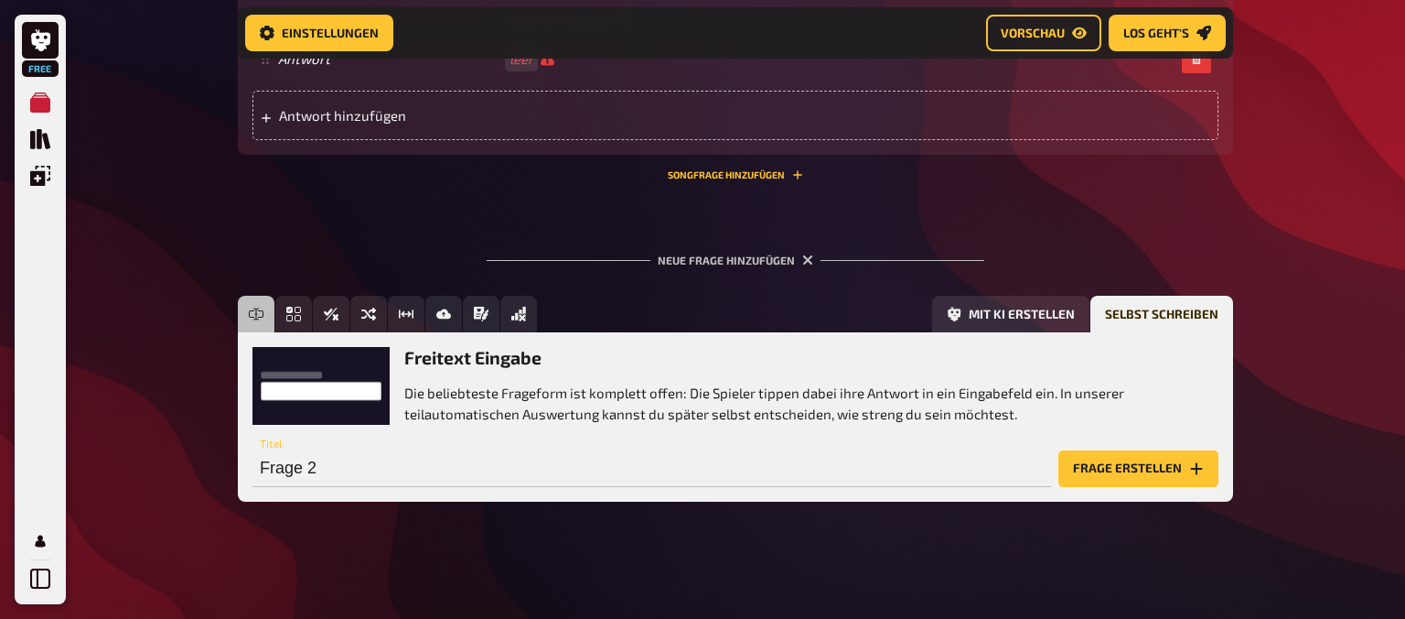
click at [1094, 463] on button "Frage erstellen" at bounding box center [1139, 468] width 160 height 37
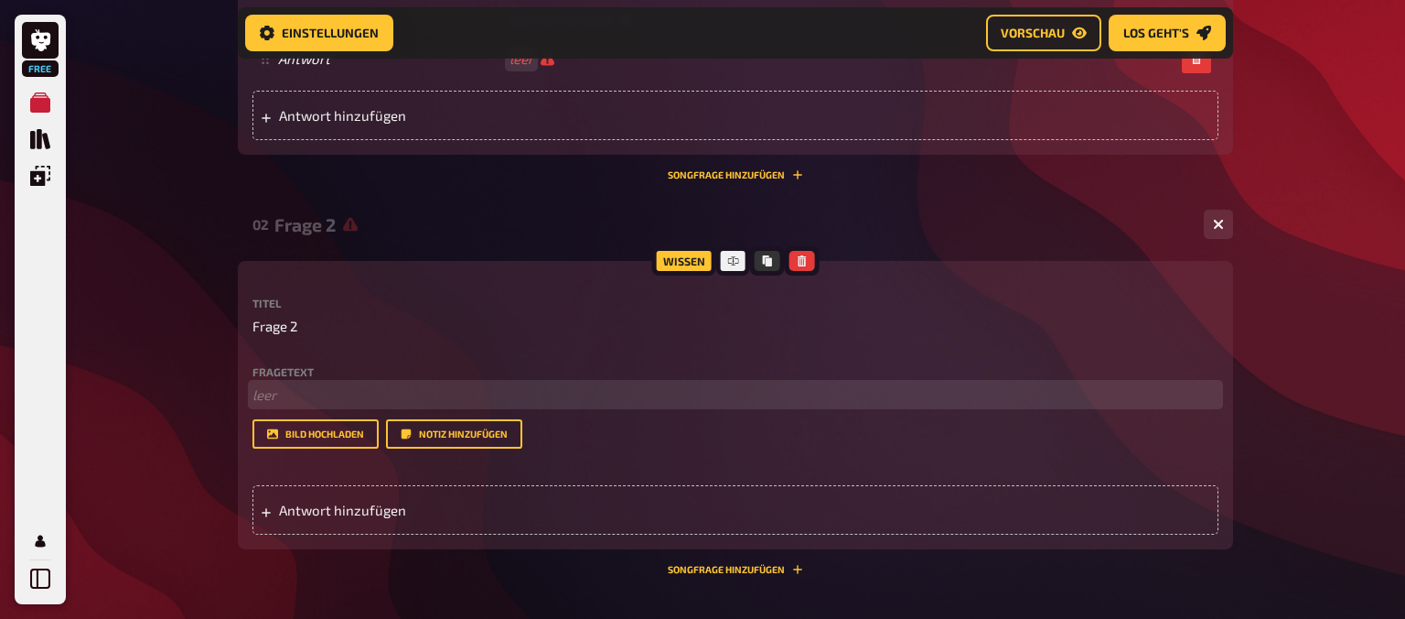
click at [664, 394] on p "﻿ leer" at bounding box center [736, 394] width 966 height 21
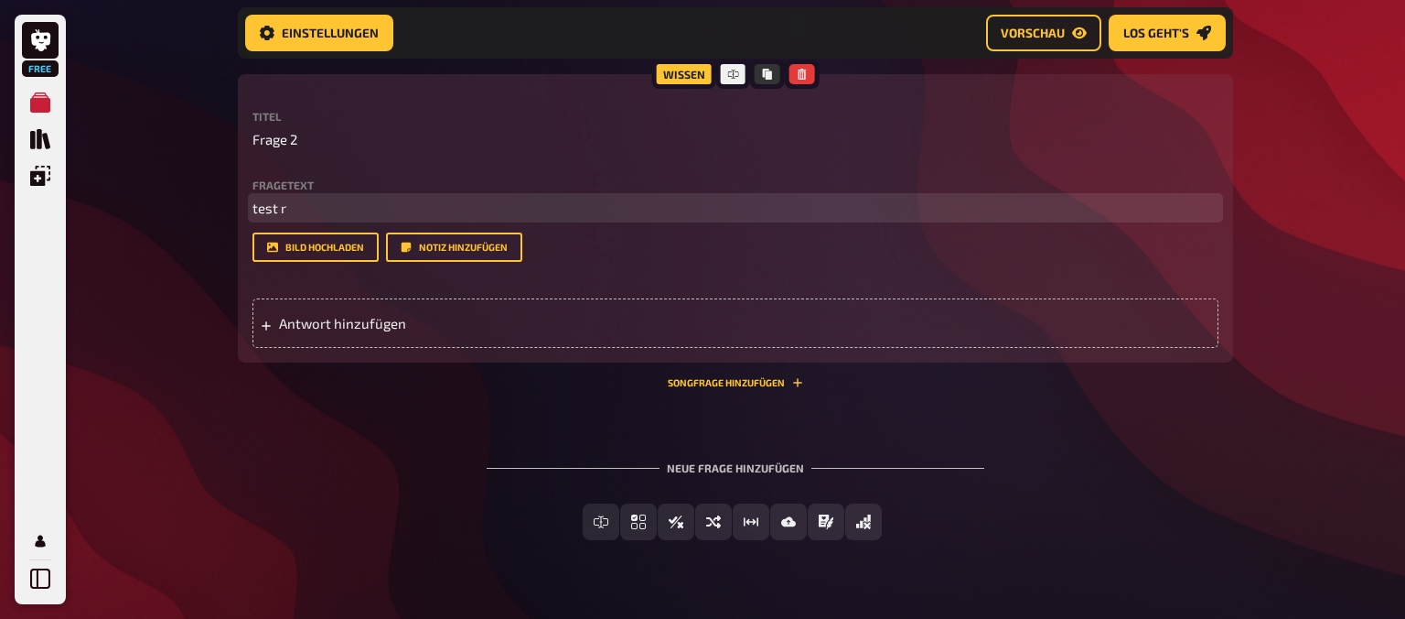
scroll to position [829, 0]
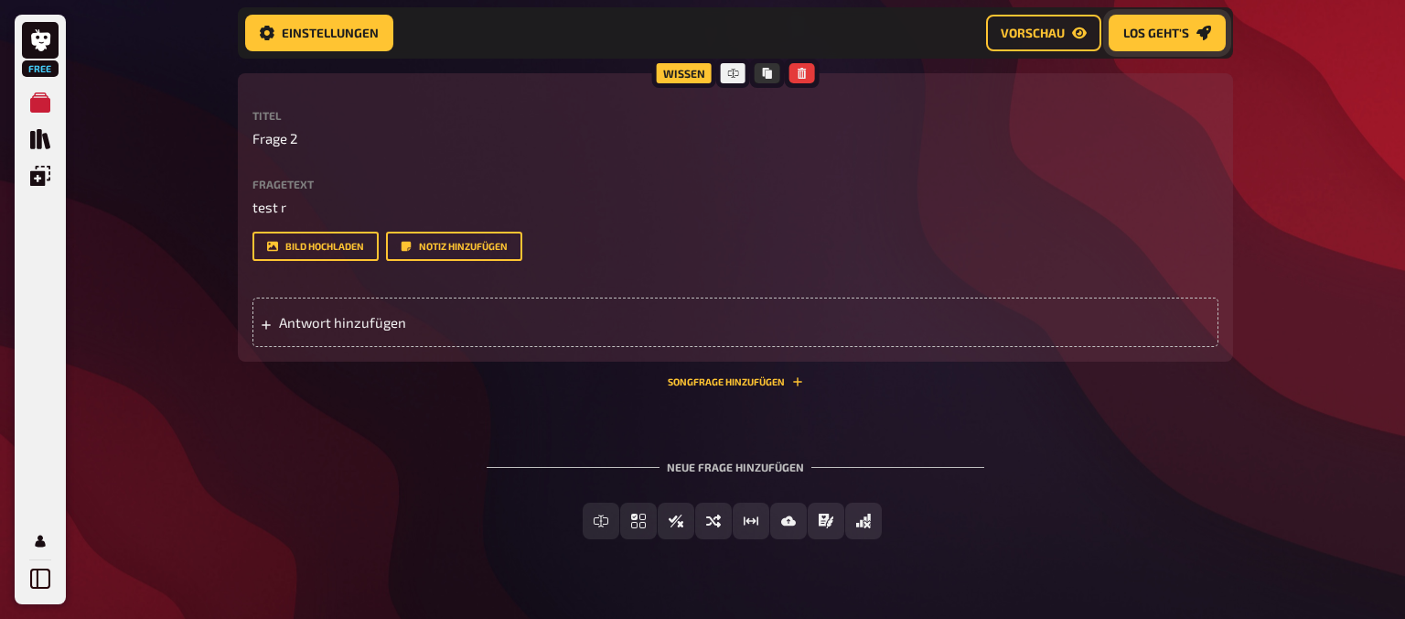
click at [1156, 39] on span "Los geht's" at bounding box center [1157, 33] width 66 height 13
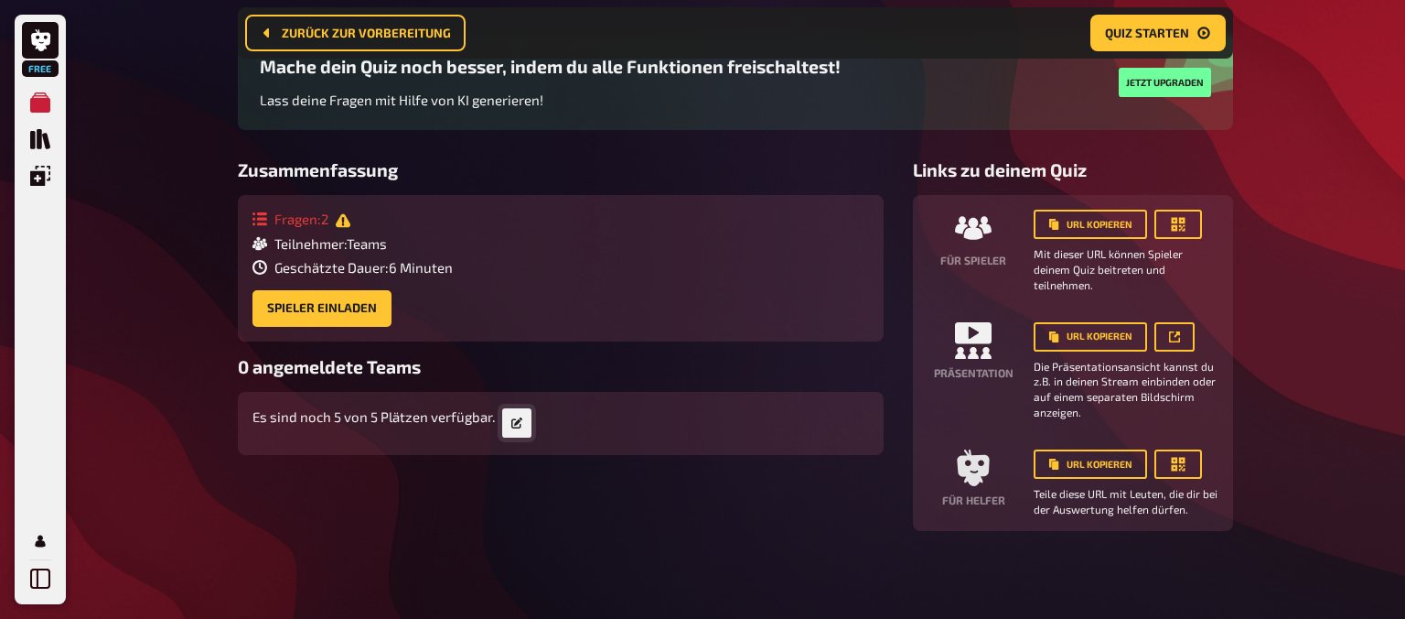
click at [518, 427] on icon at bounding box center [516, 422] width 11 height 11
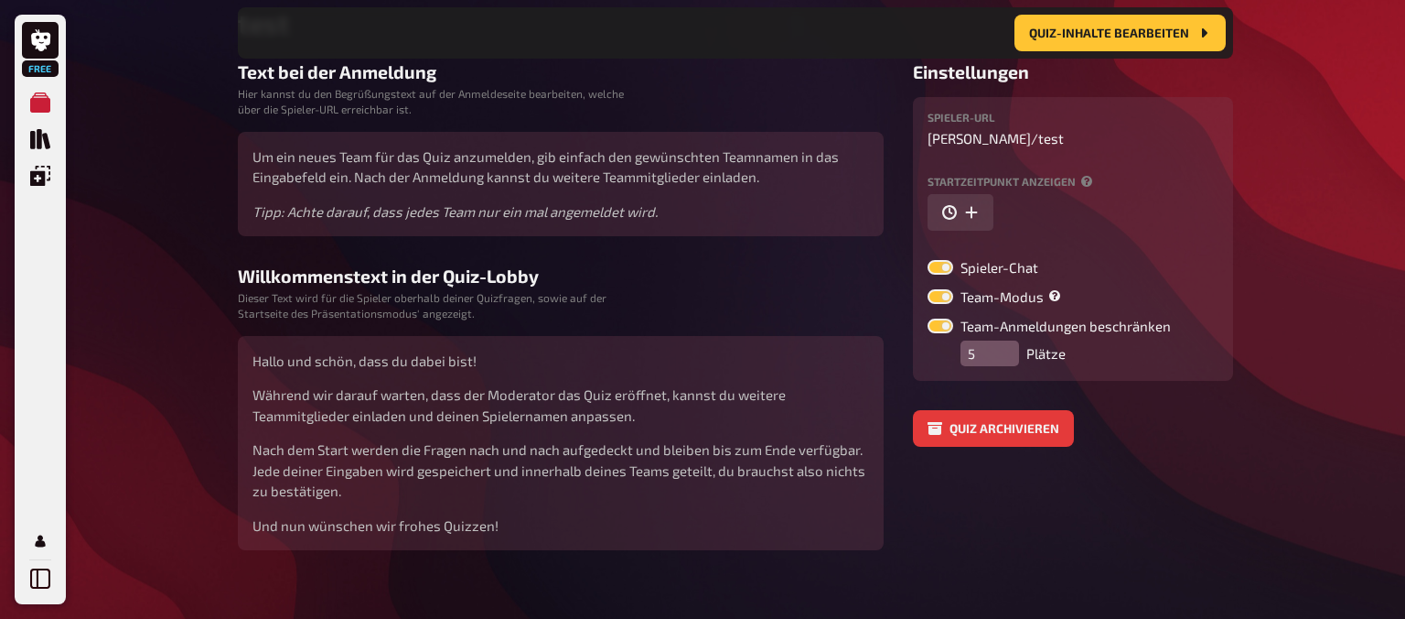
scroll to position [317, 0]
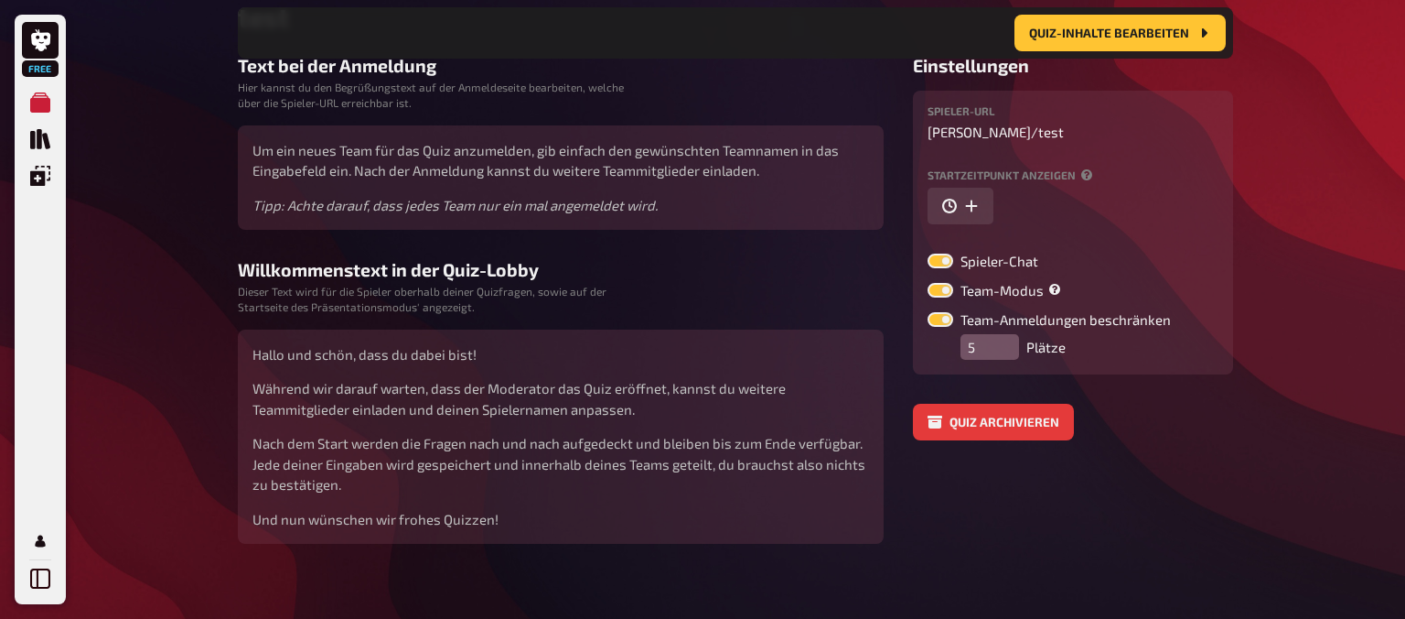
click at [943, 323] on label at bounding box center [941, 319] width 26 height 15
click at [928, 312] on input "Team-Anmeldungen beschränken" at bounding box center [927, 311] width 1 height 1
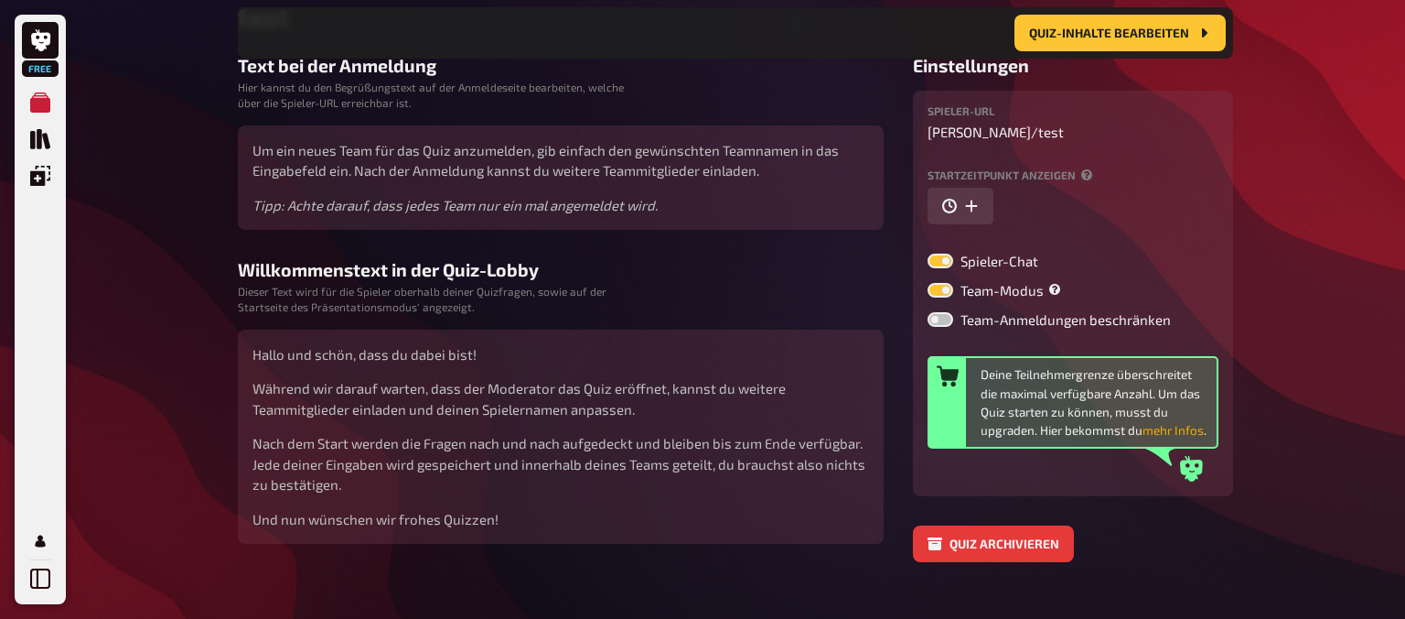
click at [1180, 430] on button "mehr Infos" at bounding box center [1173, 430] width 61 height 18
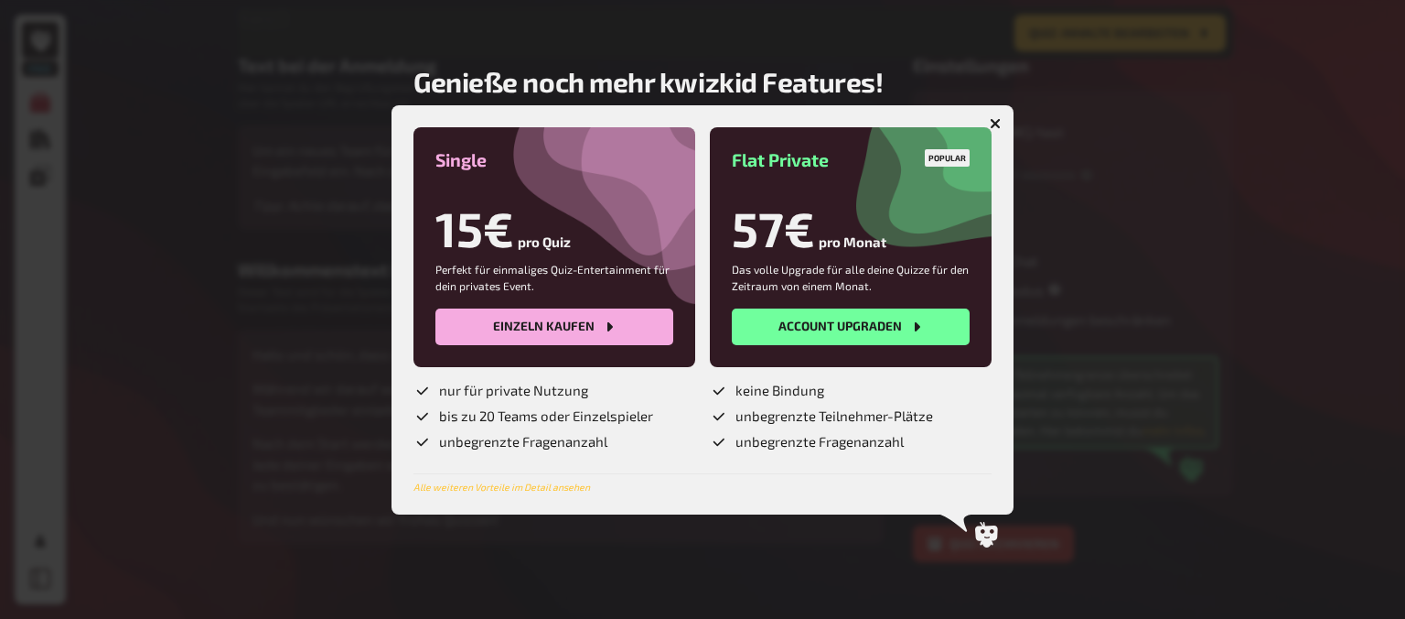
click at [995, 122] on icon "button" at bounding box center [995, 122] width 17 height 17
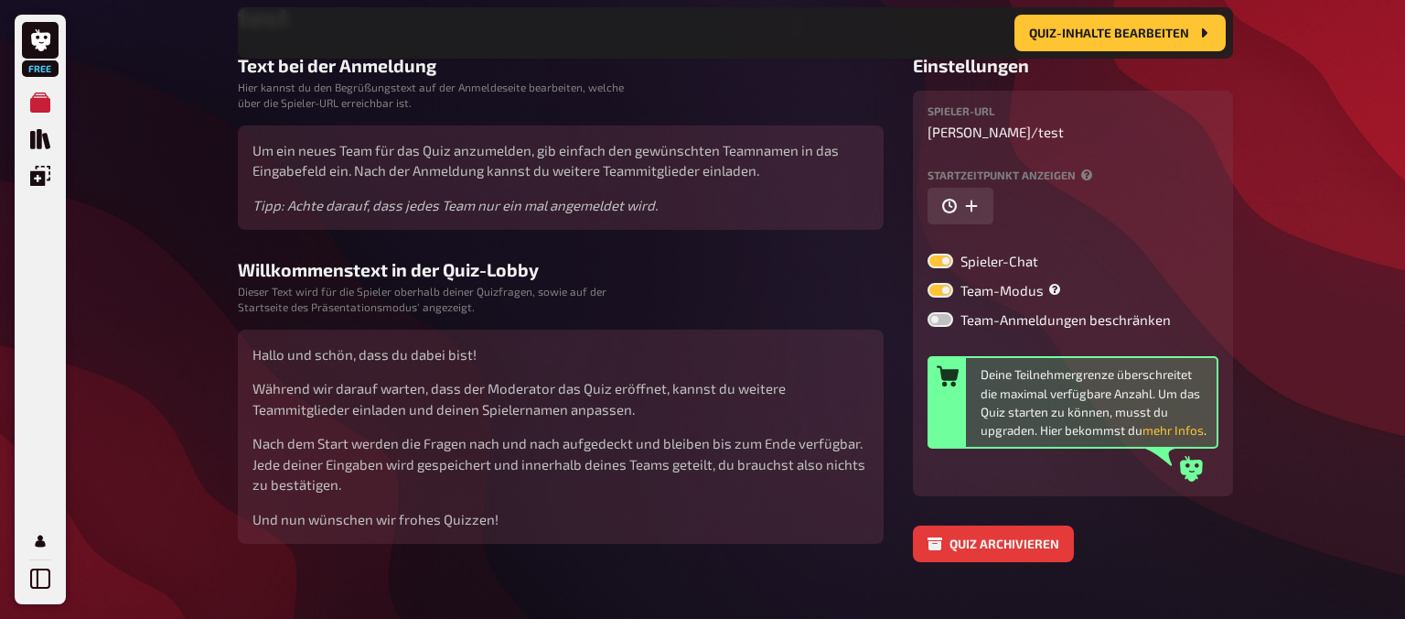
click at [947, 320] on label at bounding box center [941, 319] width 26 height 15
click at [928, 312] on input "Team-Anmeldungen beschränken" at bounding box center [927, 311] width 1 height 1
checkbox input "true"
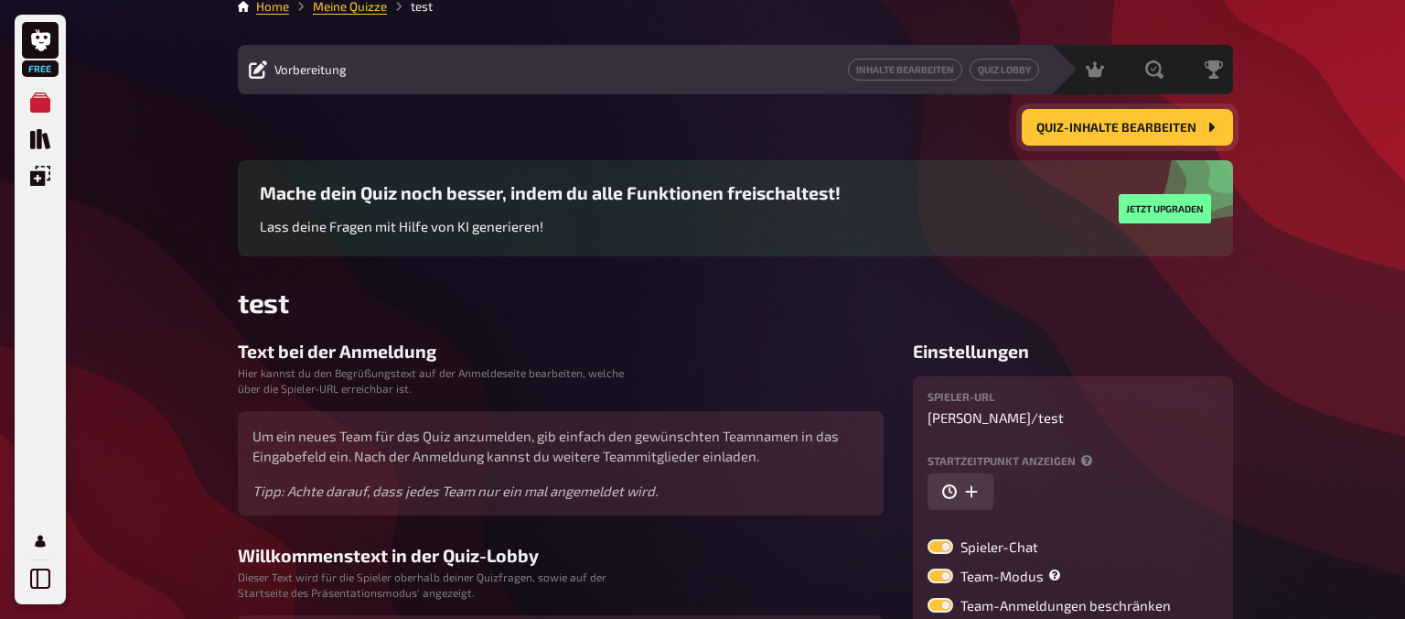
scroll to position [16, 0]
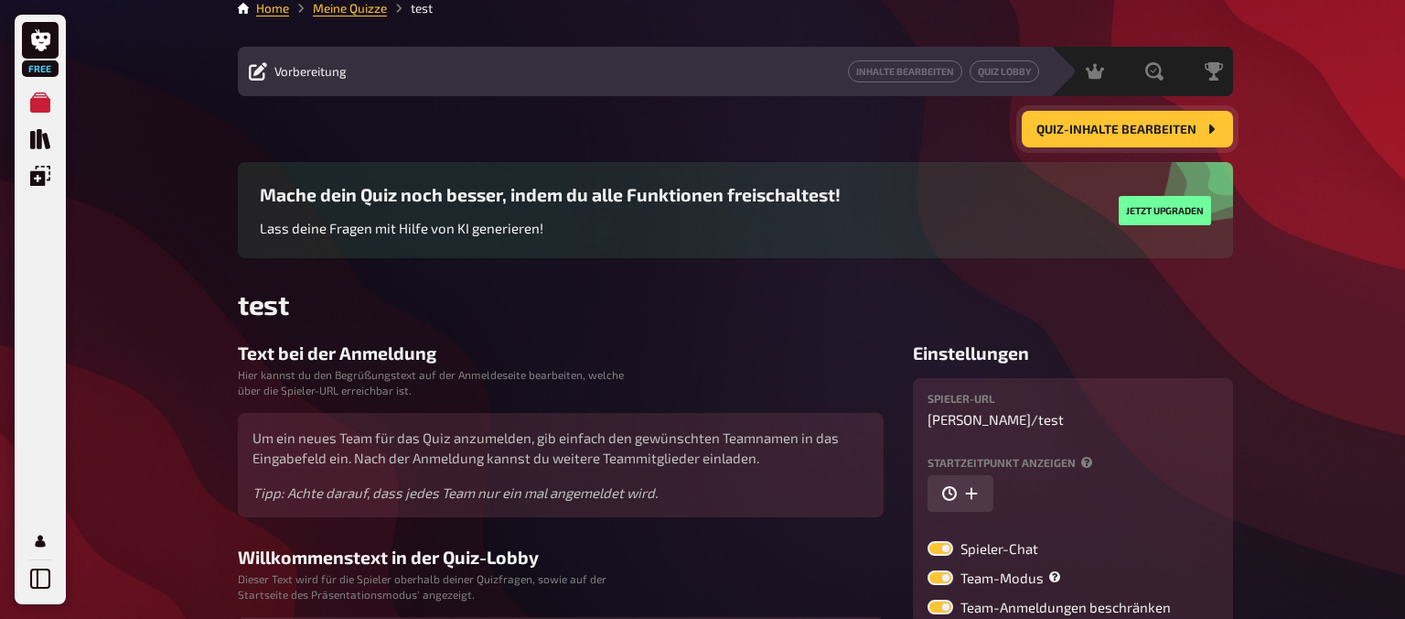
click at [1163, 132] on span "Quiz-Inhalte bearbeiten" at bounding box center [1117, 130] width 160 height 13
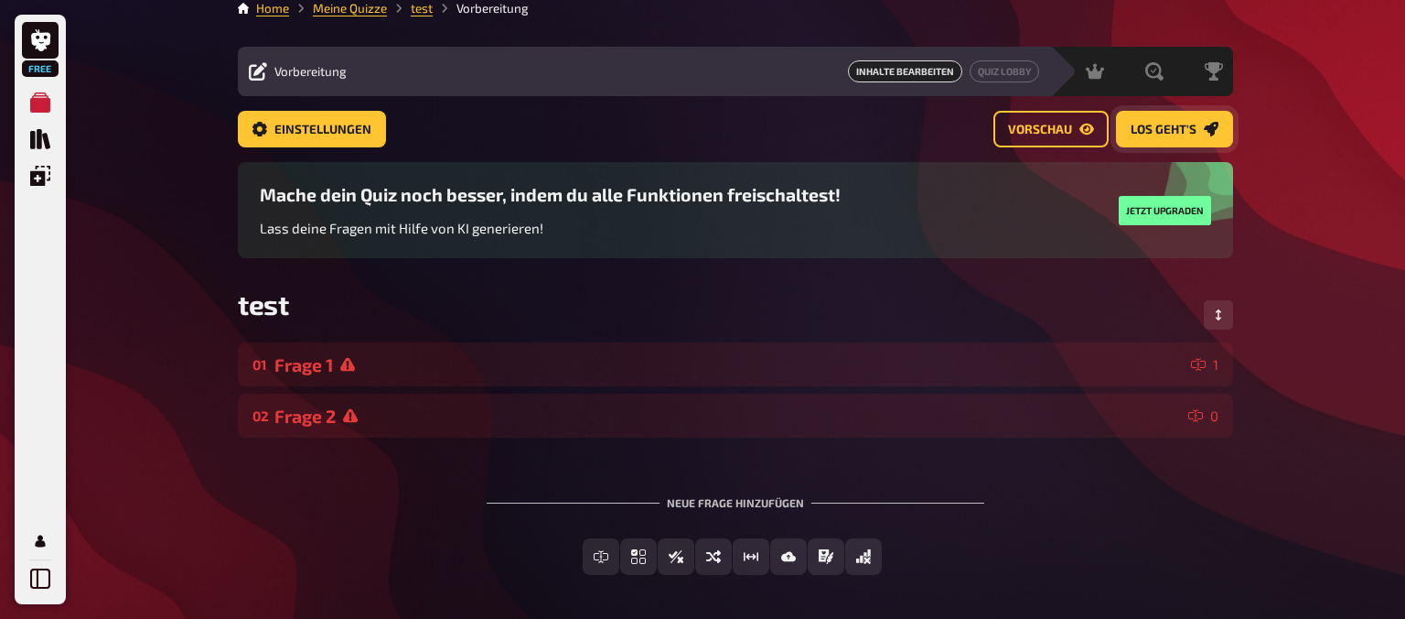
click at [1153, 135] on span "Los geht's" at bounding box center [1164, 130] width 66 height 13
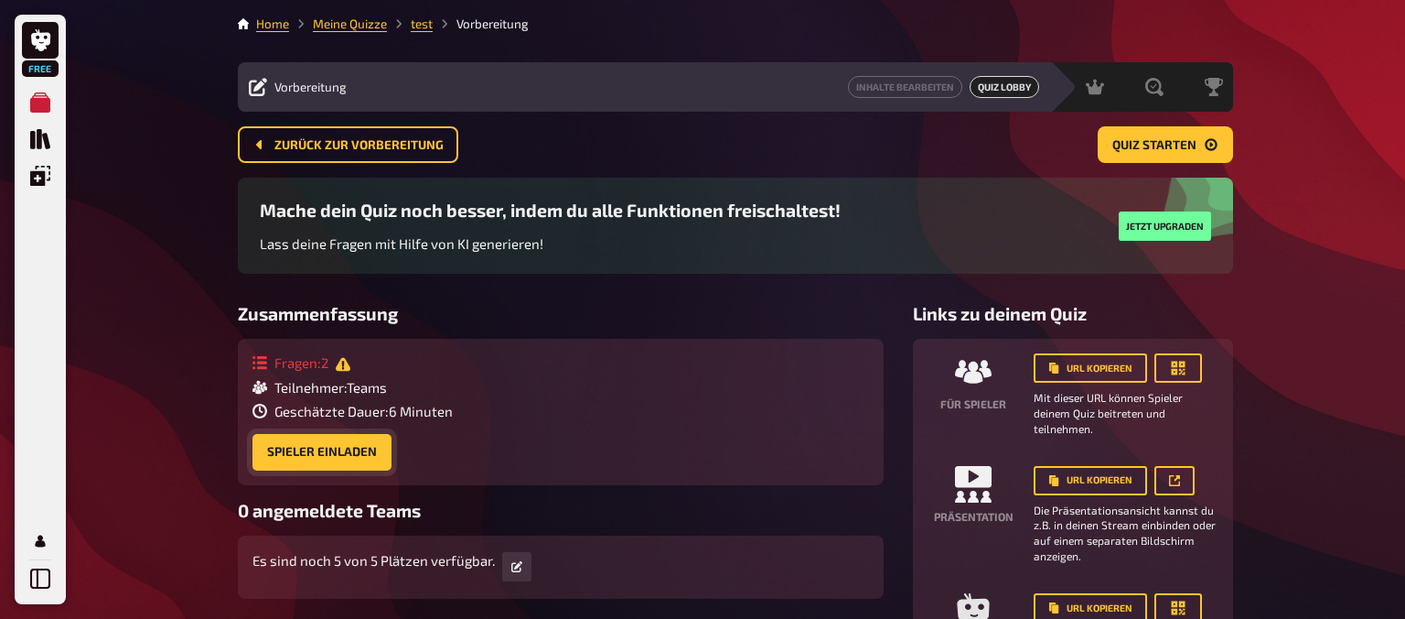
click at [329, 456] on button "Spieler einladen" at bounding box center [322, 452] width 139 height 37
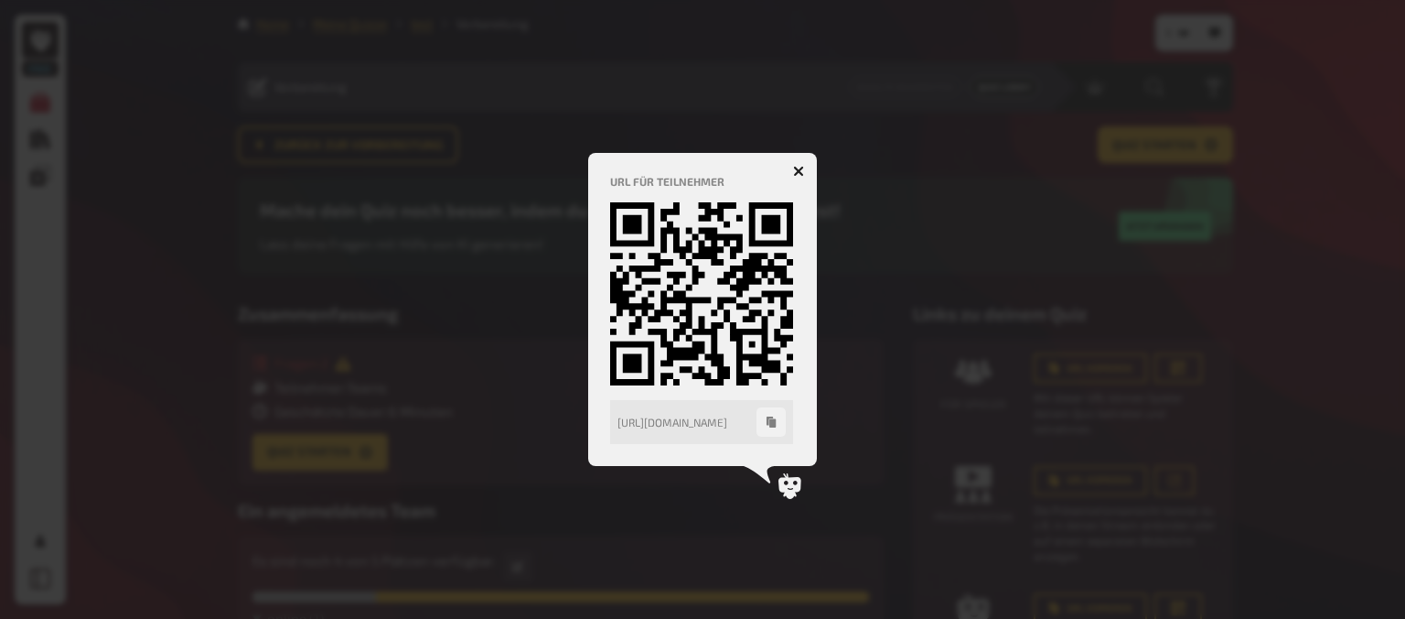
click at [800, 170] on icon "button" at bounding box center [799, 170] width 17 height 17
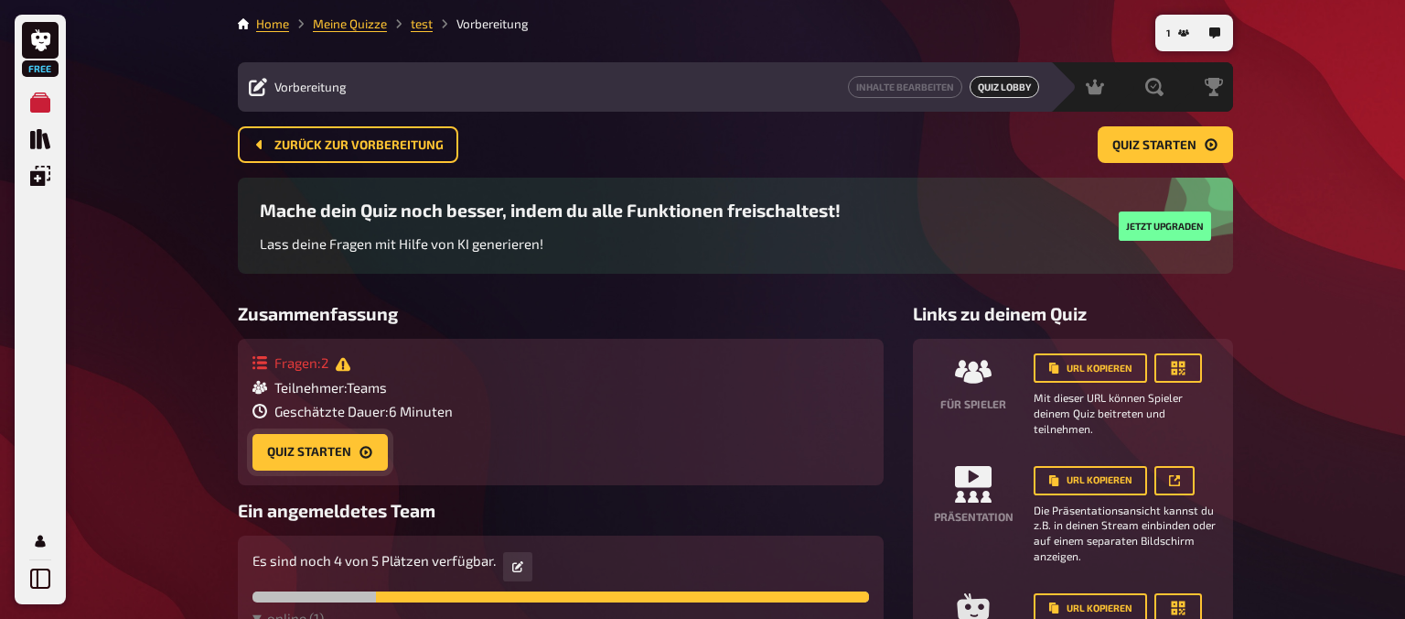
drag, startPoint x: 335, startPoint y: 433, endPoint x: 327, endPoint y: 449, distance: 18.4
click at [327, 449] on div "Fragen : 2 Teilnehmer : Teams Geschätzte Dauer : 6 Minuten Quiz starten" at bounding box center [561, 411] width 617 height 116
click at [327, 449] on button "Quiz starten" at bounding box center [320, 452] width 135 height 37
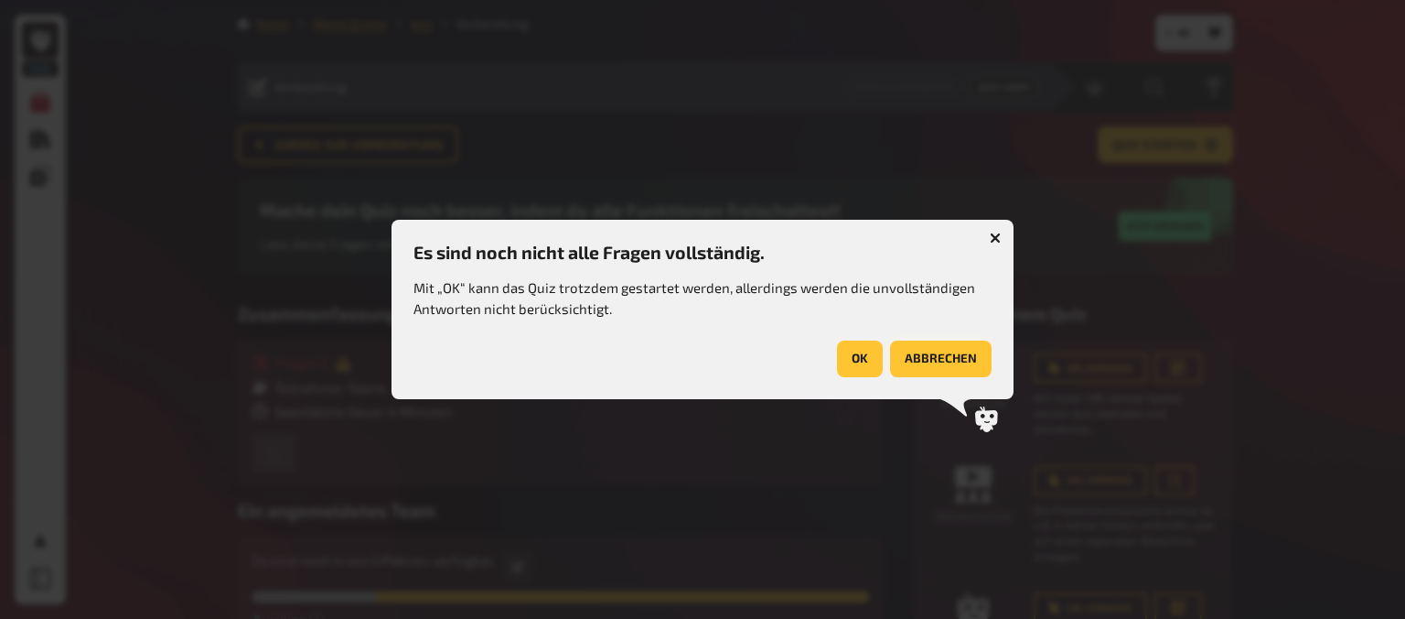
click at [908, 364] on button "abbrechen" at bounding box center [941, 358] width 102 height 37
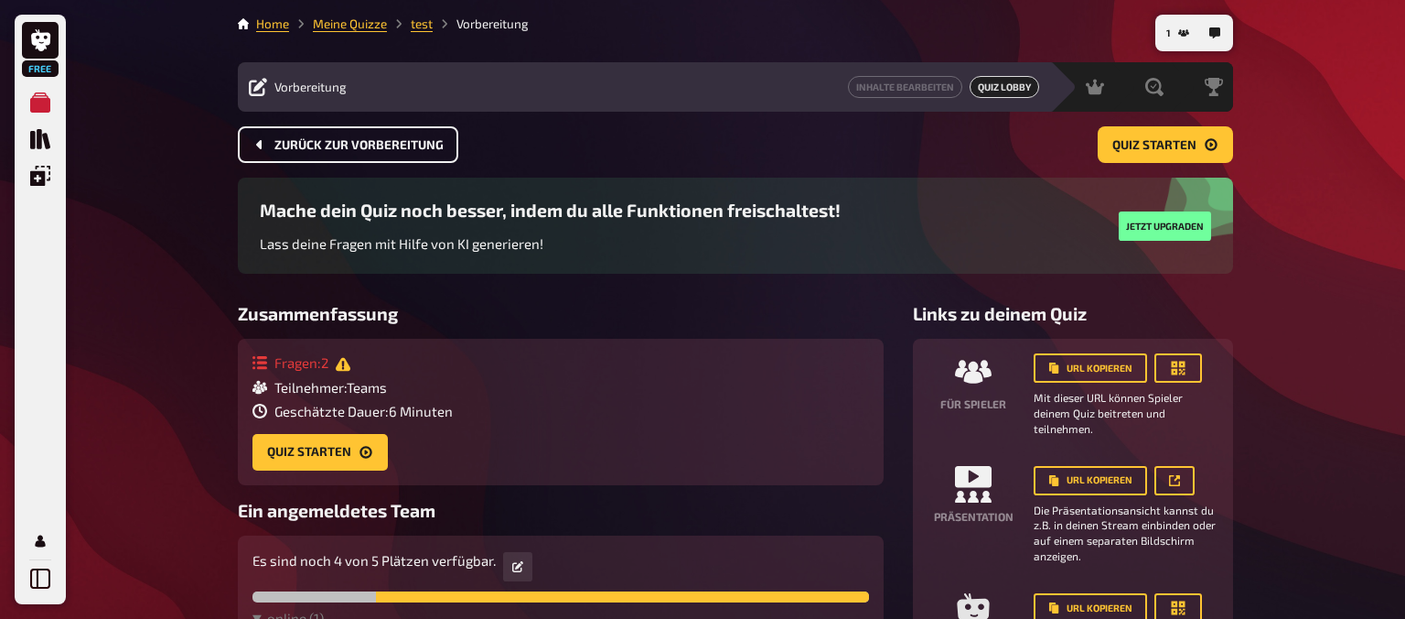
click at [434, 143] on span "Zurück zur Vorbereitung" at bounding box center [358, 145] width 169 height 13
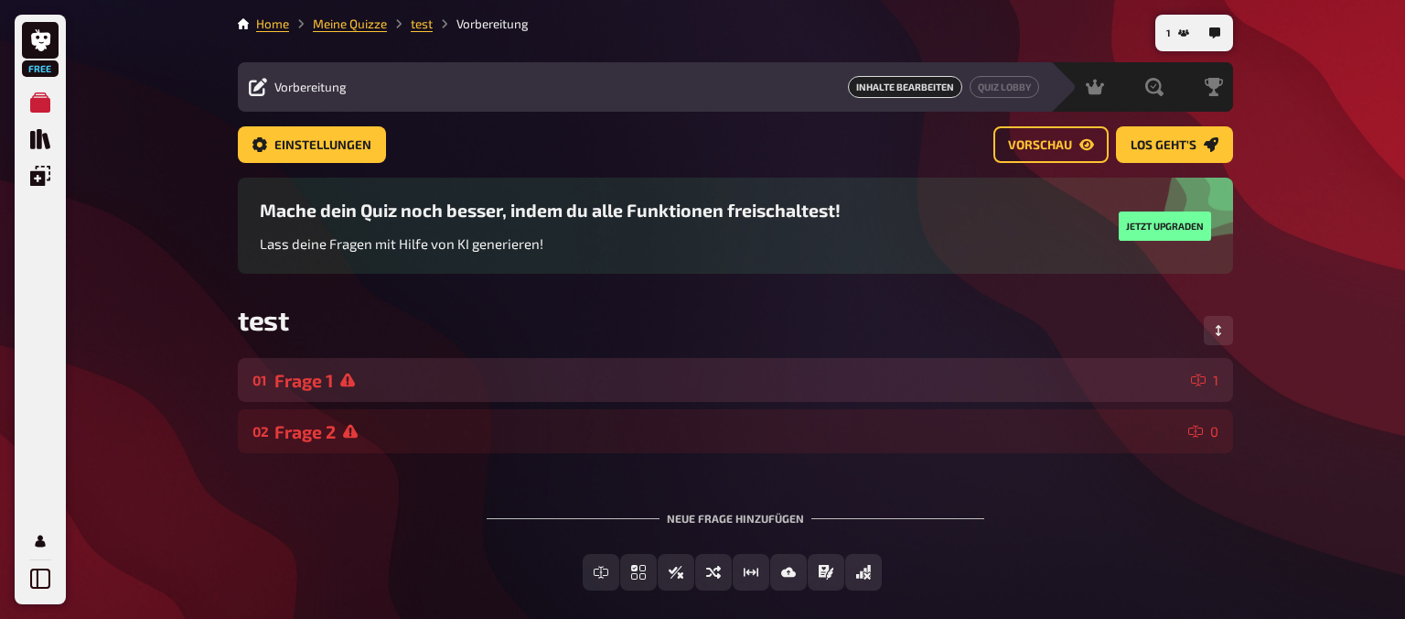
click at [619, 386] on div "Frage 1" at bounding box center [728, 380] width 909 height 21
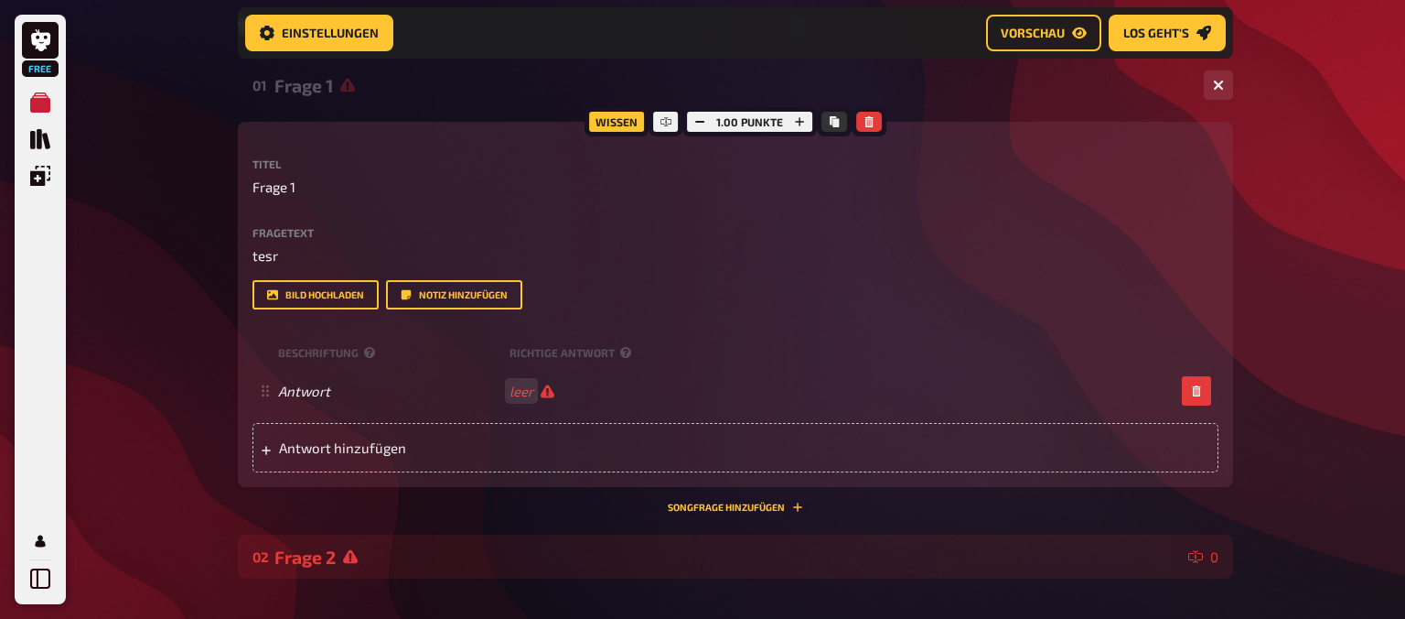
scroll to position [318, 0]
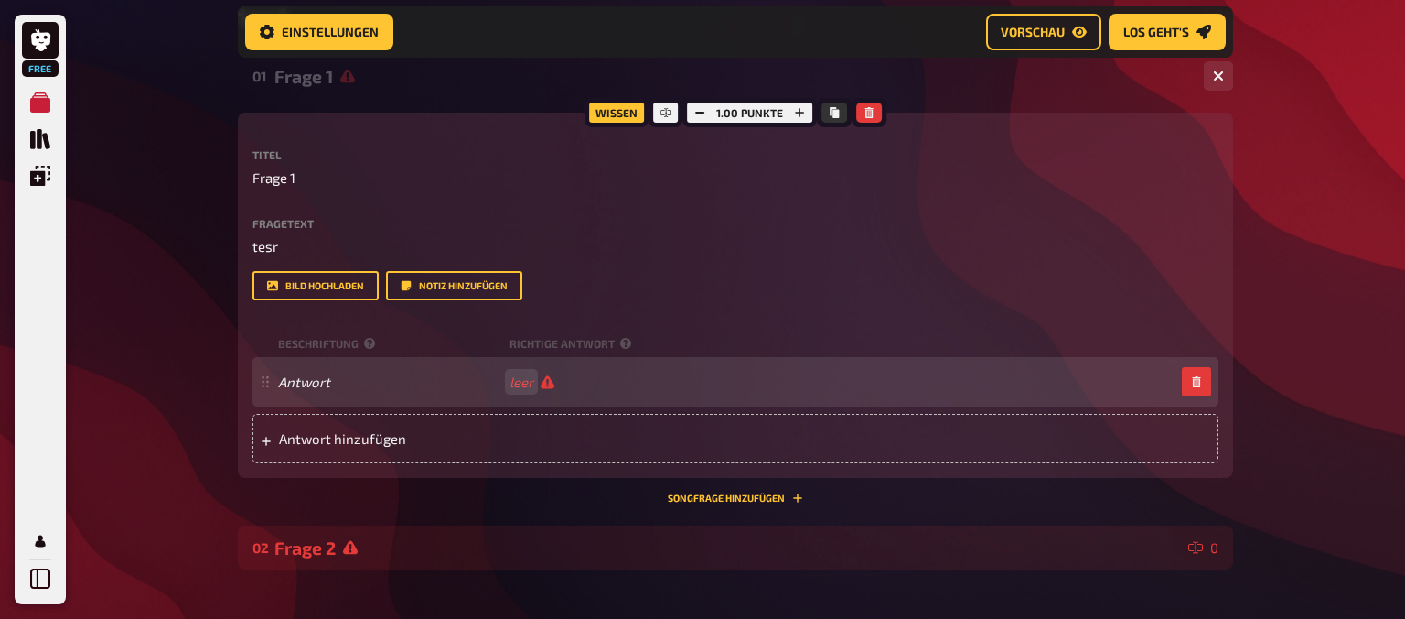
click at [550, 385] on span "leer" at bounding box center [532, 381] width 45 height 16
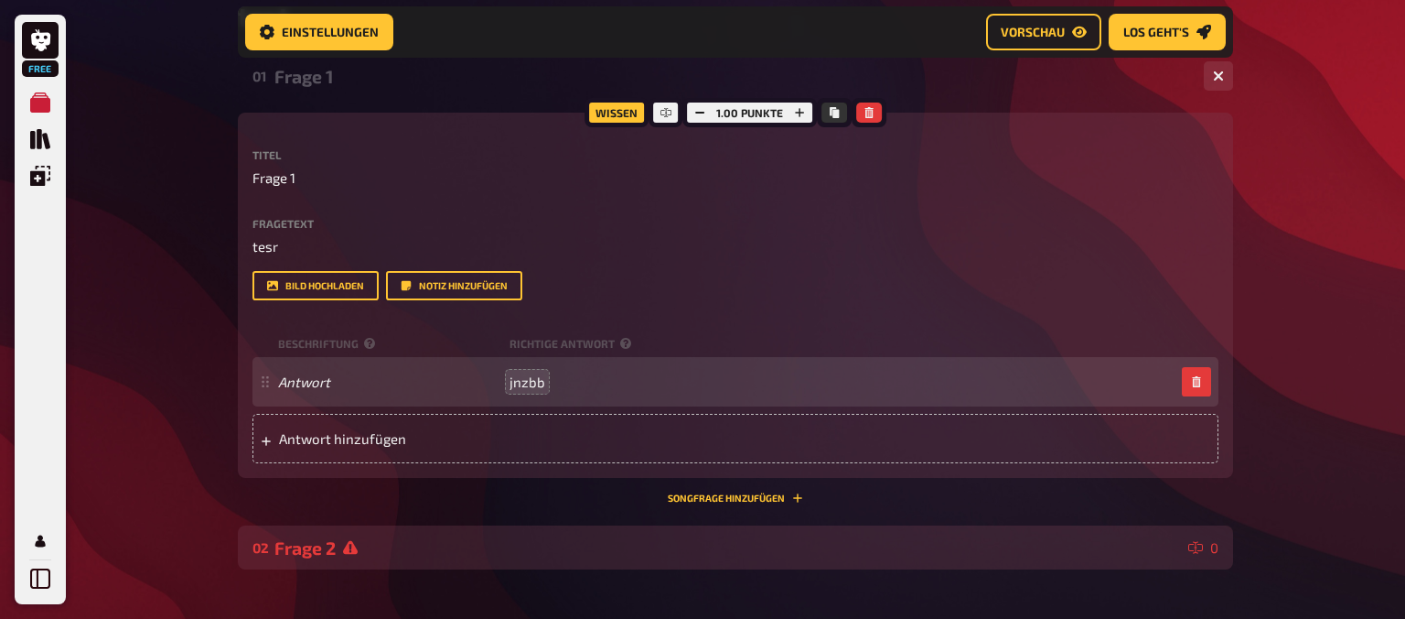
click at [828, 540] on div "Frage 2" at bounding box center [727, 547] width 907 height 21
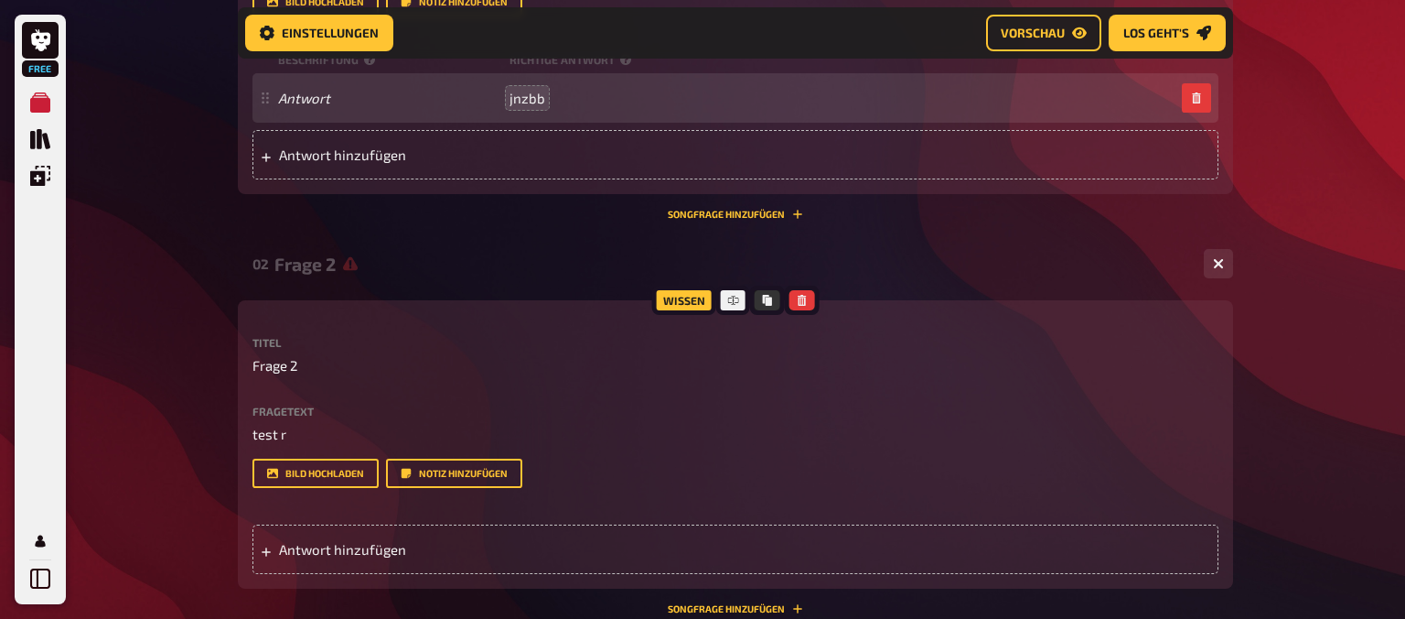
scroll to position [626, 0]
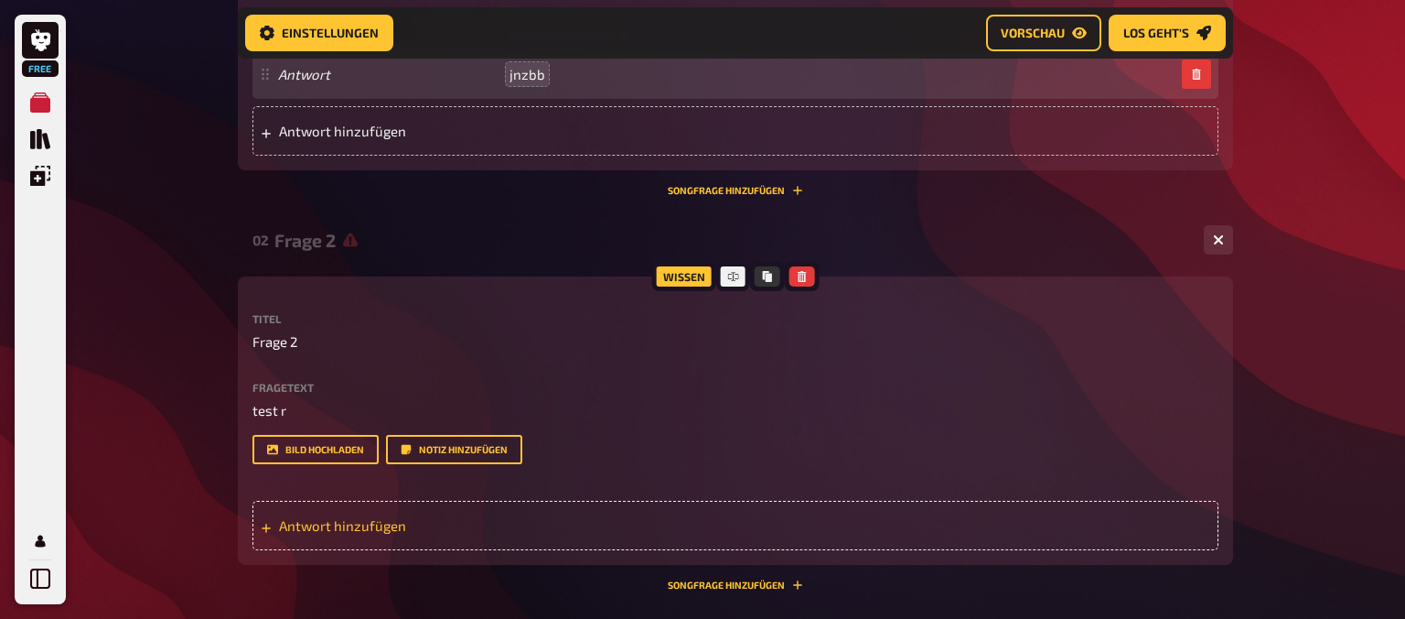
click at [515, 519] on span "Antwort hinzufügen" at bounding box center [421, 525] width 285 height 16
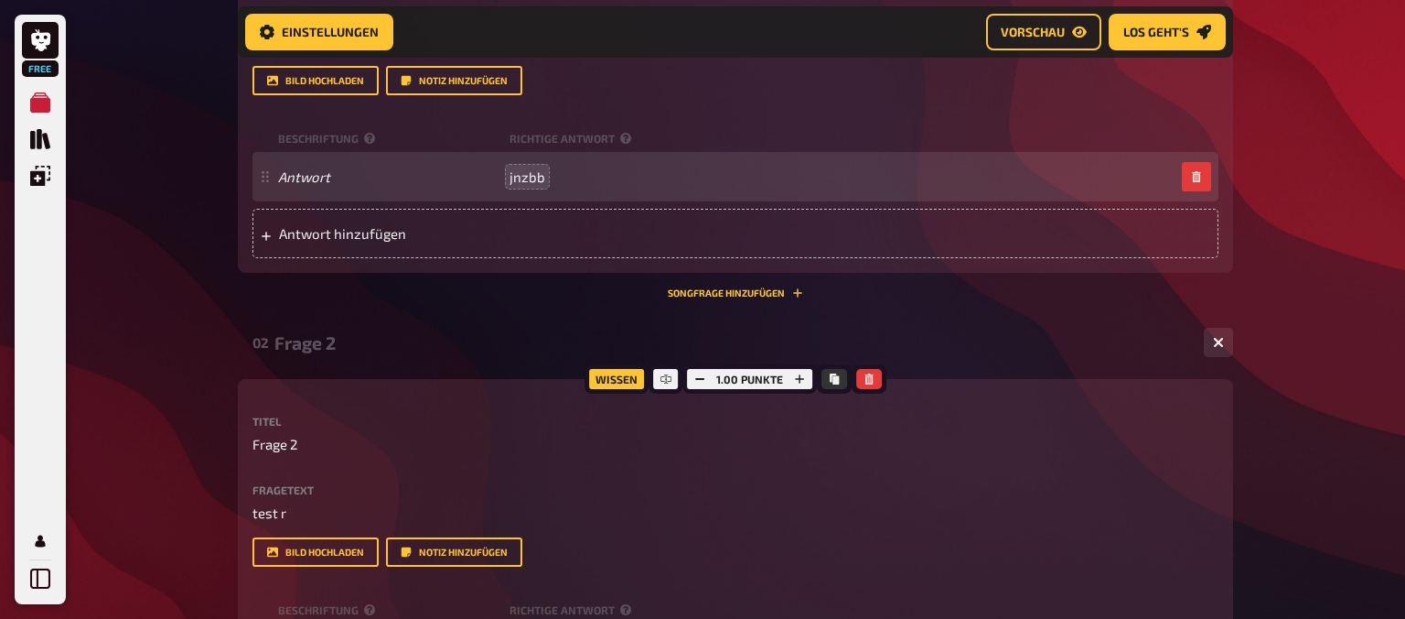
scroll to position [521, 0]
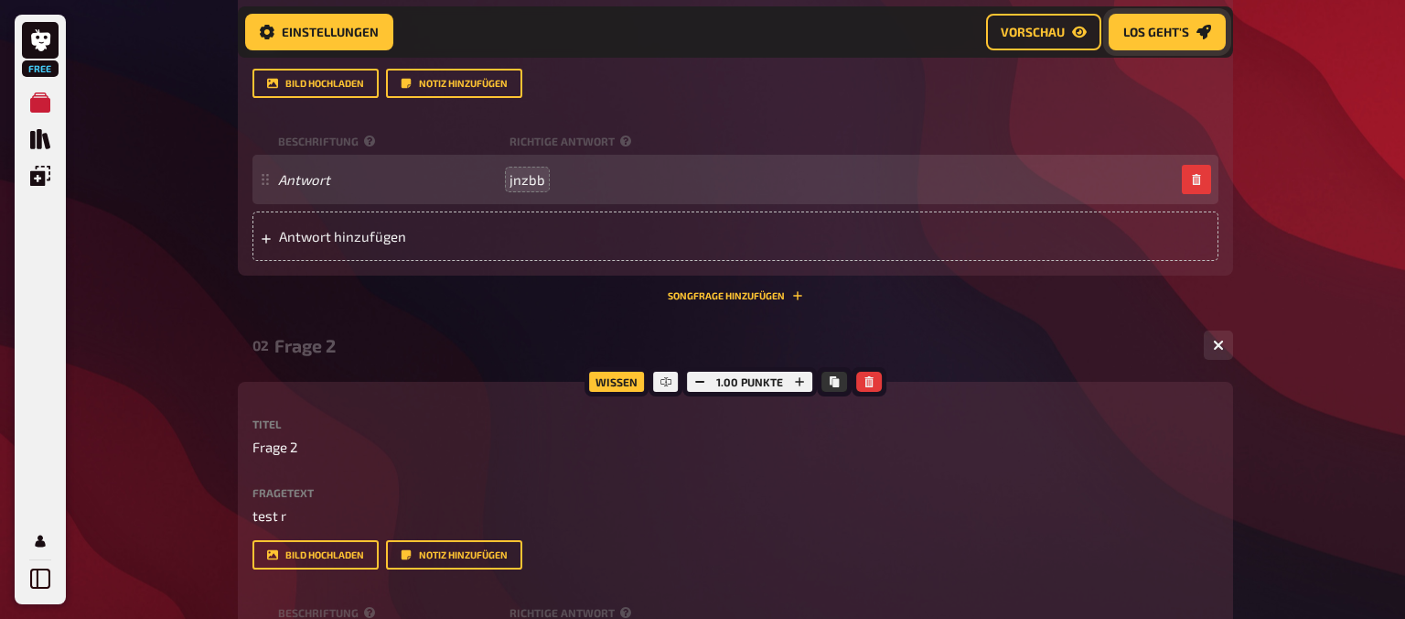
click at [1184, 26] on link "Los geht's" at bounding box center [1167, 33] width 117 height 37
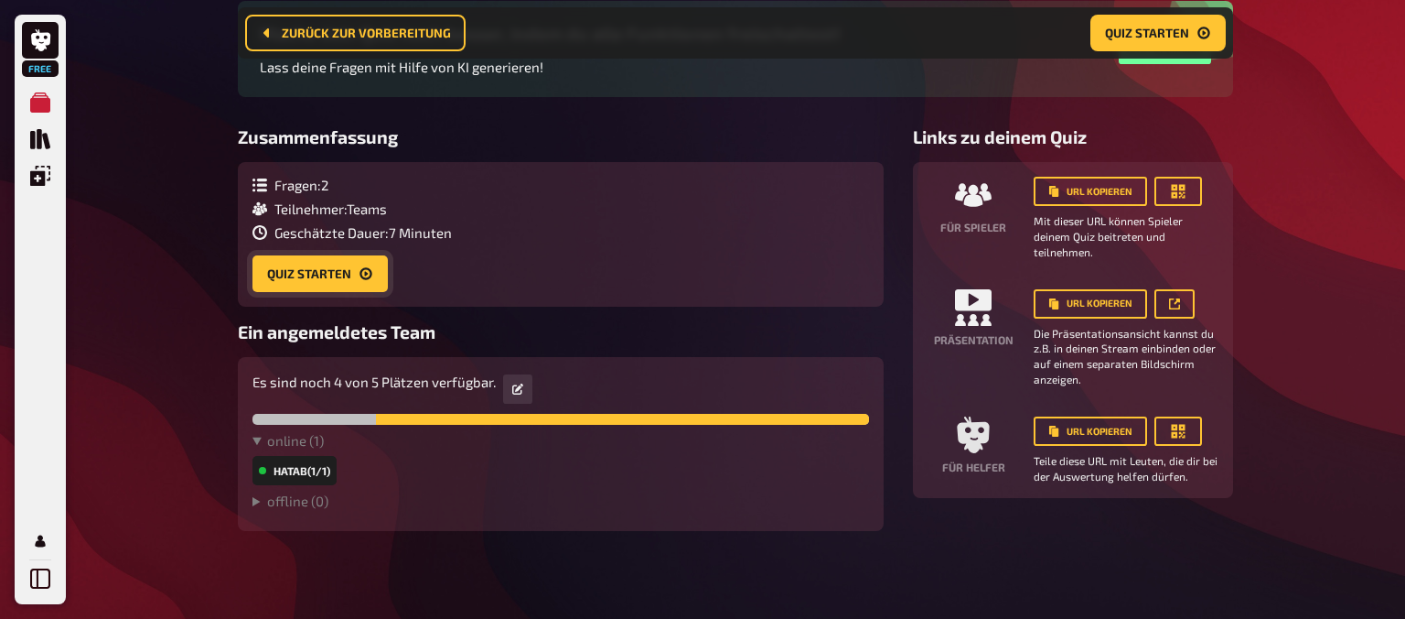
click at [324, 276] on button "Quiz starten" at bounding box center [320, 273] width 135 height 37
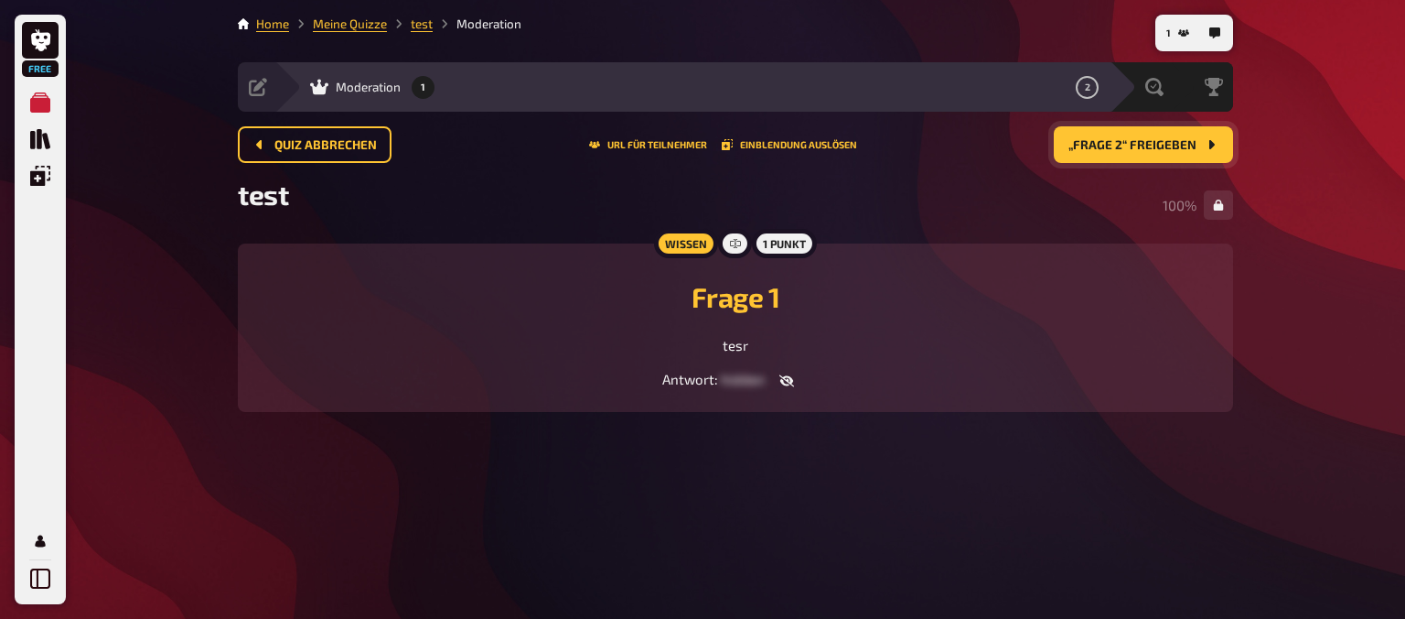
click at [1078, 147] on span "„Frage 2“ freigeben" at bounding box center [1133, 145] width 128 height 13
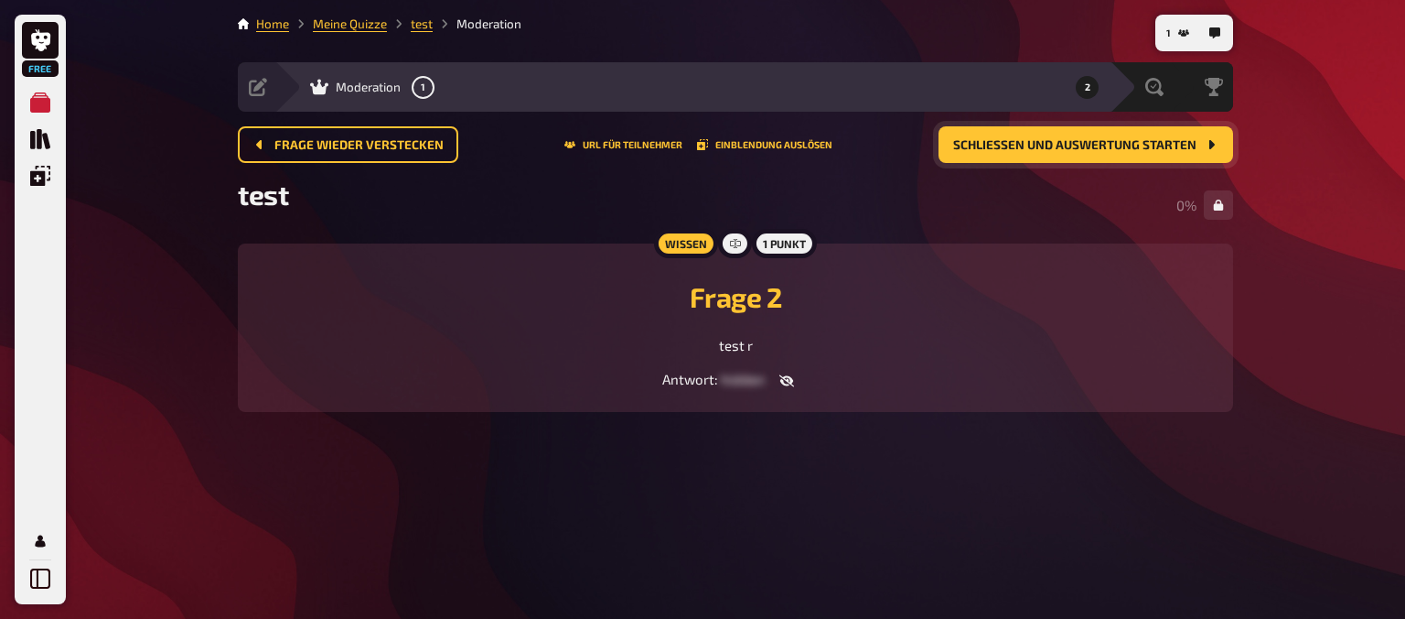
click at [1078, 147] on span "Schließen und Auswertung starten" at bounding box center [1074, 145] width 243 height 13
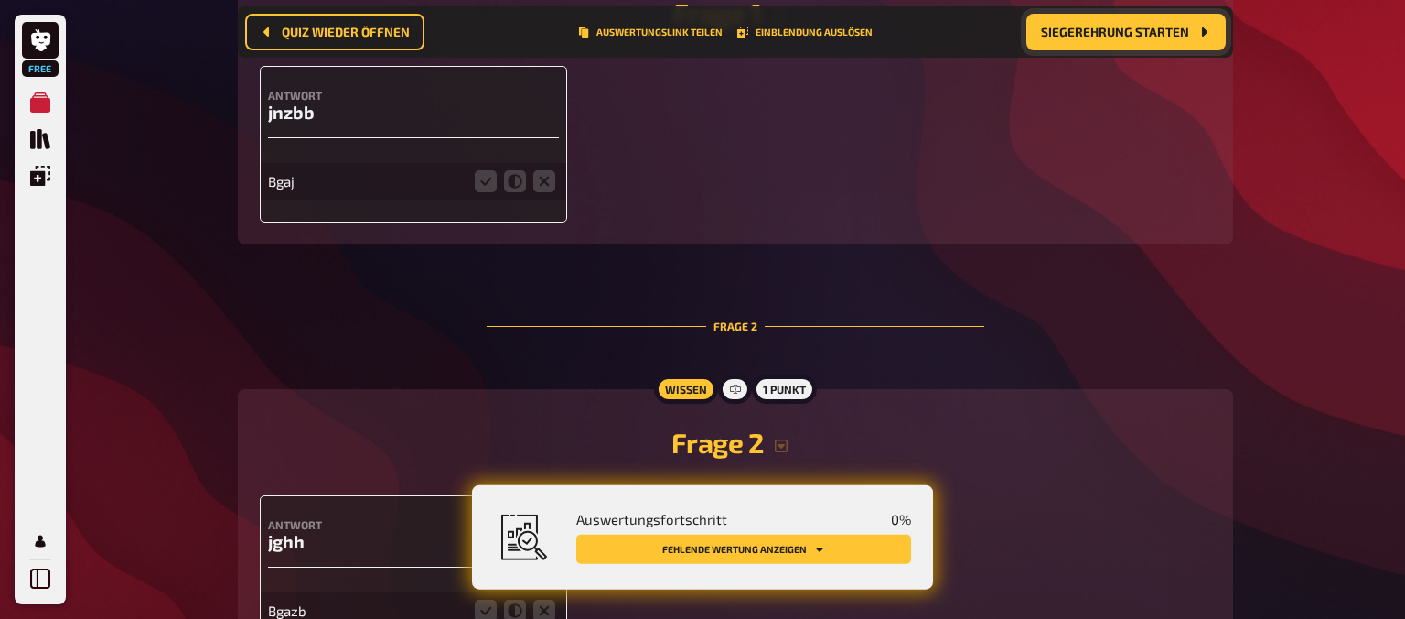
scroll to position [655, 0]
